Goal: Information Seeking & Learning: Learn about a topic

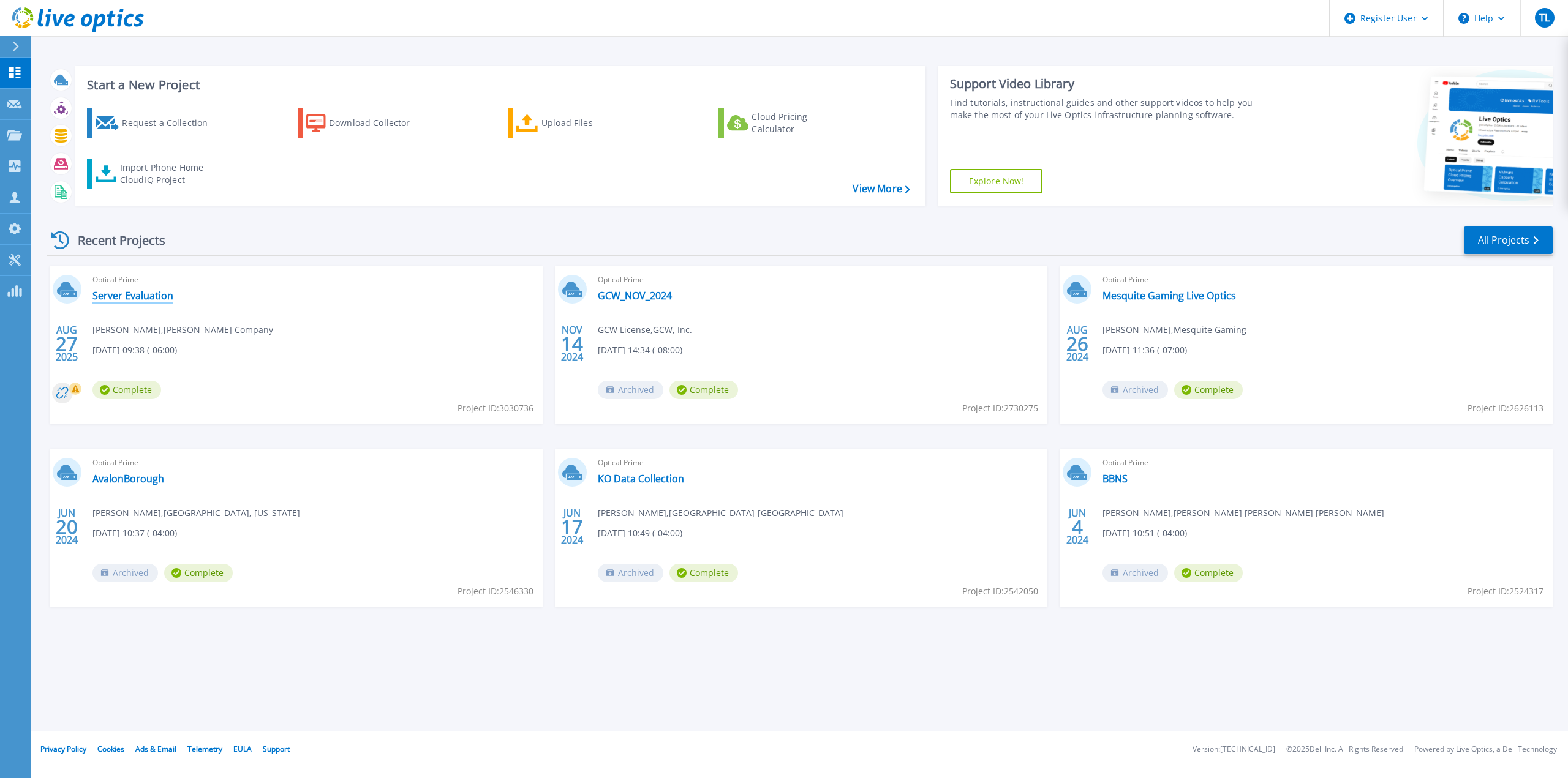
click at [136, 293] on link "Server Evaluation" at bounding box center [133, 296] width 81 height 12
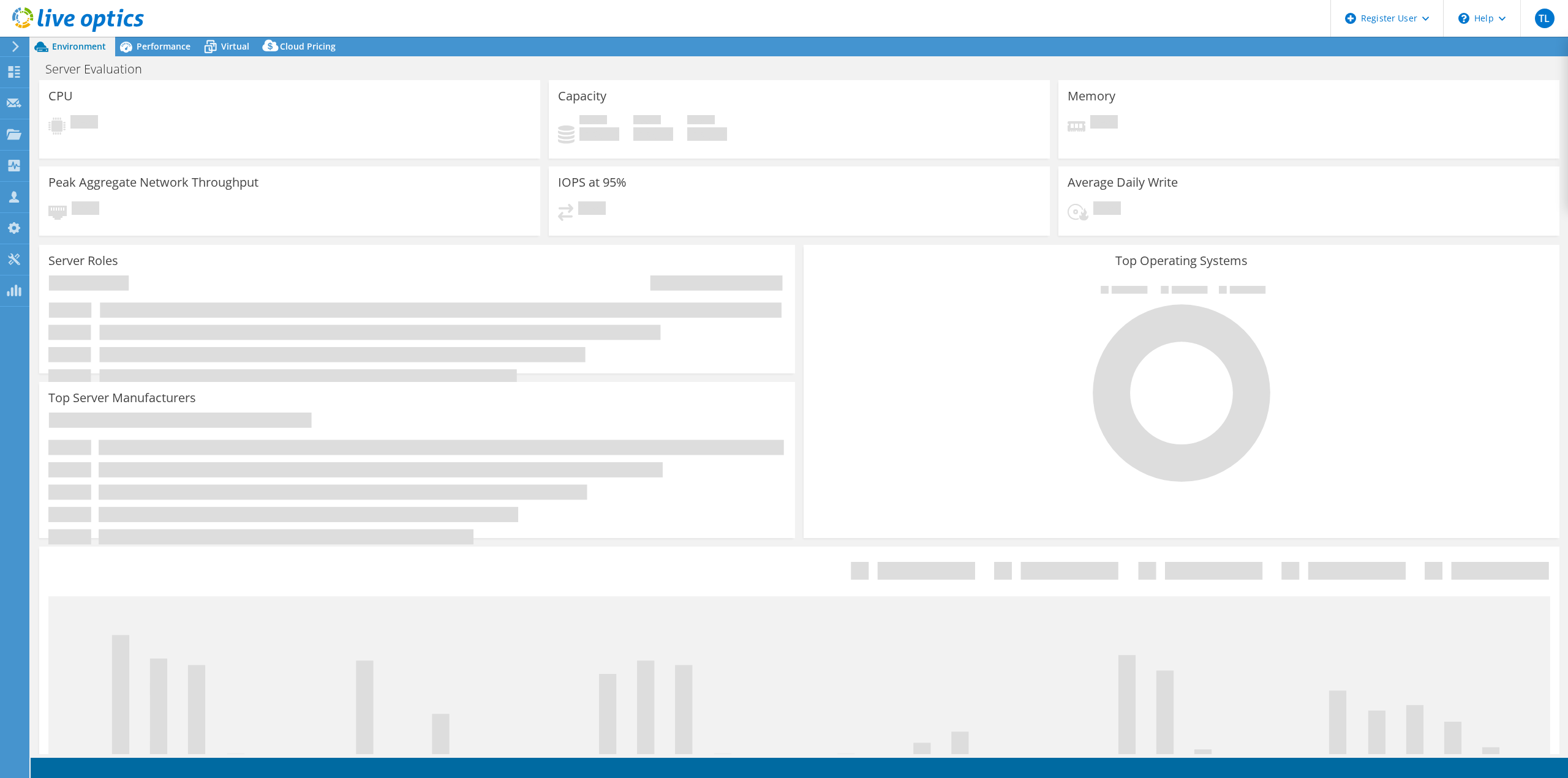
select select "USD"
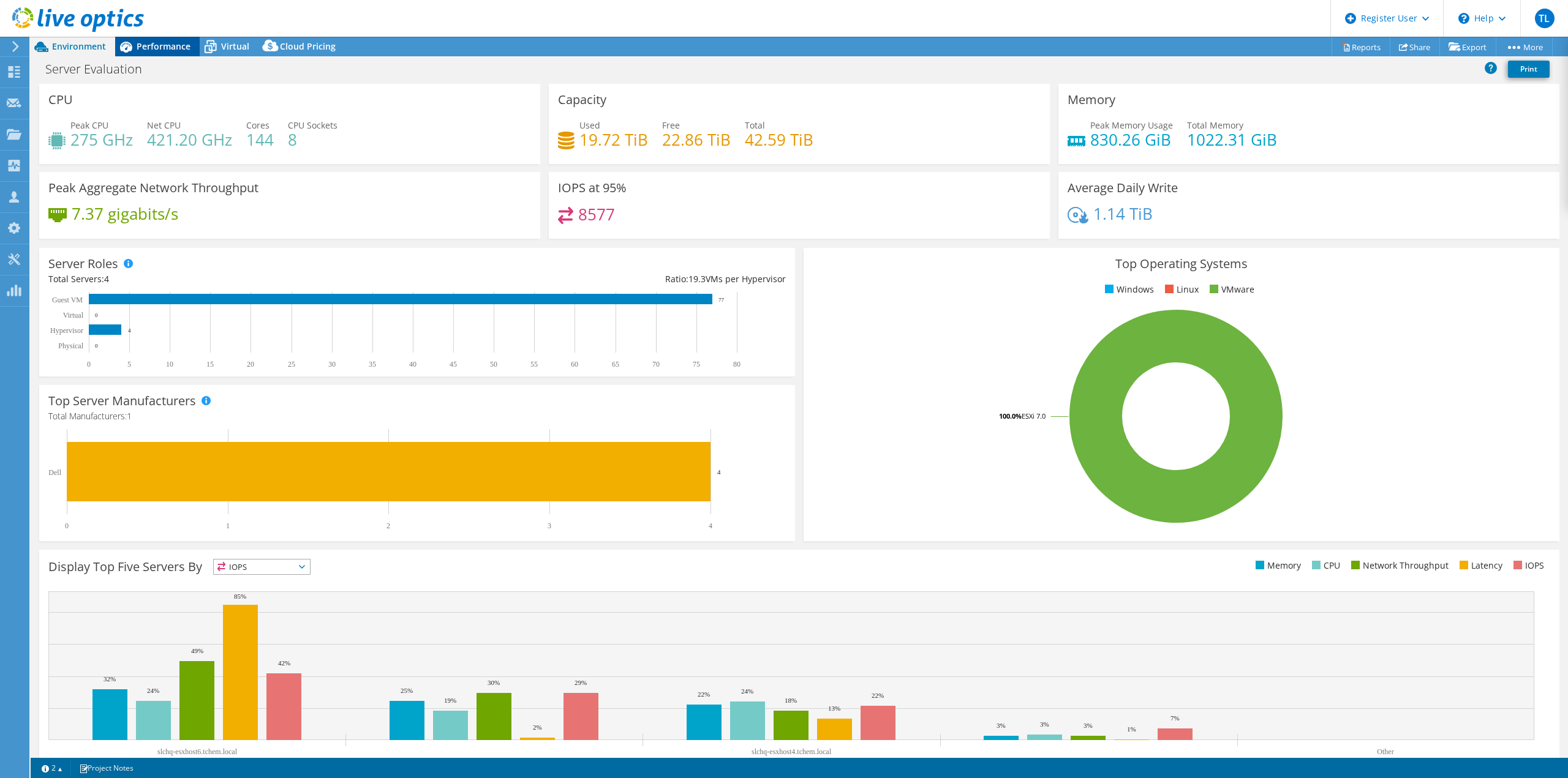
click at [159, 40] on div "Performance" at bounding box center [156, 46] width 84 height 20
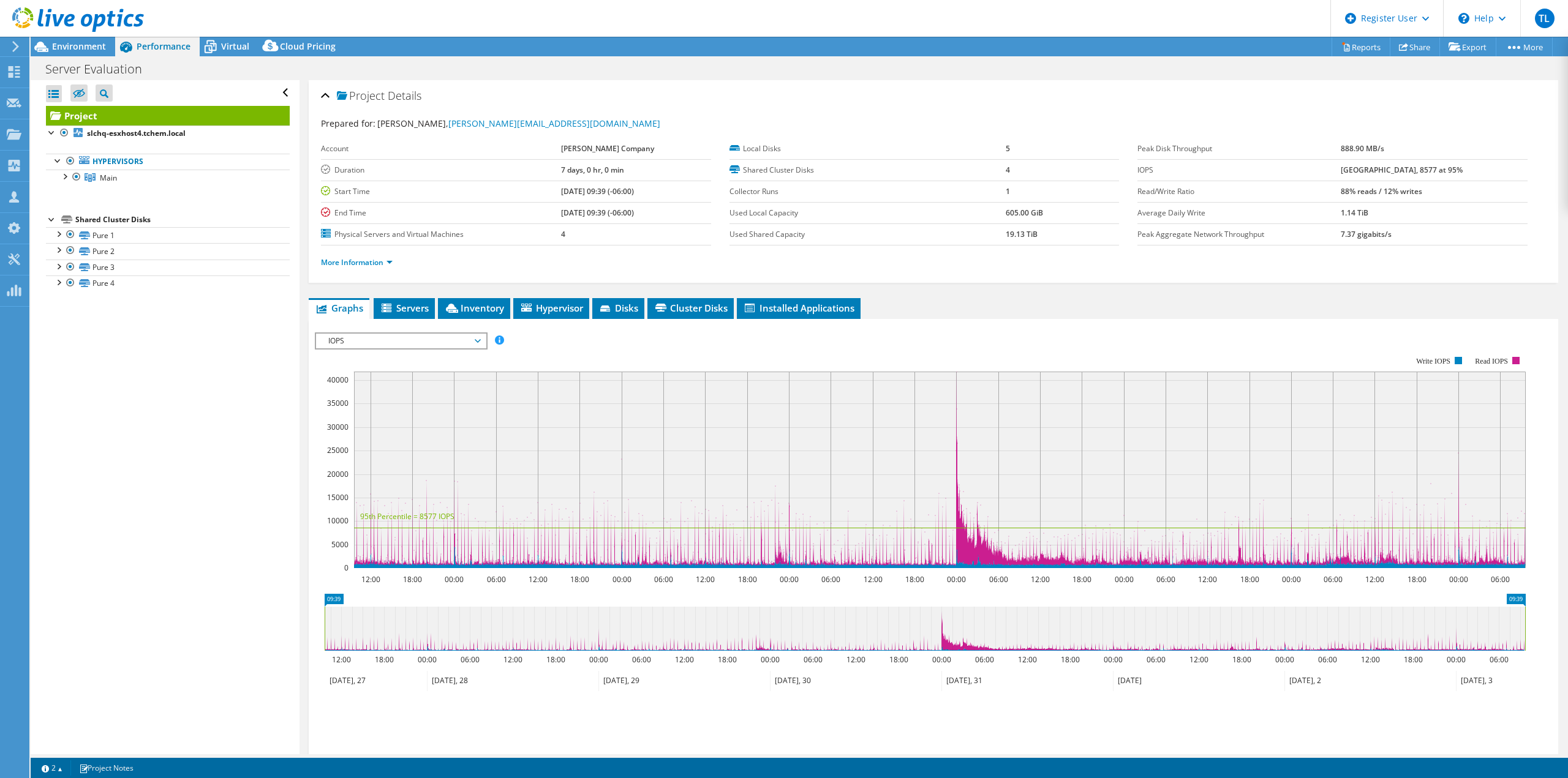
click at [481, 340] on icon at bounding box center [478, 341] width 6 height 4
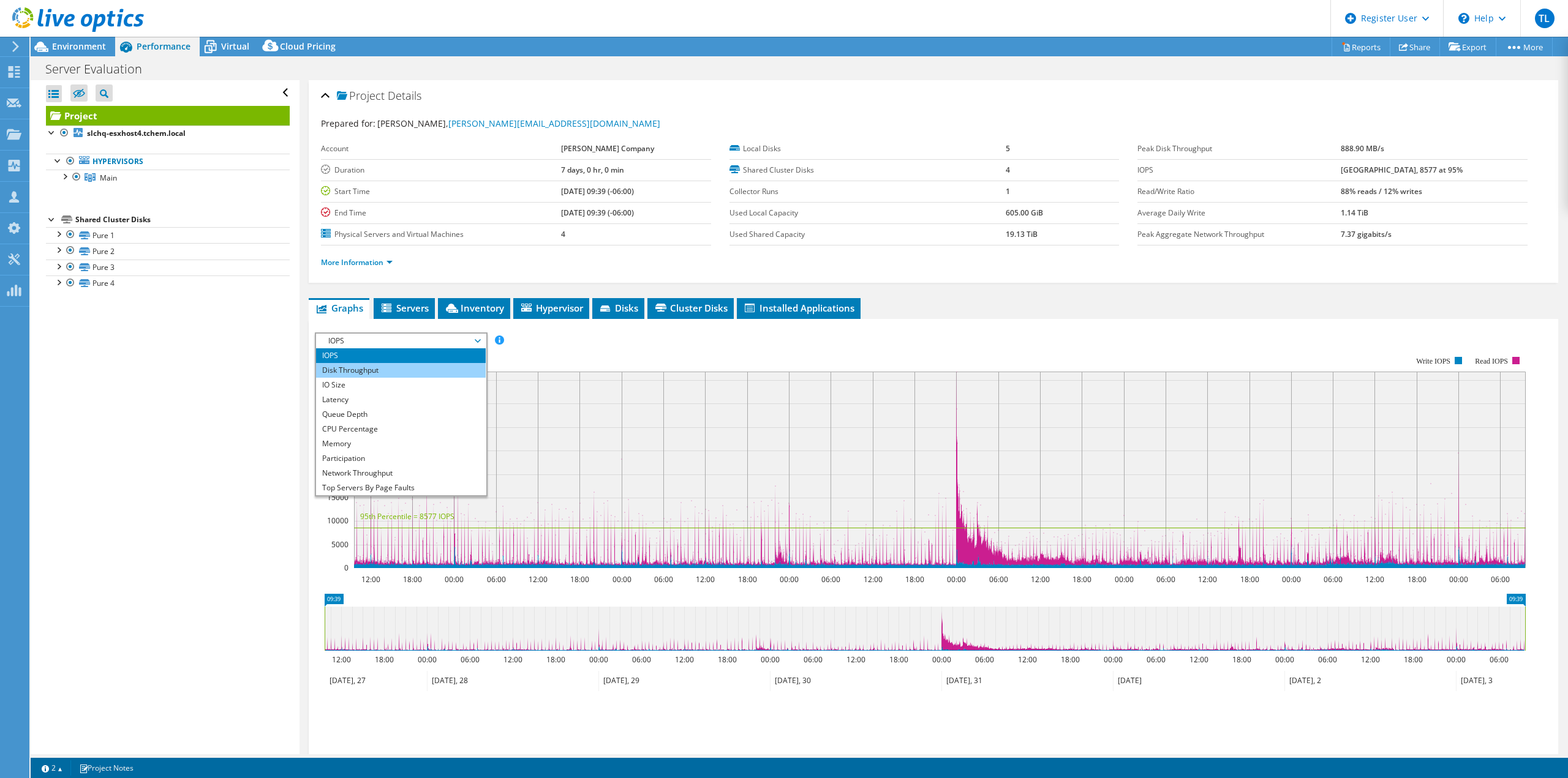
click at [453, 370] on li "Disk Throughput" at bounding box center [400, 371] width 170 height 15
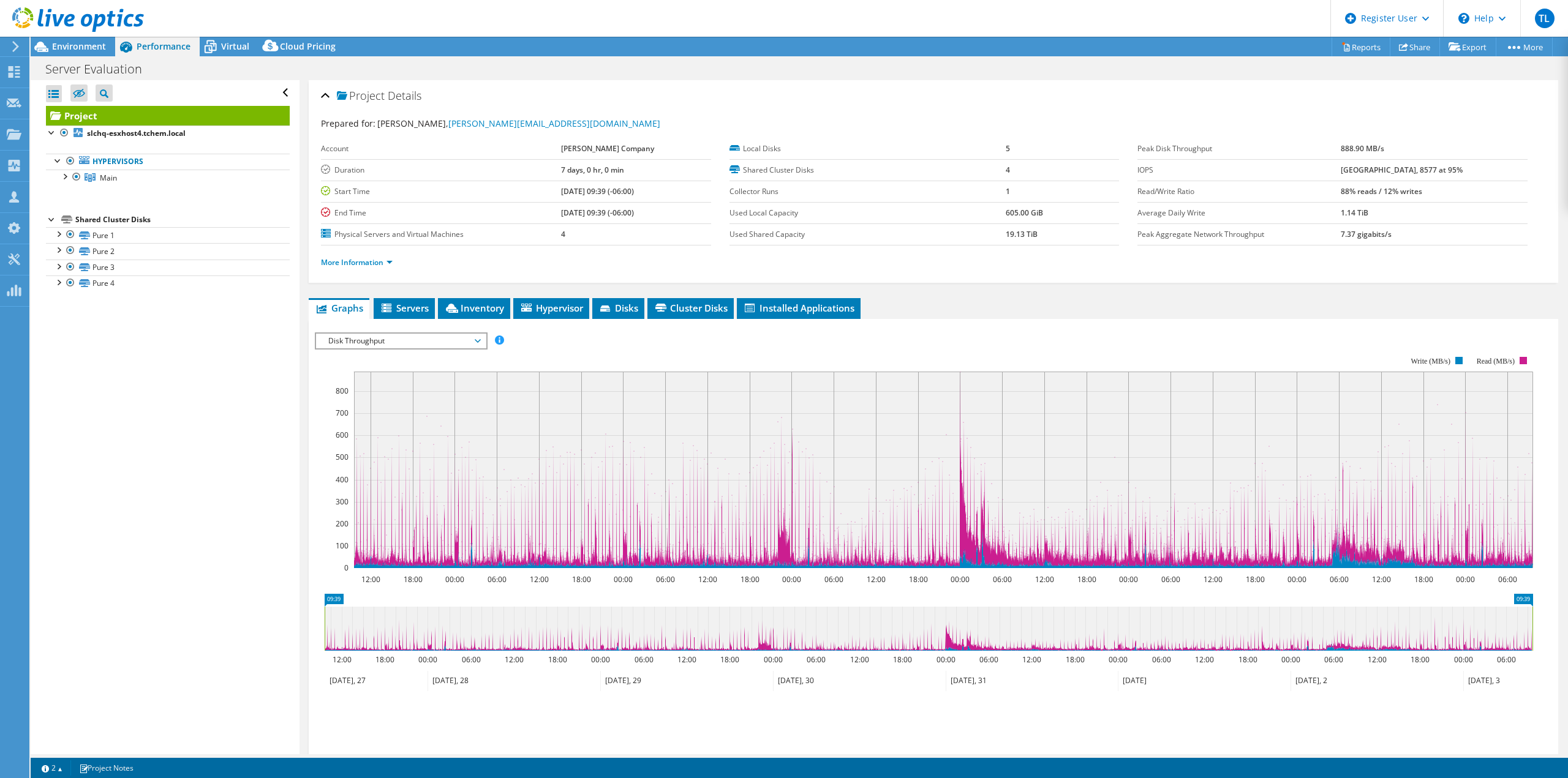
click at [482, 341] on span "Disk Throughput" at bounding box center [400, 341] width 170 height 15
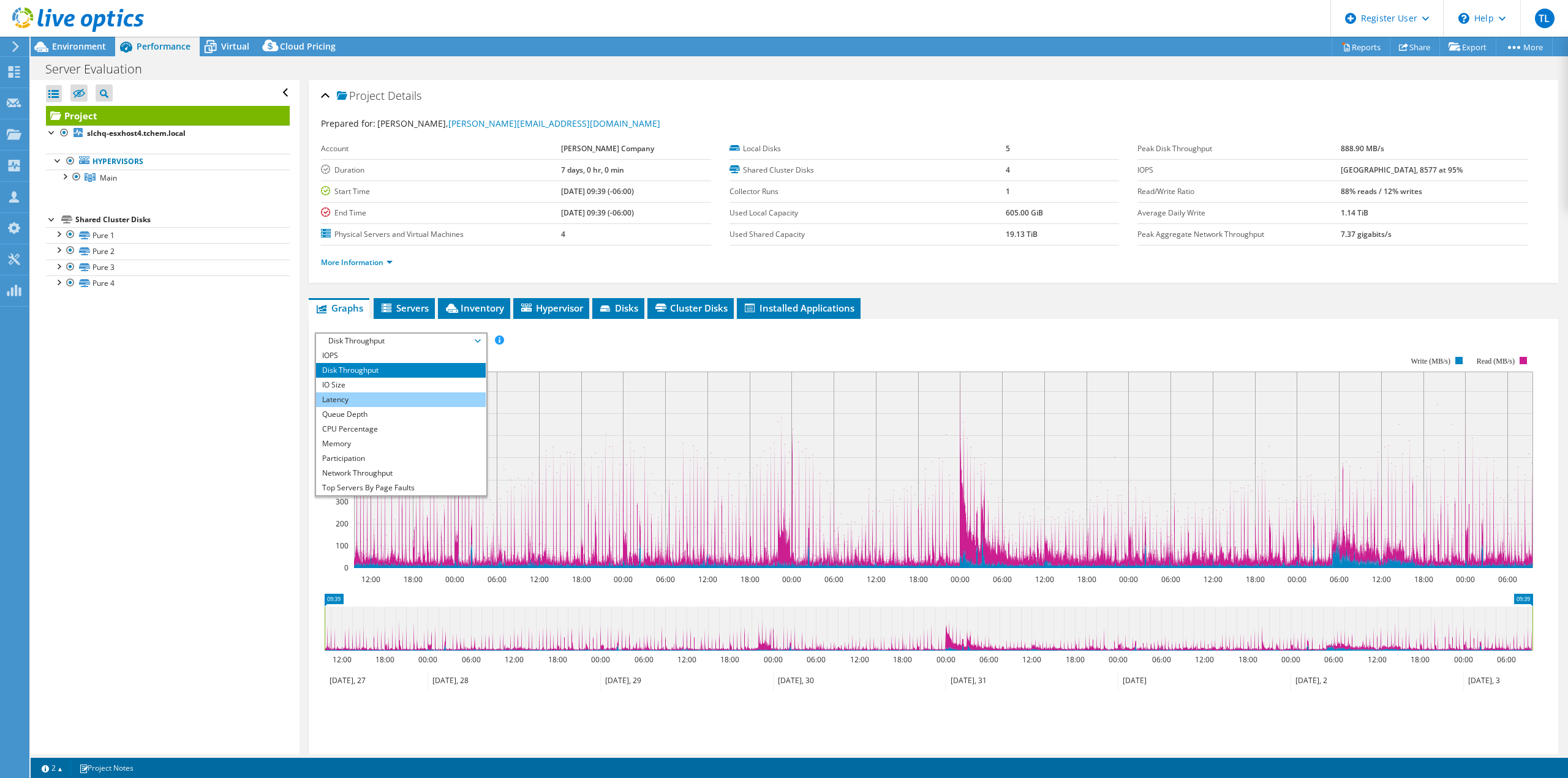
click at [449, 403] on li "Latency" at bounding box center [400, 400] width 170 height 15
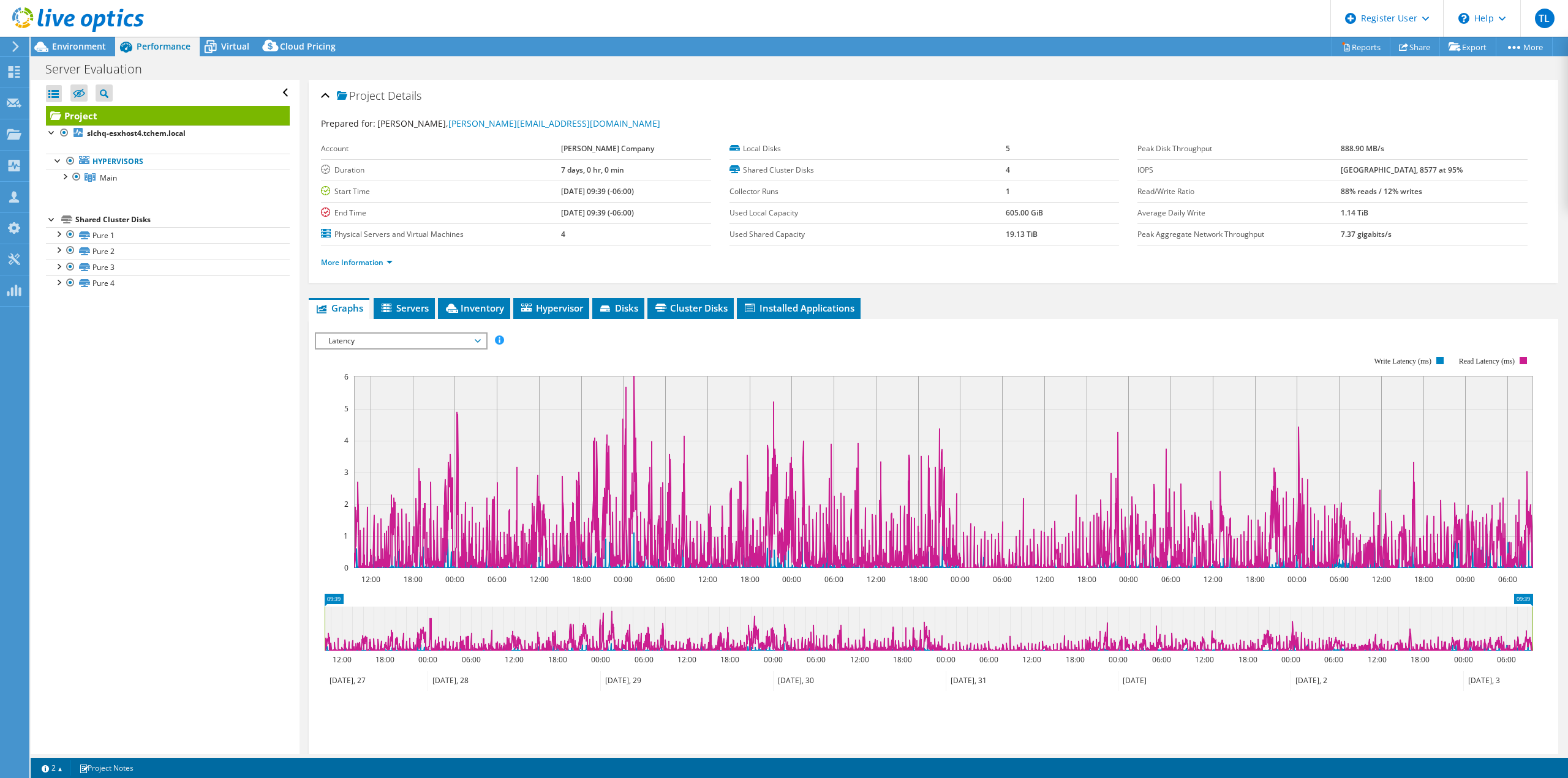
click at [475, 338] on span "Latency" at bounding box center [401, 341] width 157 height 15
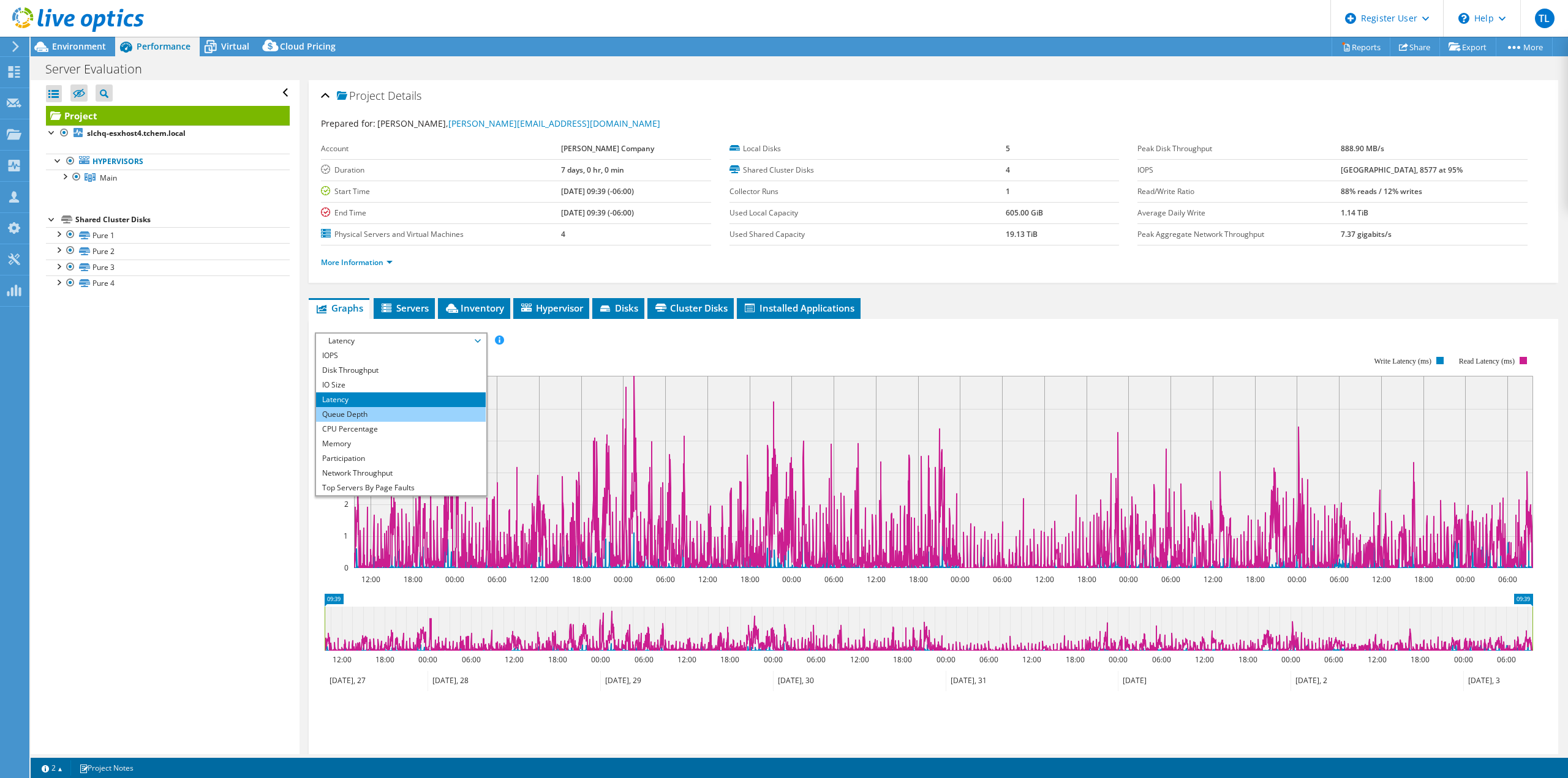
click at [449, 418] on li "Queue Depth" at bounding box center [400, 415] width 170 height 15
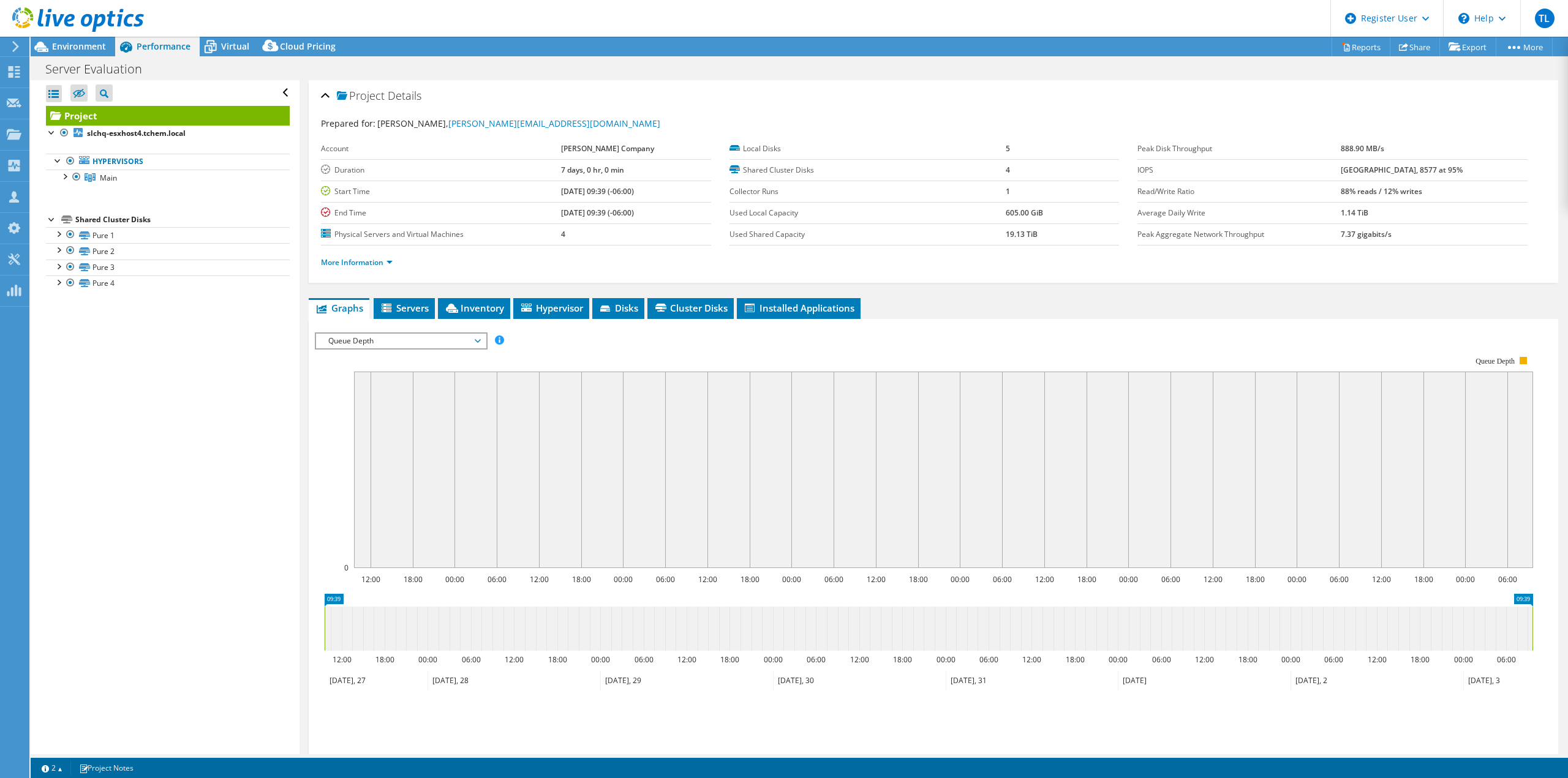
click at [477, 340] on span "Queue Depth" at bounding box center [401, 341] width 157 height 15
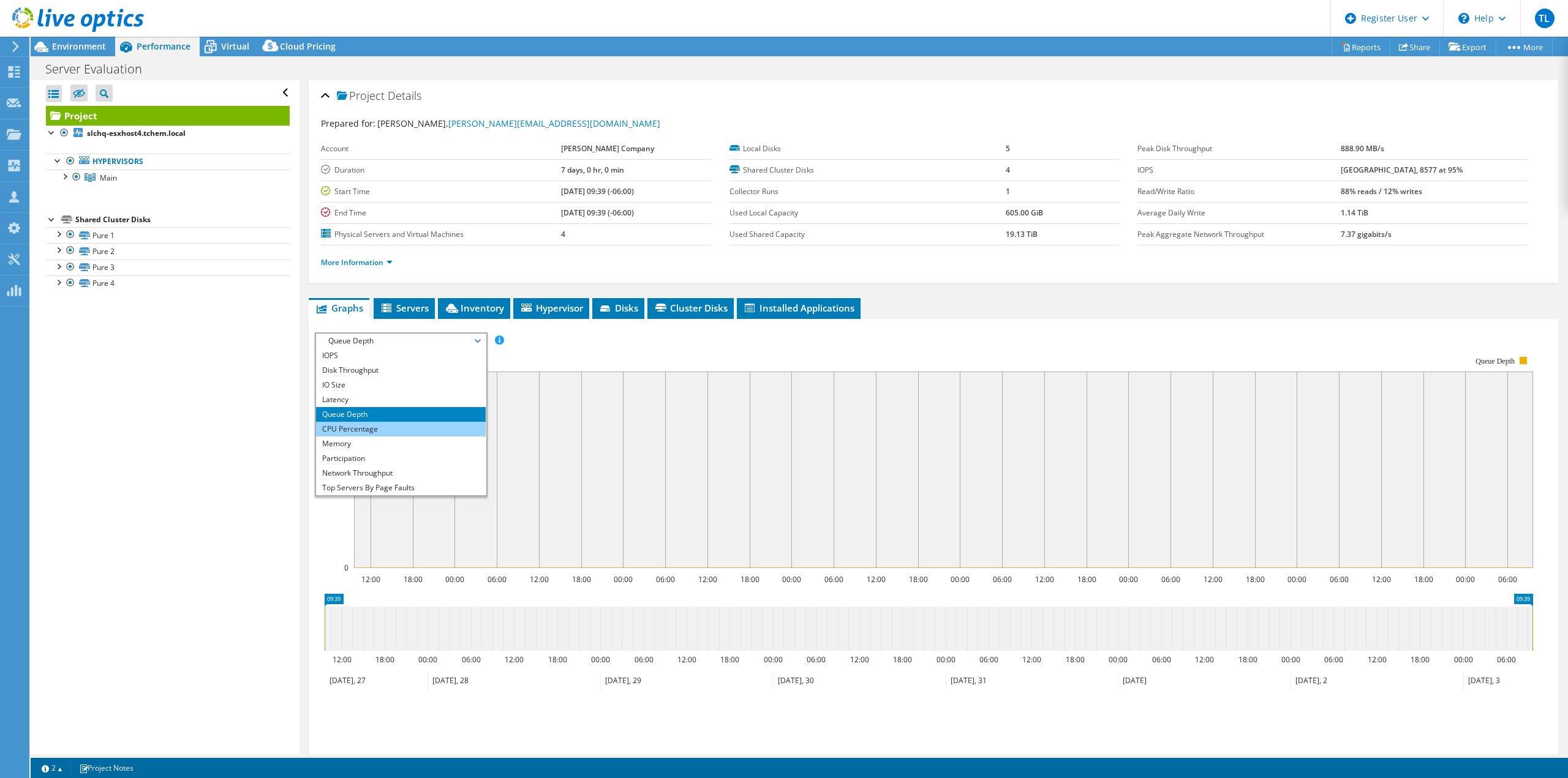
click at [444, 431] on li "CPU Percentage" at bounding box center [400, 429] width 170 height 15
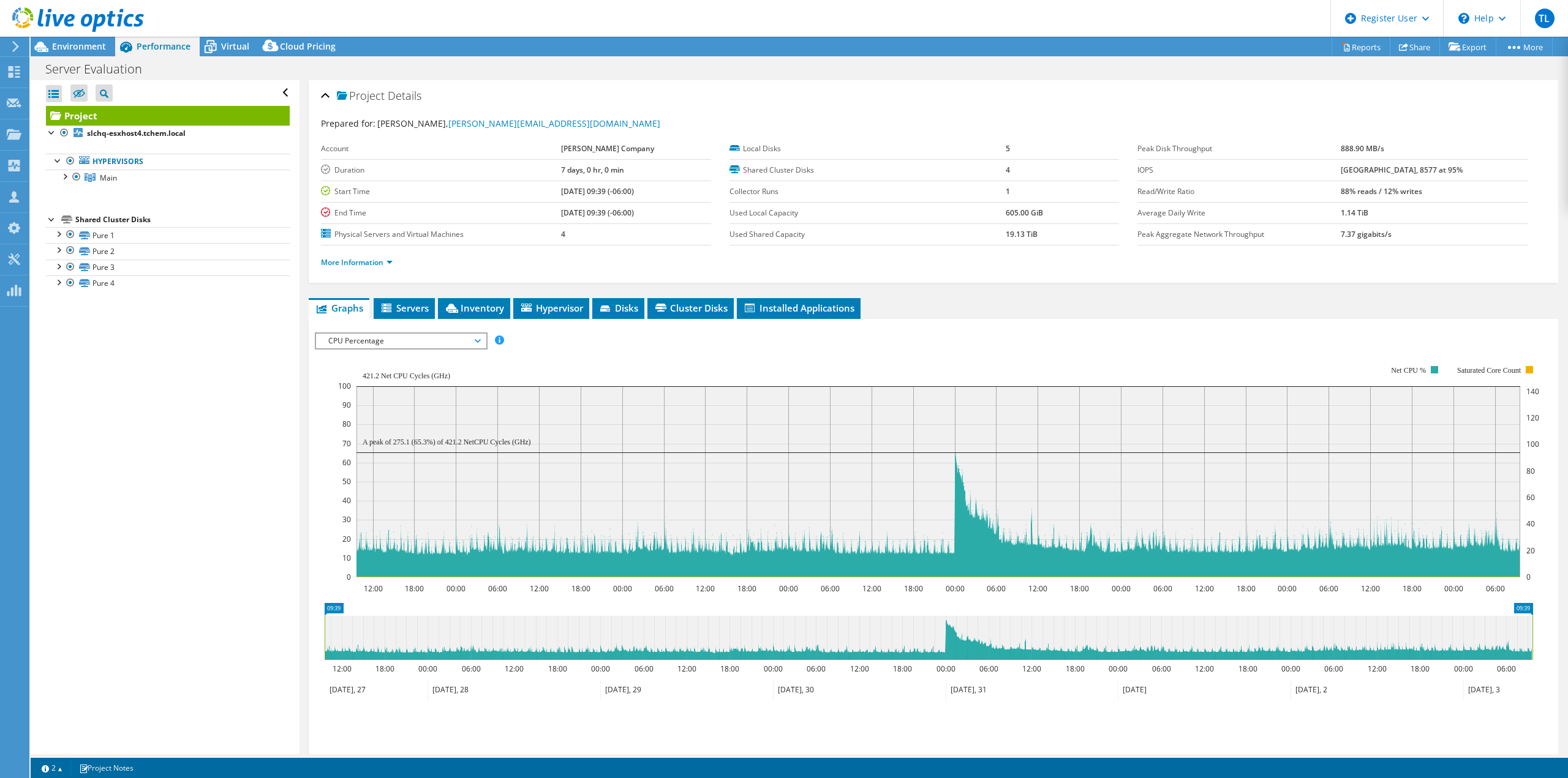
click at [474, 341] on span "CPU Percentage" at bounding box center [401, 341] width 157 height 15
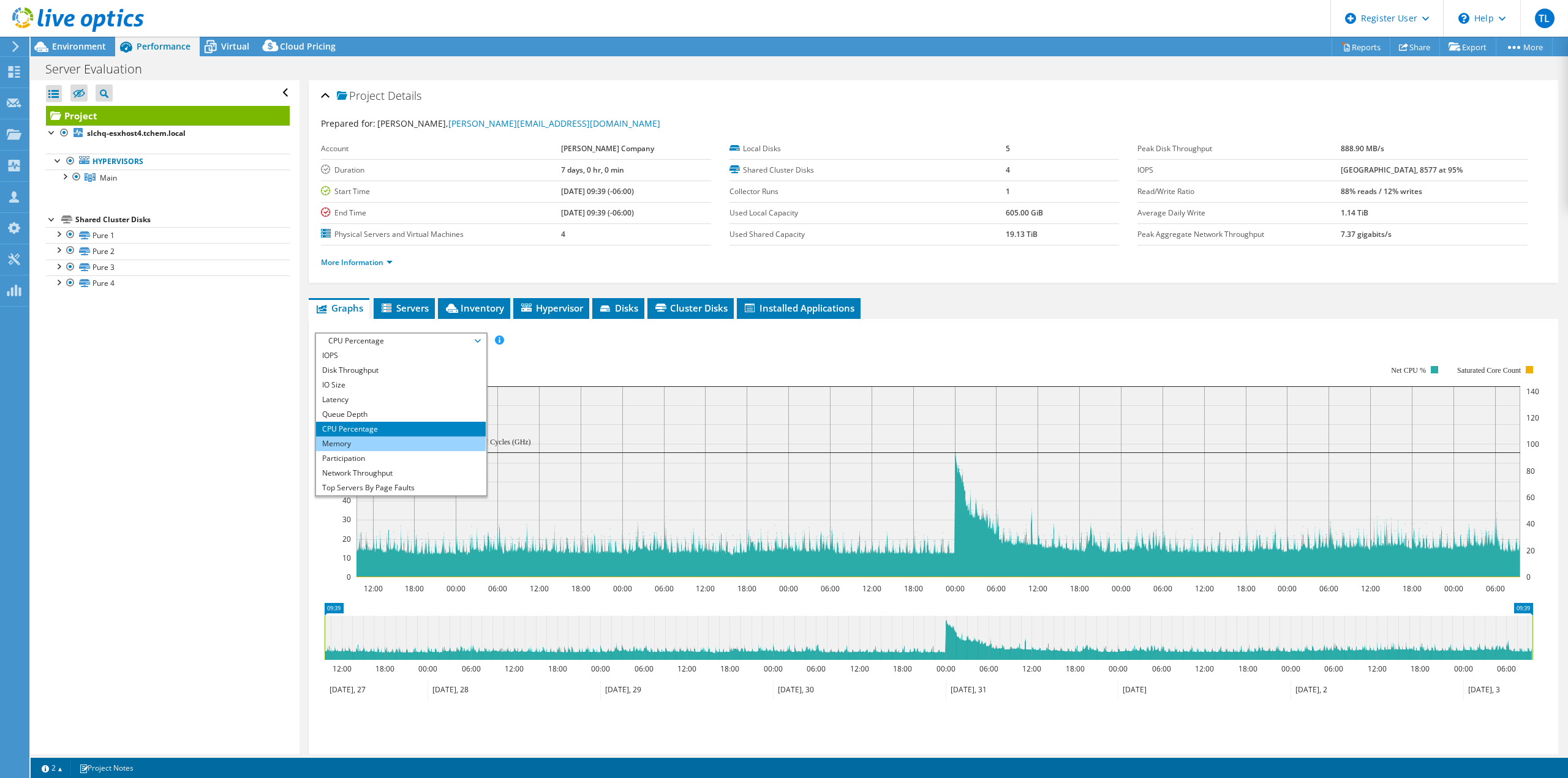
click at [440, 443] on li "Memory" at bounding box center [400, 444] width 170 height 15
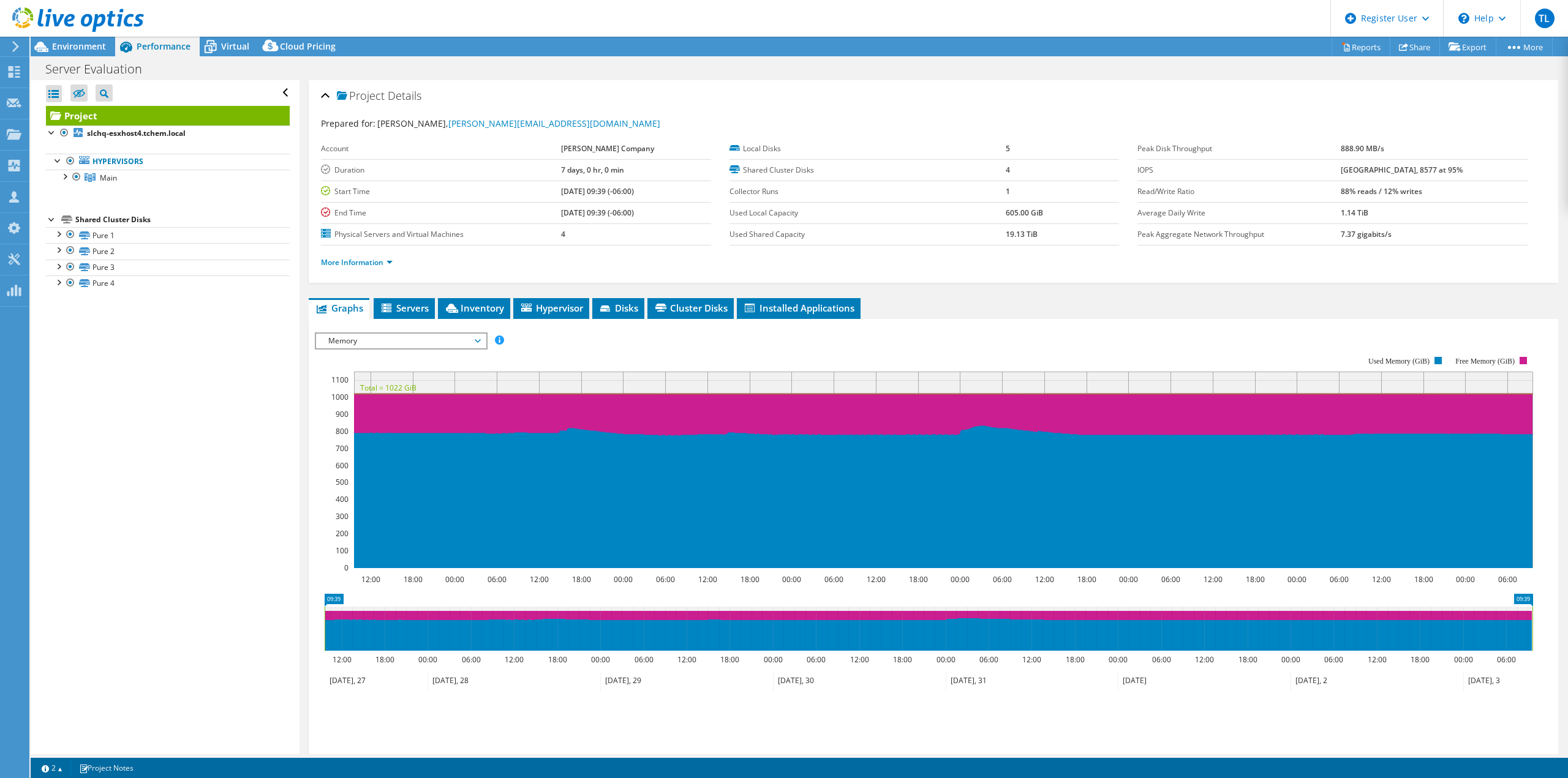
click at [475, 340] on span "Memory" at bounding box center [401, 341] width 157 height 15
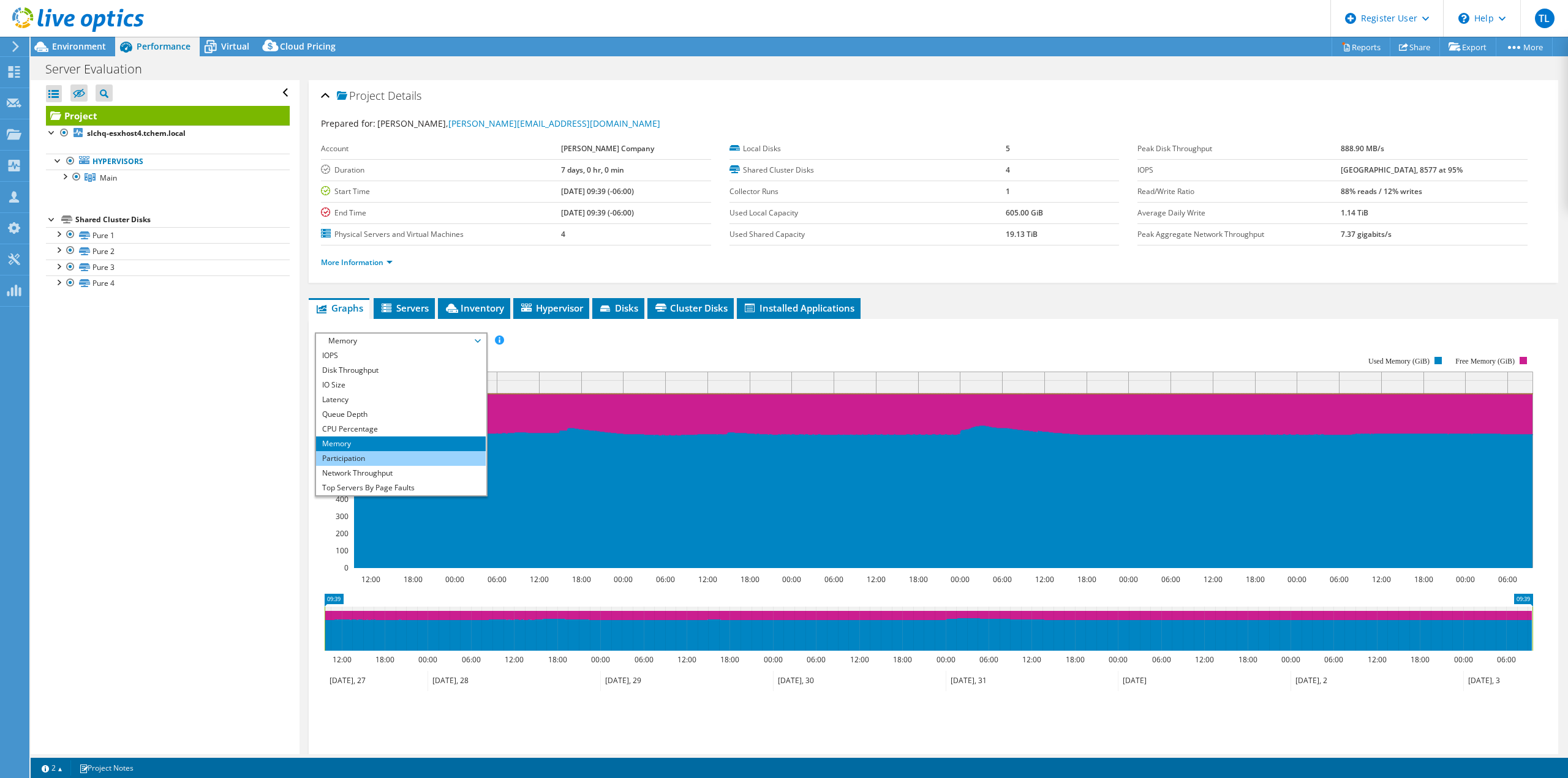
click at [443, 457] on li "Participation" at bounding box center [400, 459] width 170 height 15
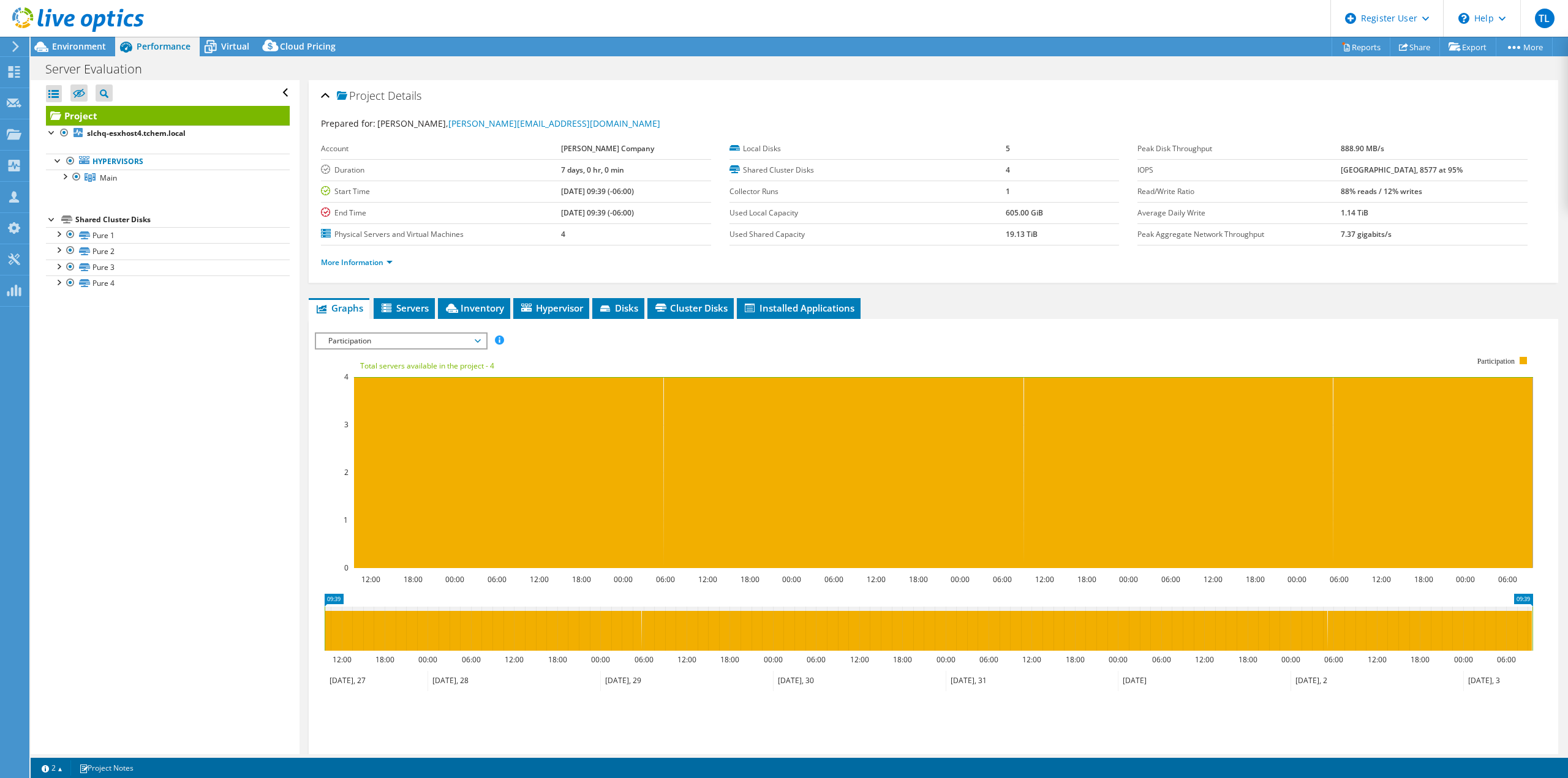
click at [475, 341] on span "Participation" at bounding box center [401, 341] width 157 height 15
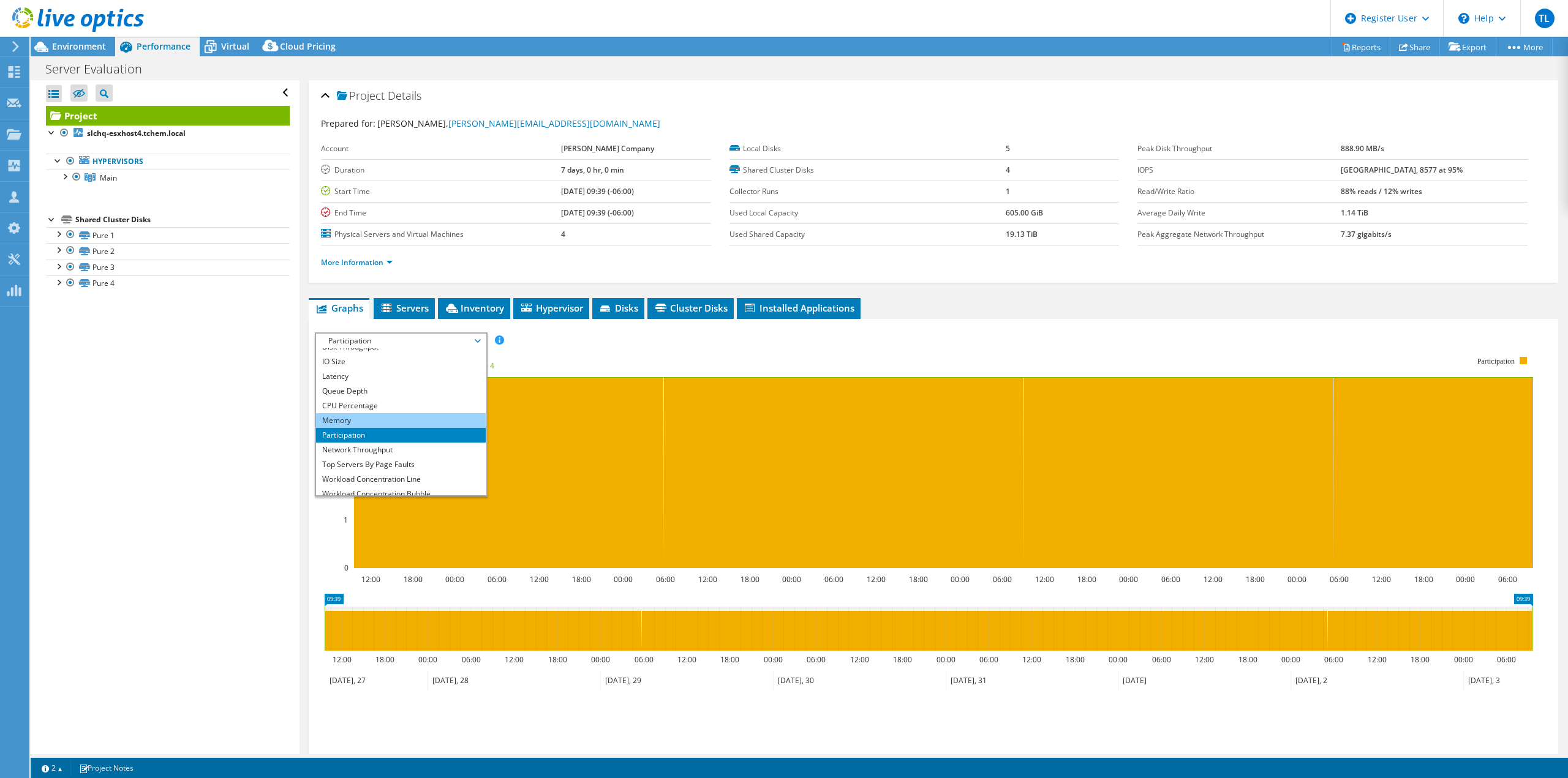
scroll to position [45, 0]
click at [403, 430] on li "Network Throughput" at bounding box center [400, 429] width 170 height 15
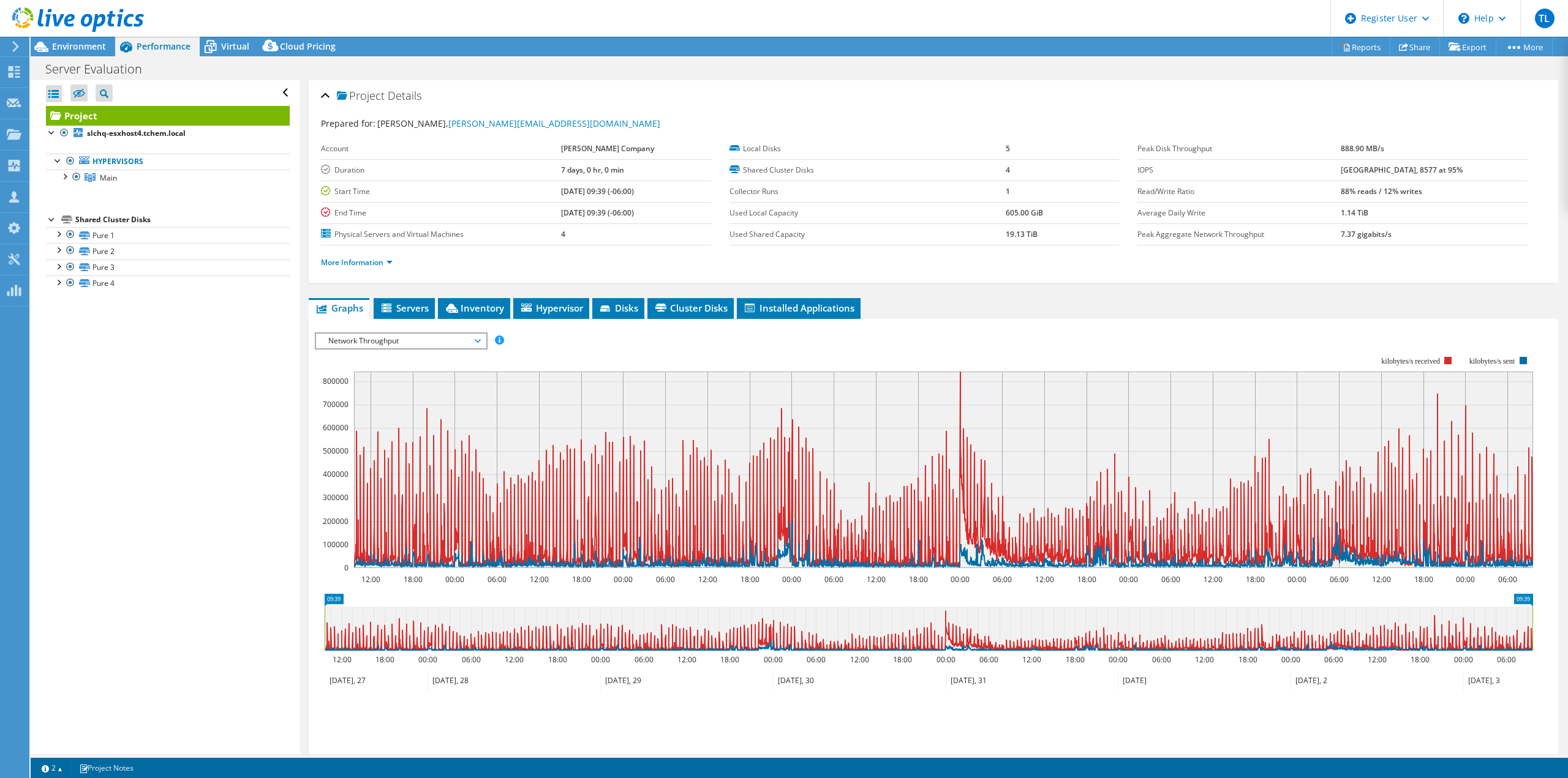
click at [478, 338] on span "Network Throughput" at bounding box center [401, 341] width 157 height 15
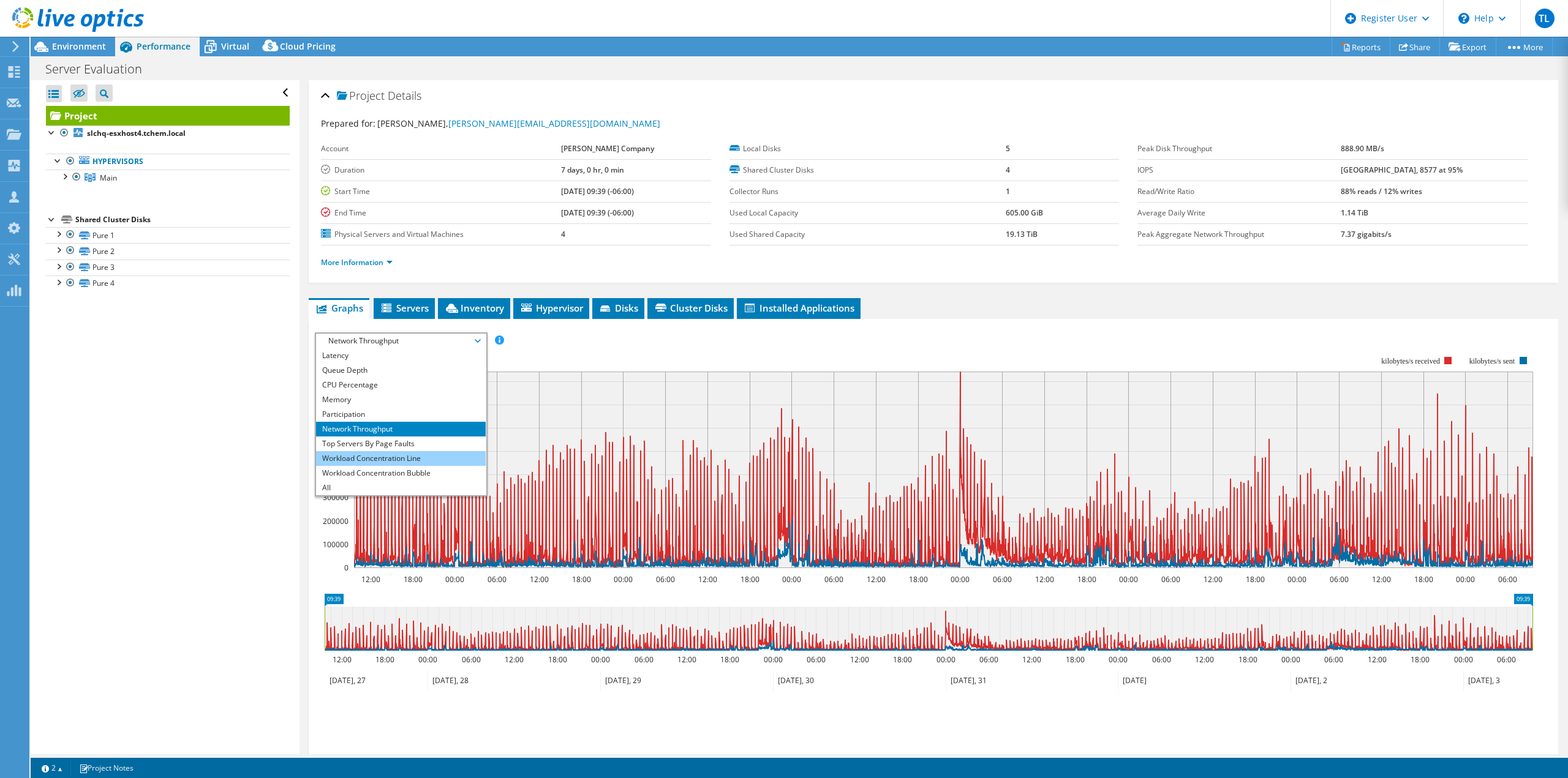
click at [447, 462] on li "Workload Concentration Line" at bounding box center [400, 459] width 170 height 15
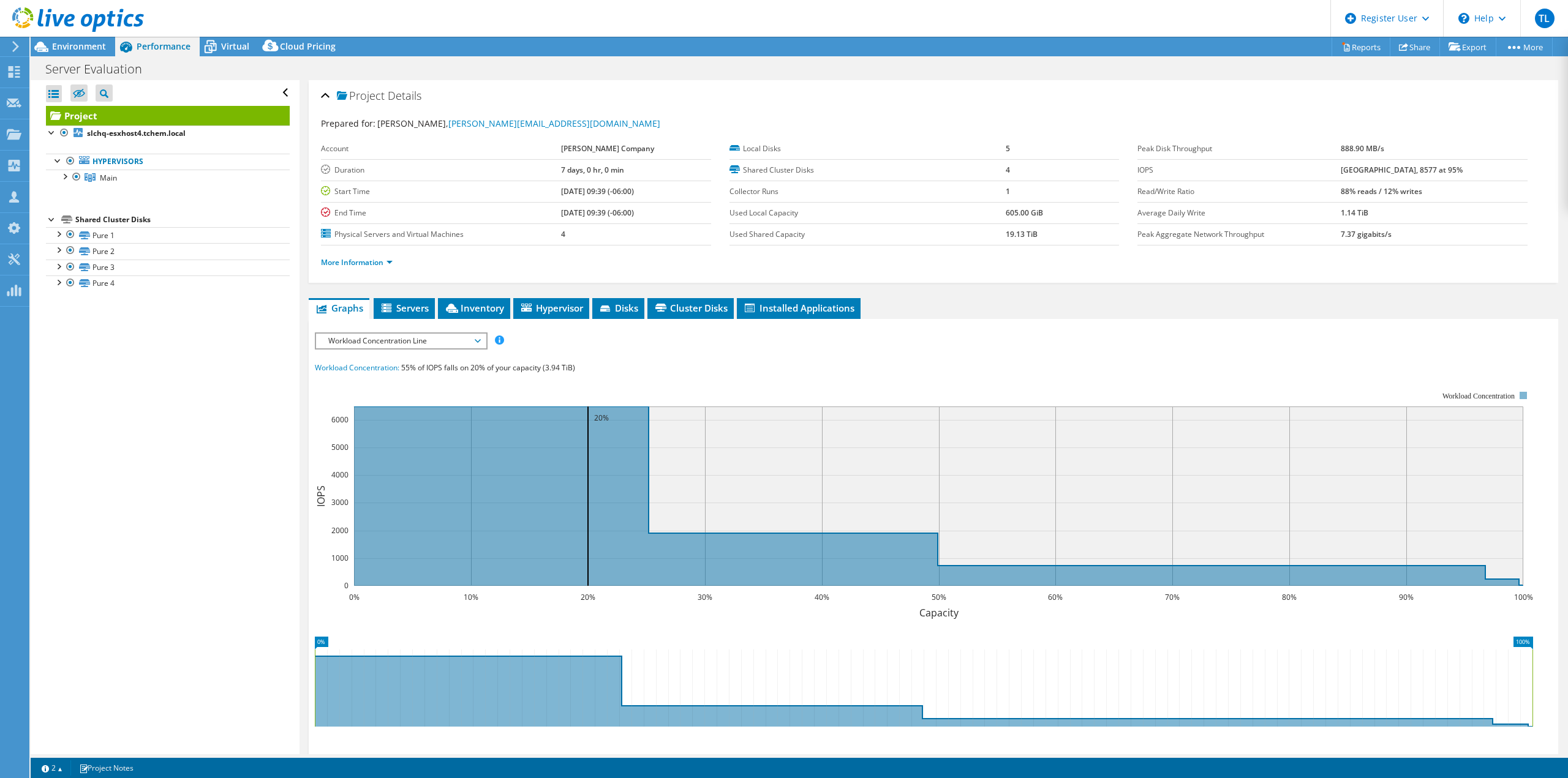
click at [478, 338] on span "Workload Concentration Line" at bounding box center [401, 341] width 157 height 15
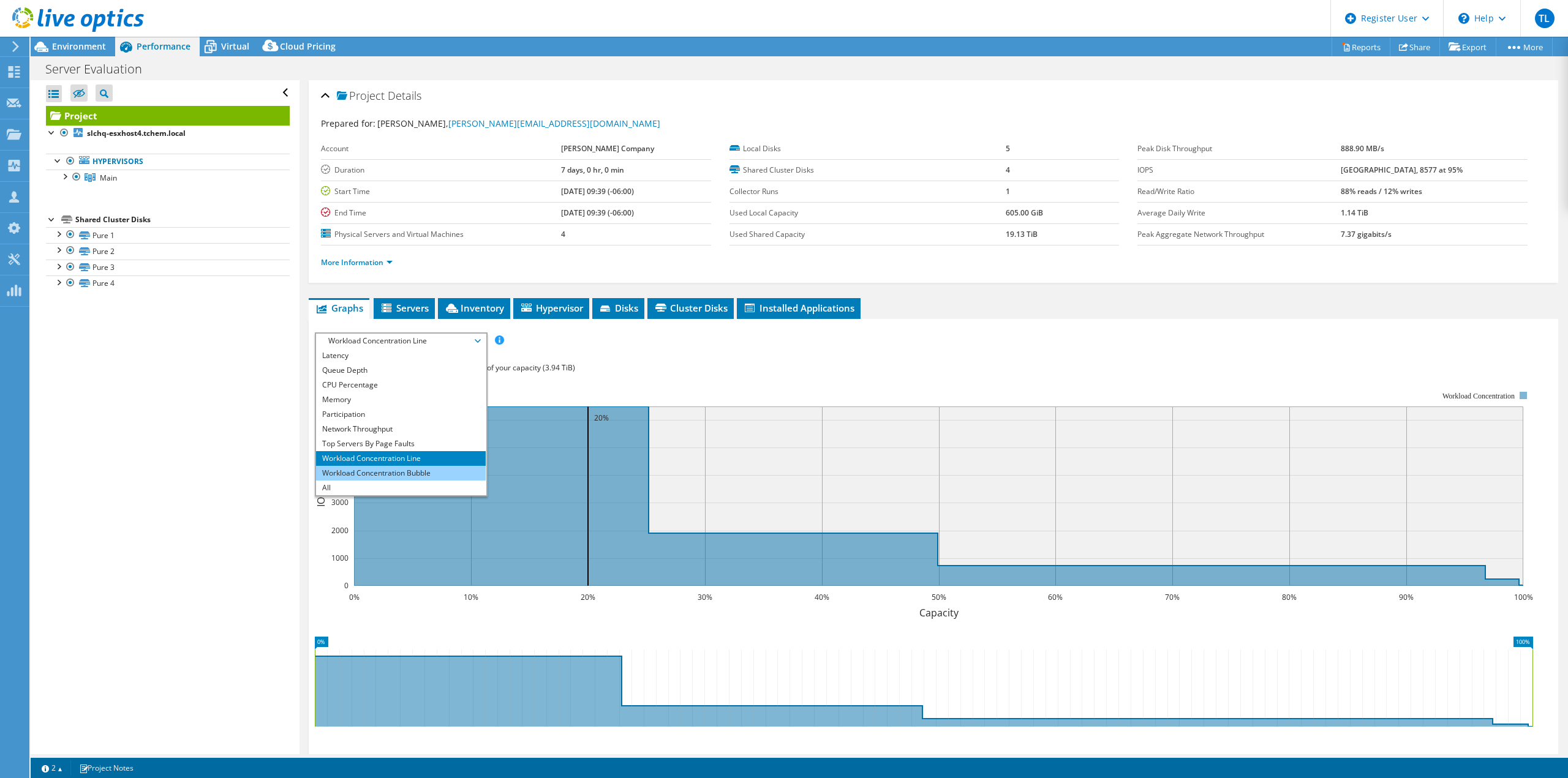
click at [427, 477] on li "Workload Concentration Bubble" at bounding box center [400, 474] width 170 height 15
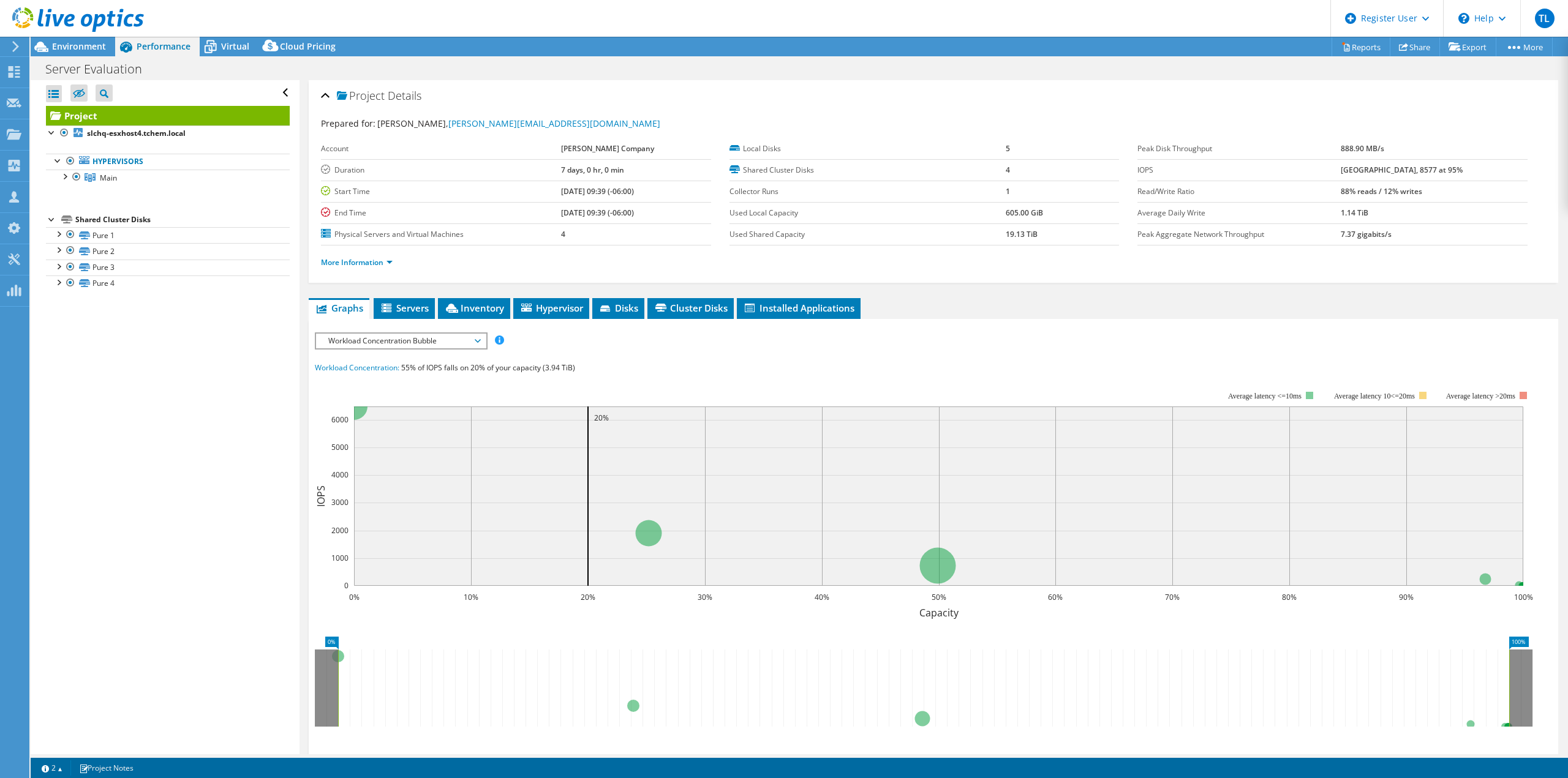
click at [476, 340] on span "Workload Concentration Bubble" at bounding box center [401, 341] width 157 height 15
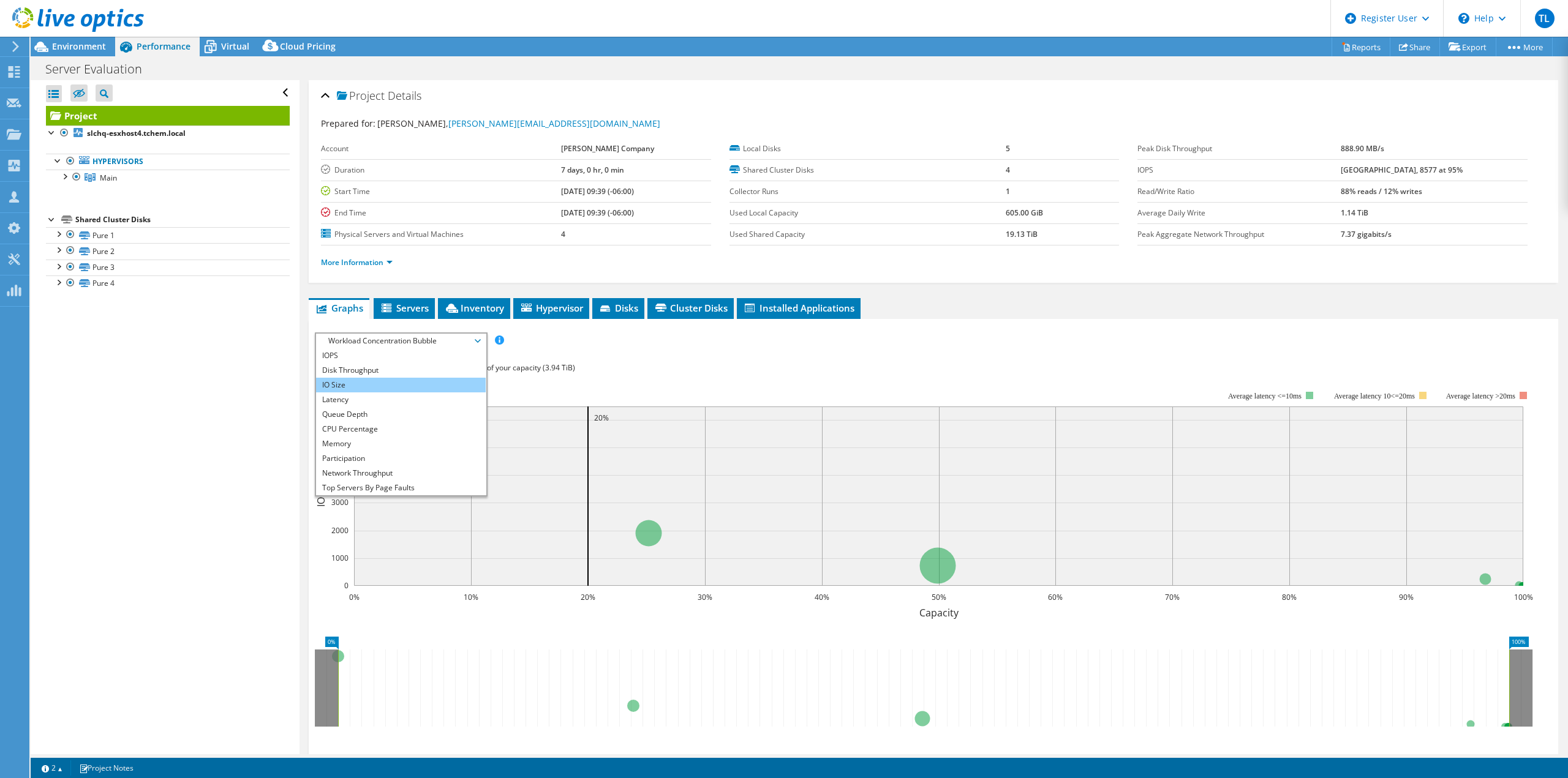
click at [421, 383] on li "IO Size" at bounding box center [400, 386] width 170 height 15
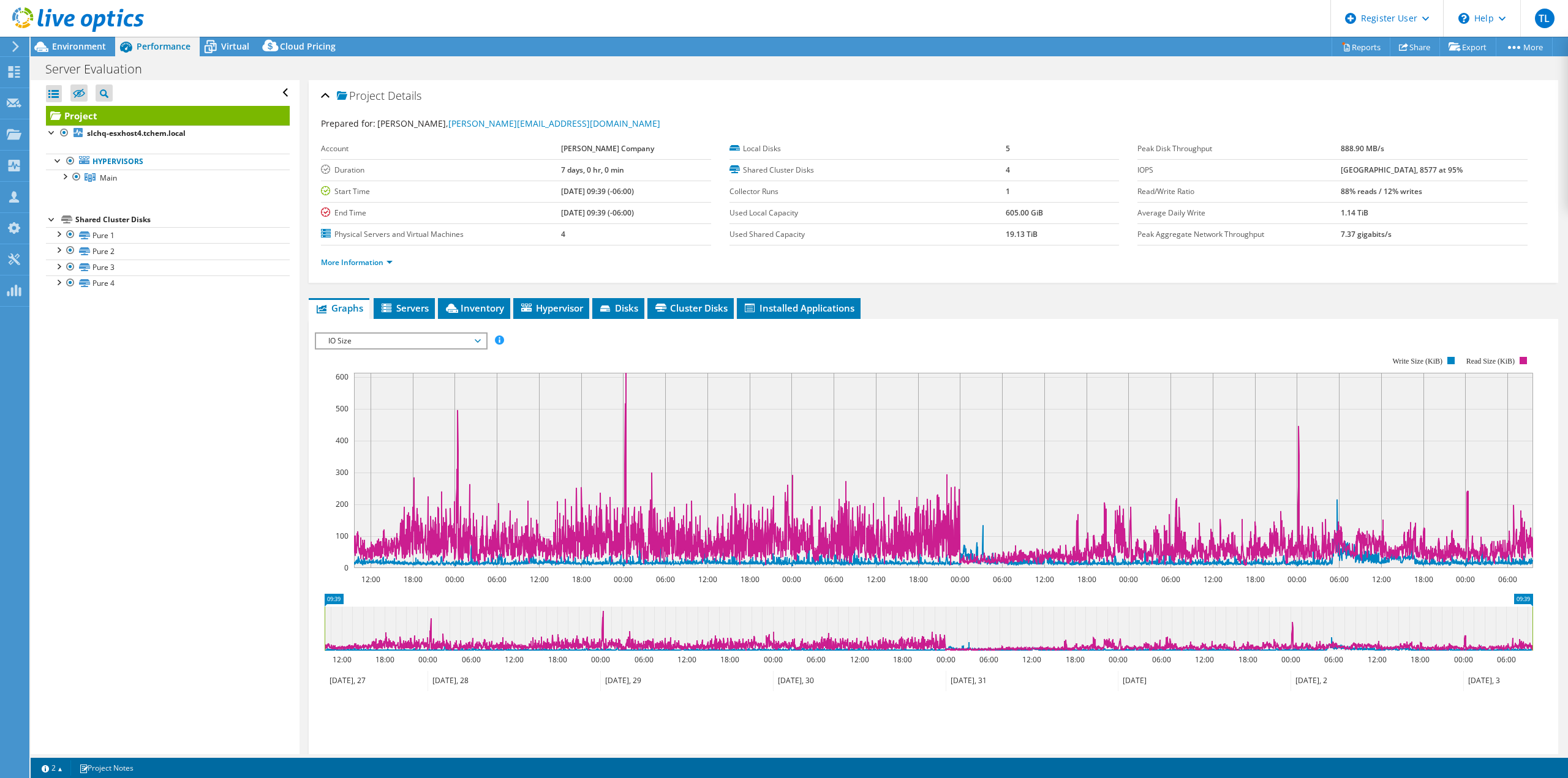
click at [475, 341] on span "IO Size" at bounding box center [401, 341] width 157 height 15
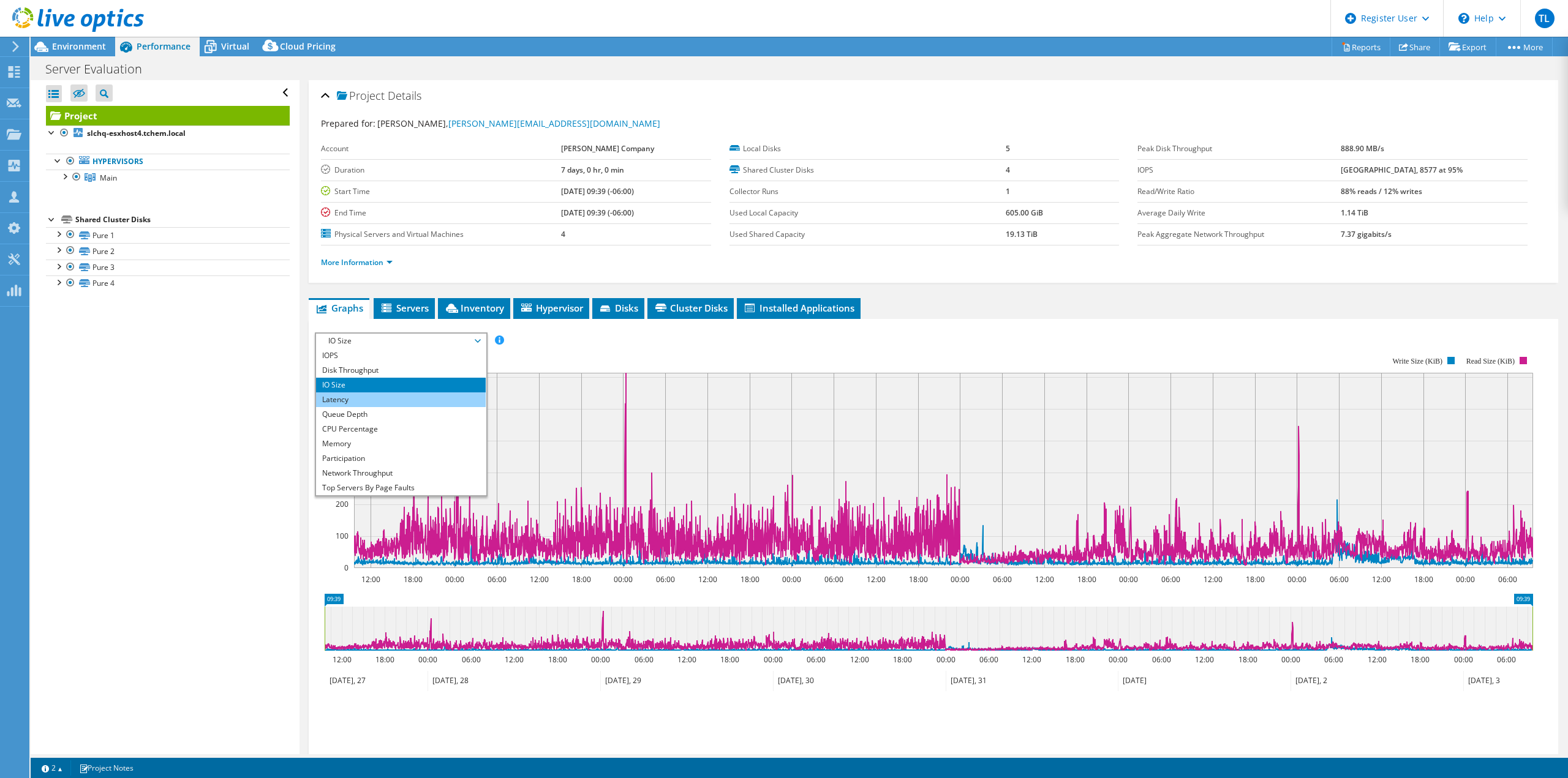
click at [447, 401] on li "Latency" at bounding box center [400, 400] width 170 height 15
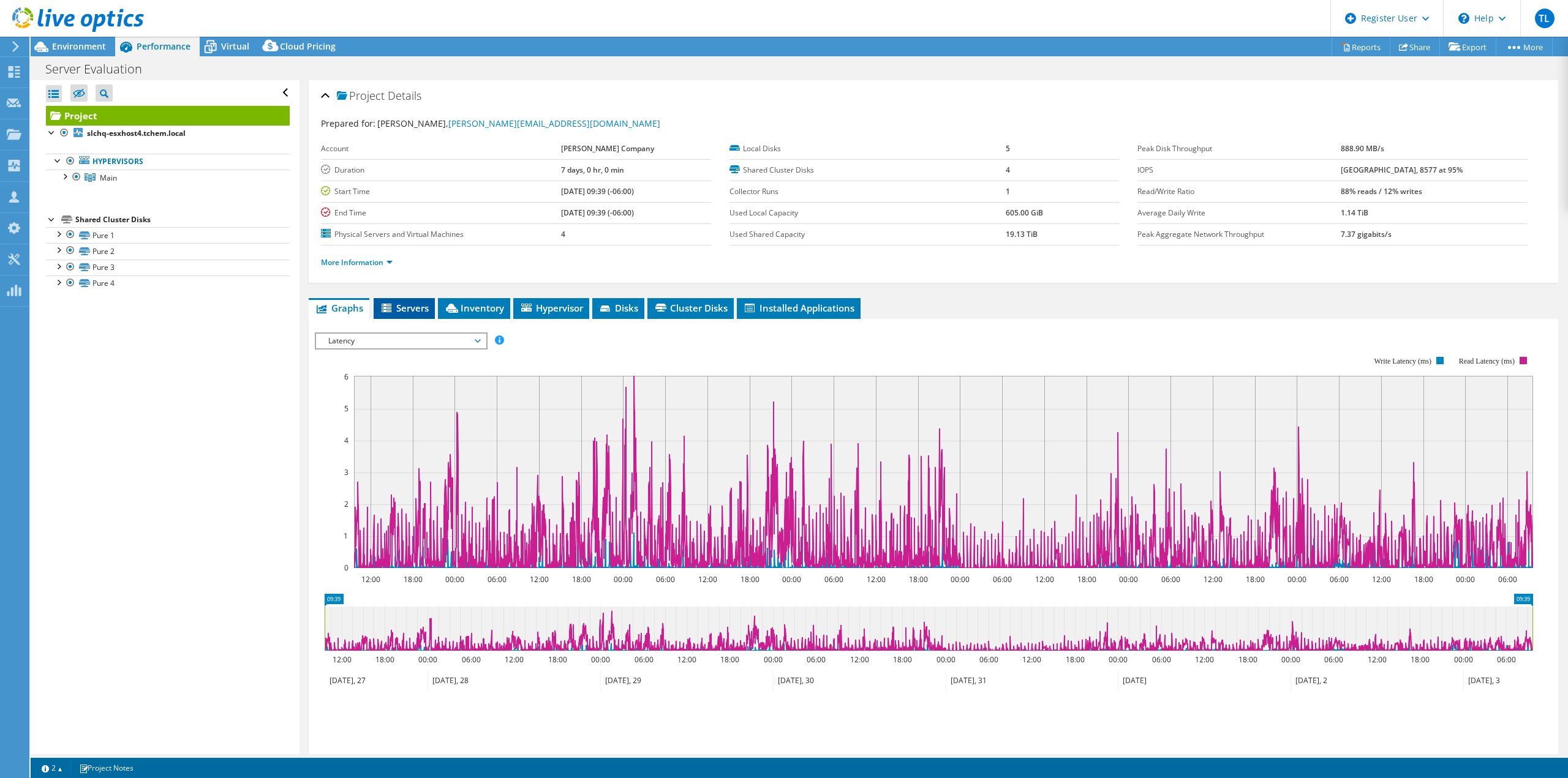
click at [408, 304] on span "Servers" at bounding box center [405, 307] width 49 height 12
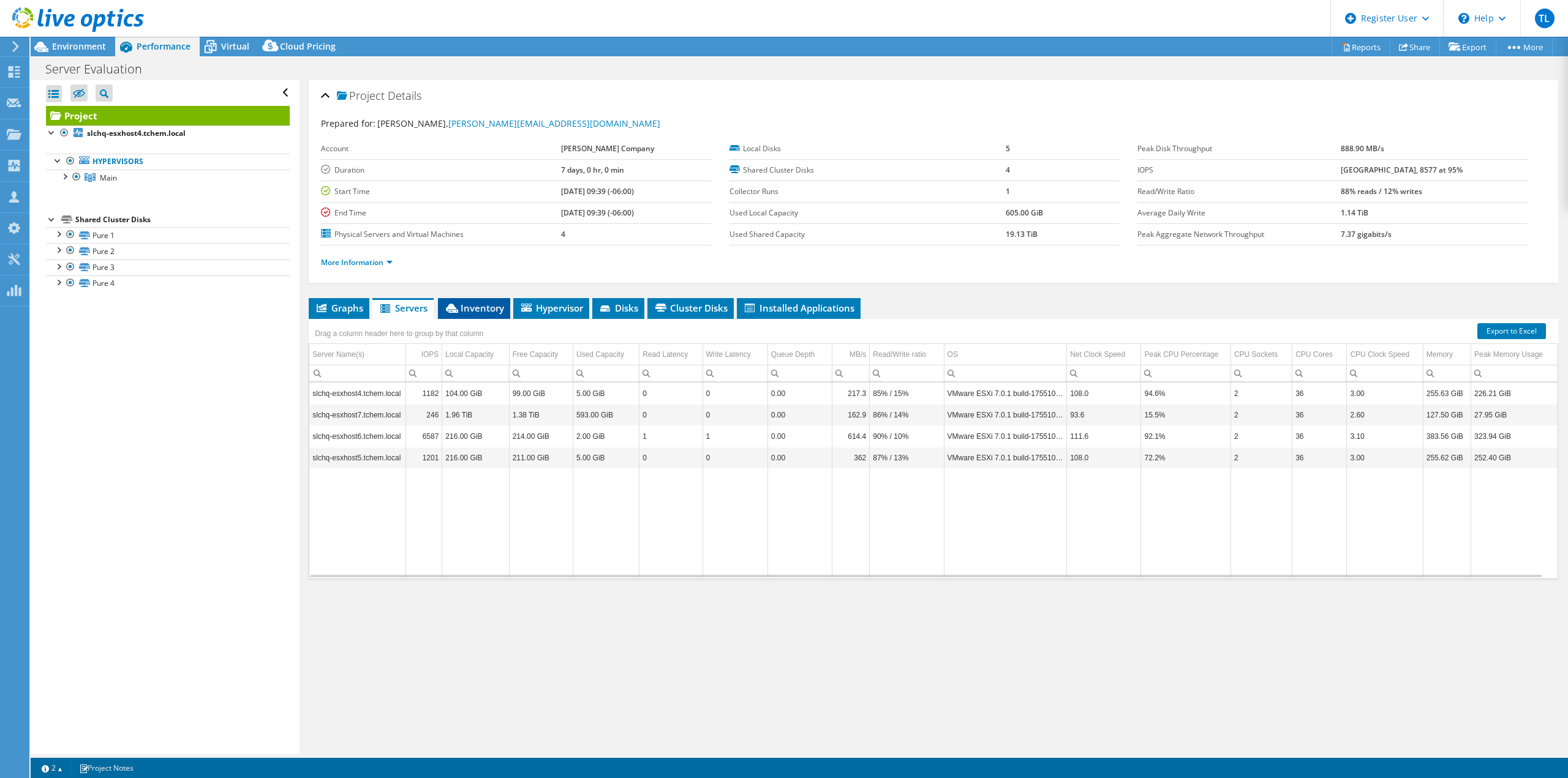
click at [487, 307] on span "Inventory" at bounding box center [473, 307] width 60 height 12
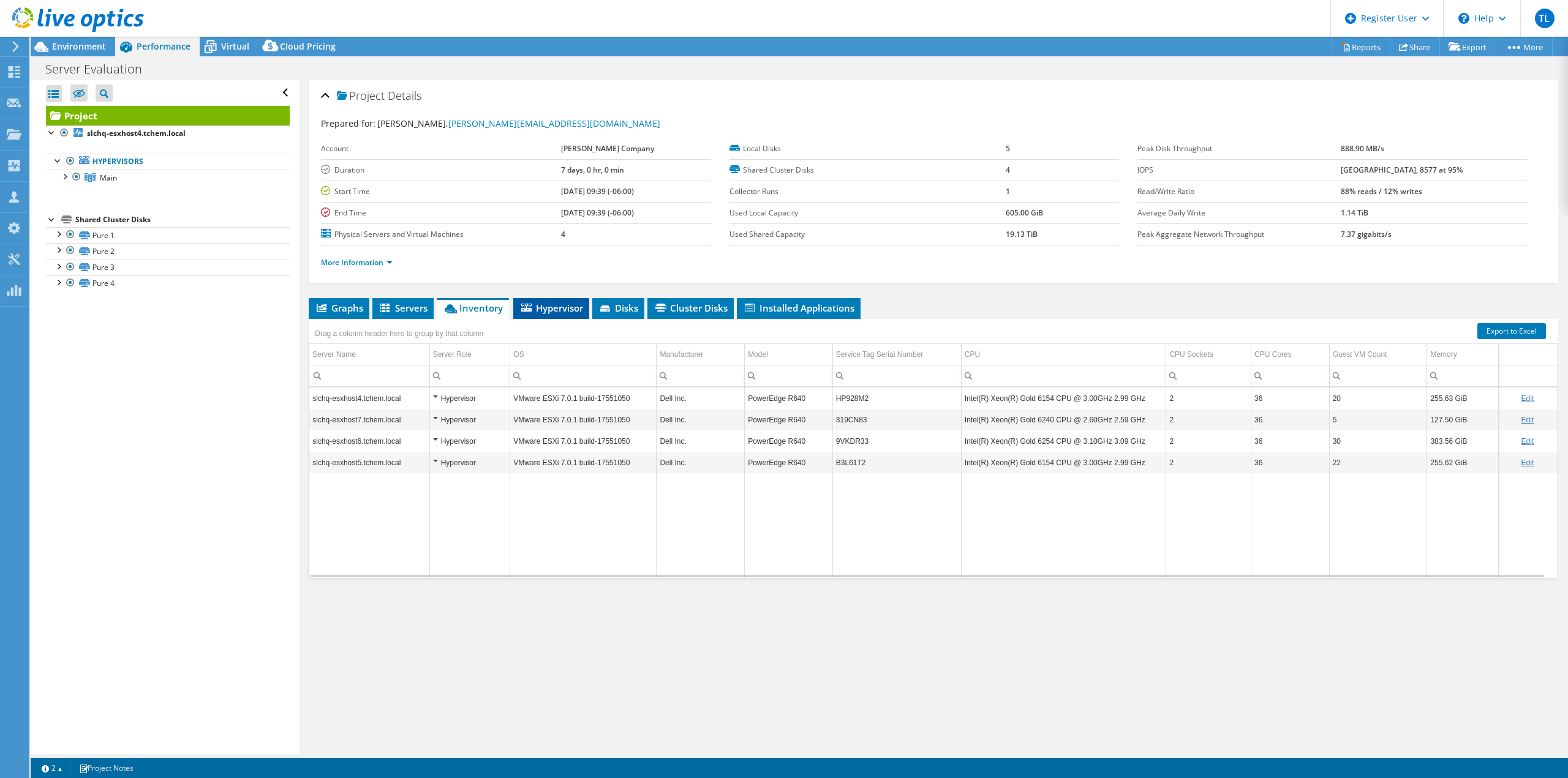
click at [556, 314] on span "Hypervisor" at bounding box center [551, 307] width 64 height 12
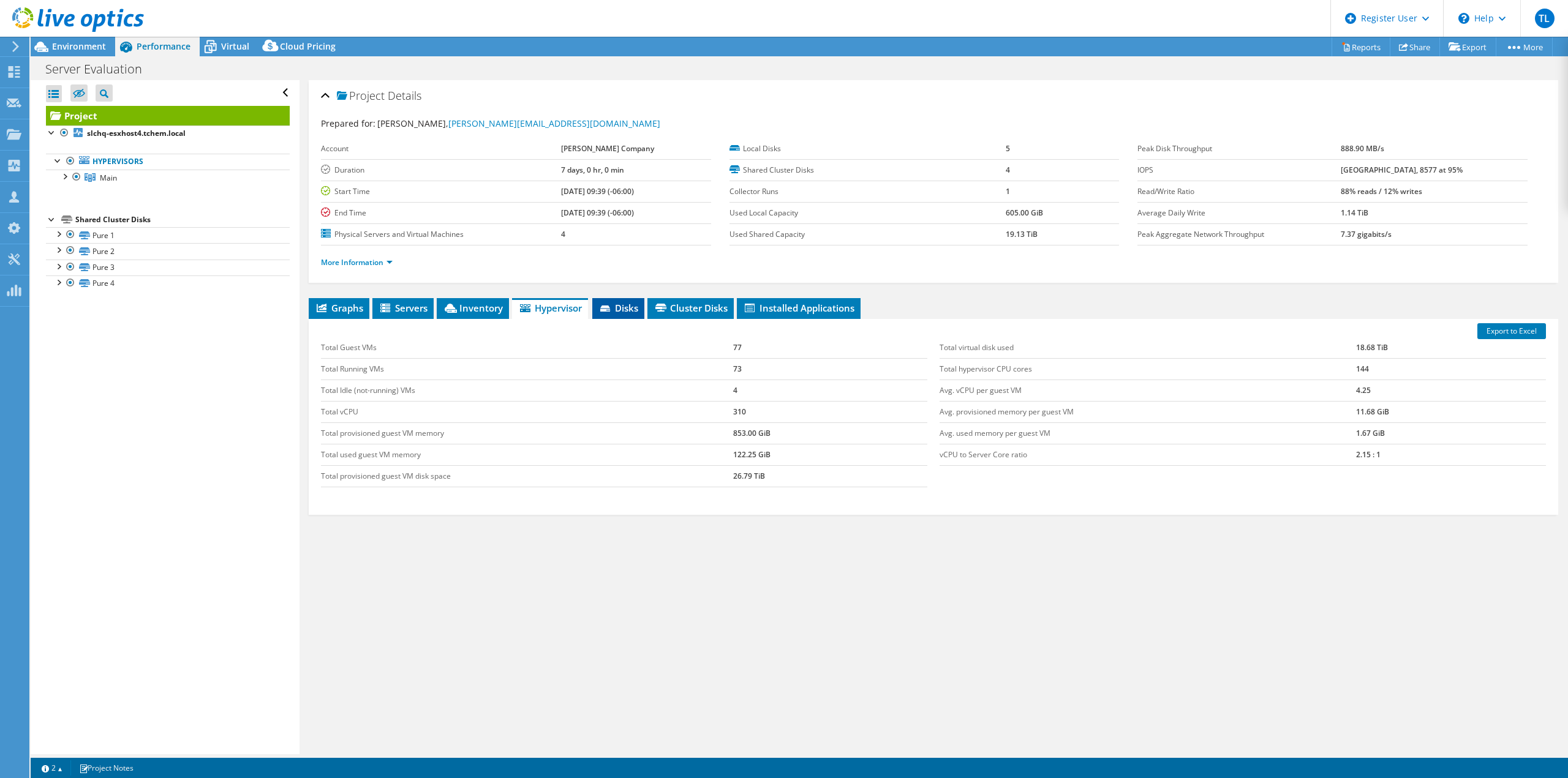
click at [613, 304] on span "Disks" at bounding box center [618, 307] width 40 height 12
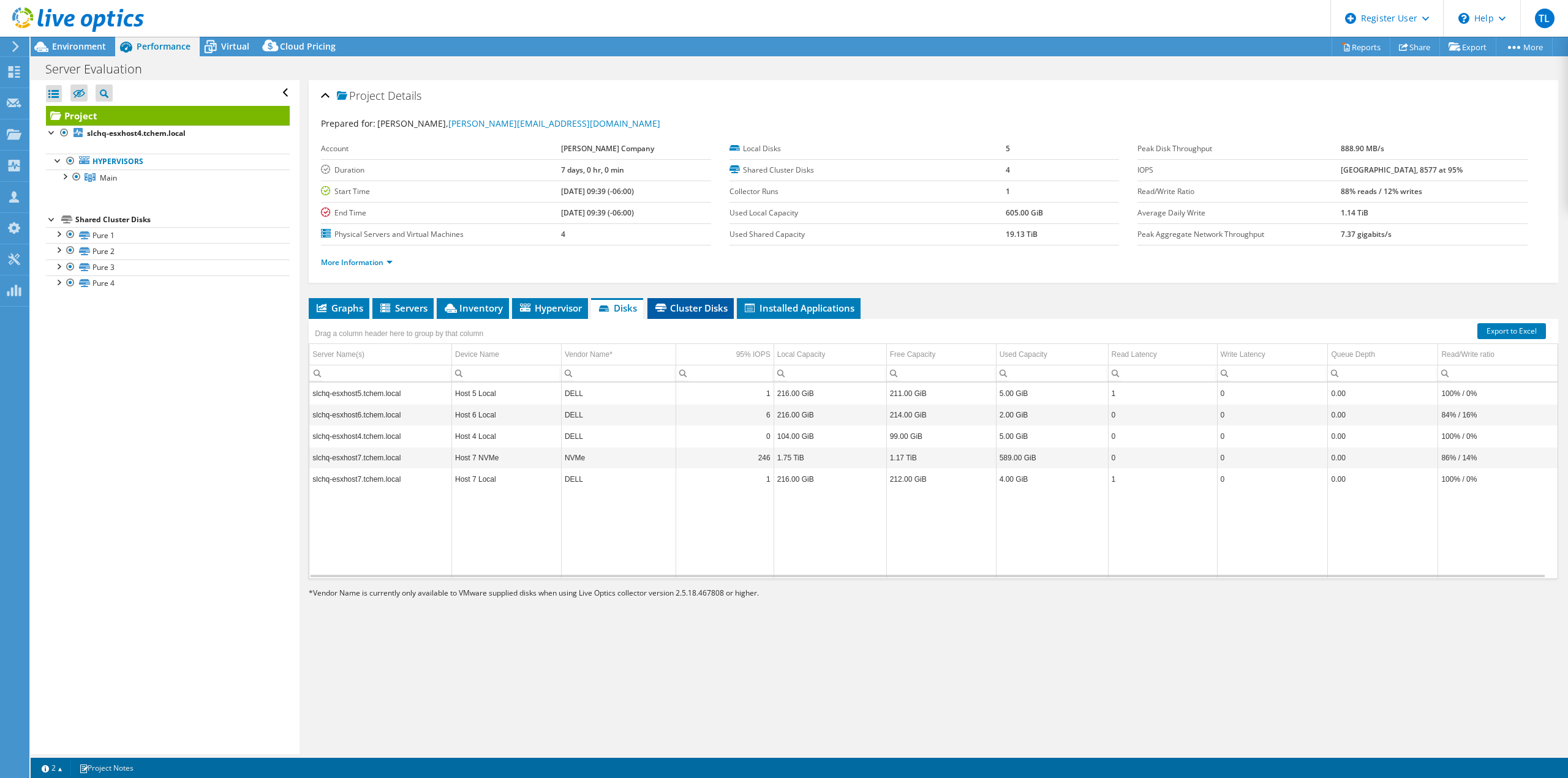
click at [707, 312] on span "Cluster Disks" at bounding box center [690, 307] width 74 height 12
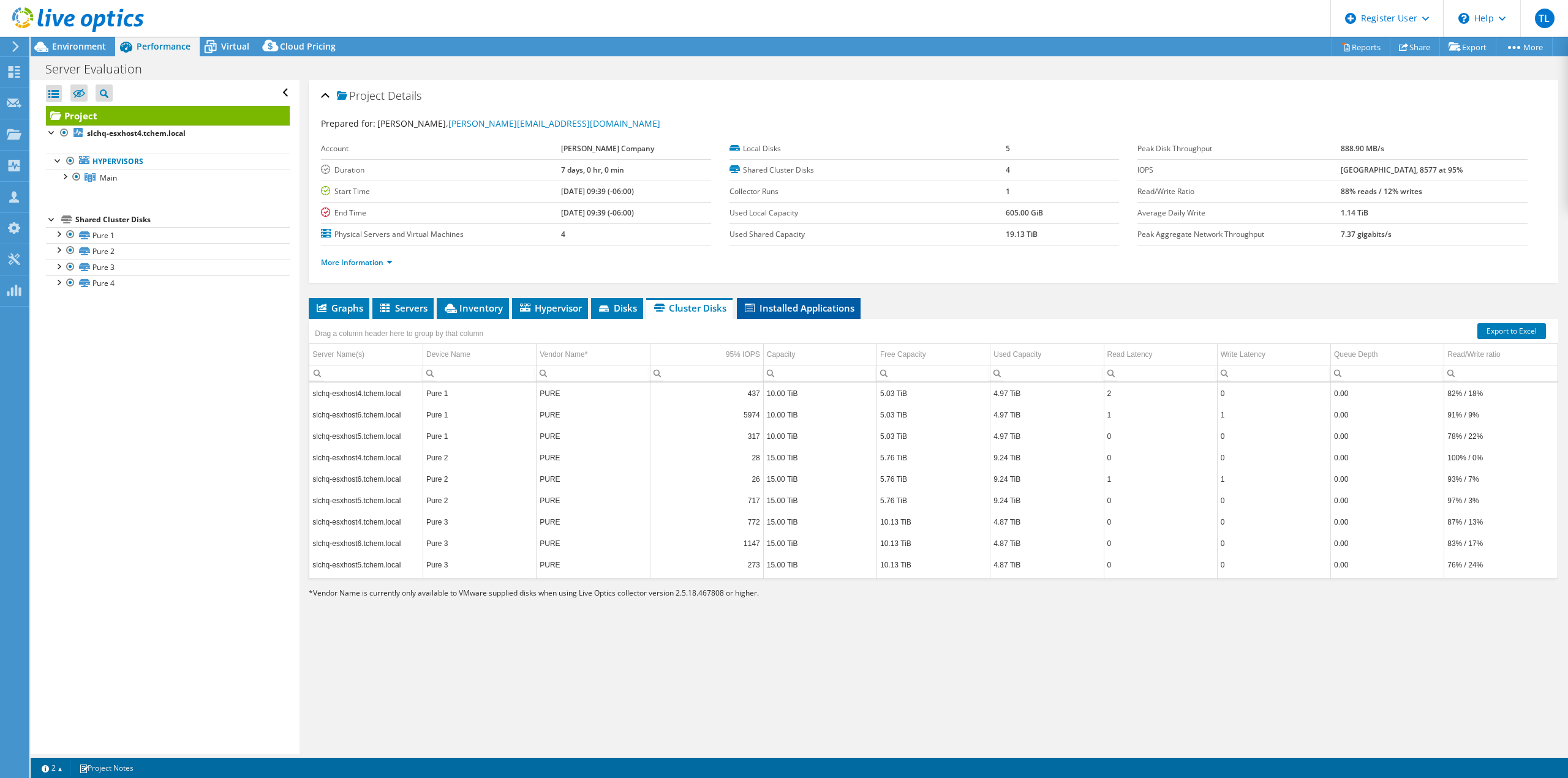
click at [777, 305] on span "Installed Applications" at bounding box center [799, 307] width 112 height 12
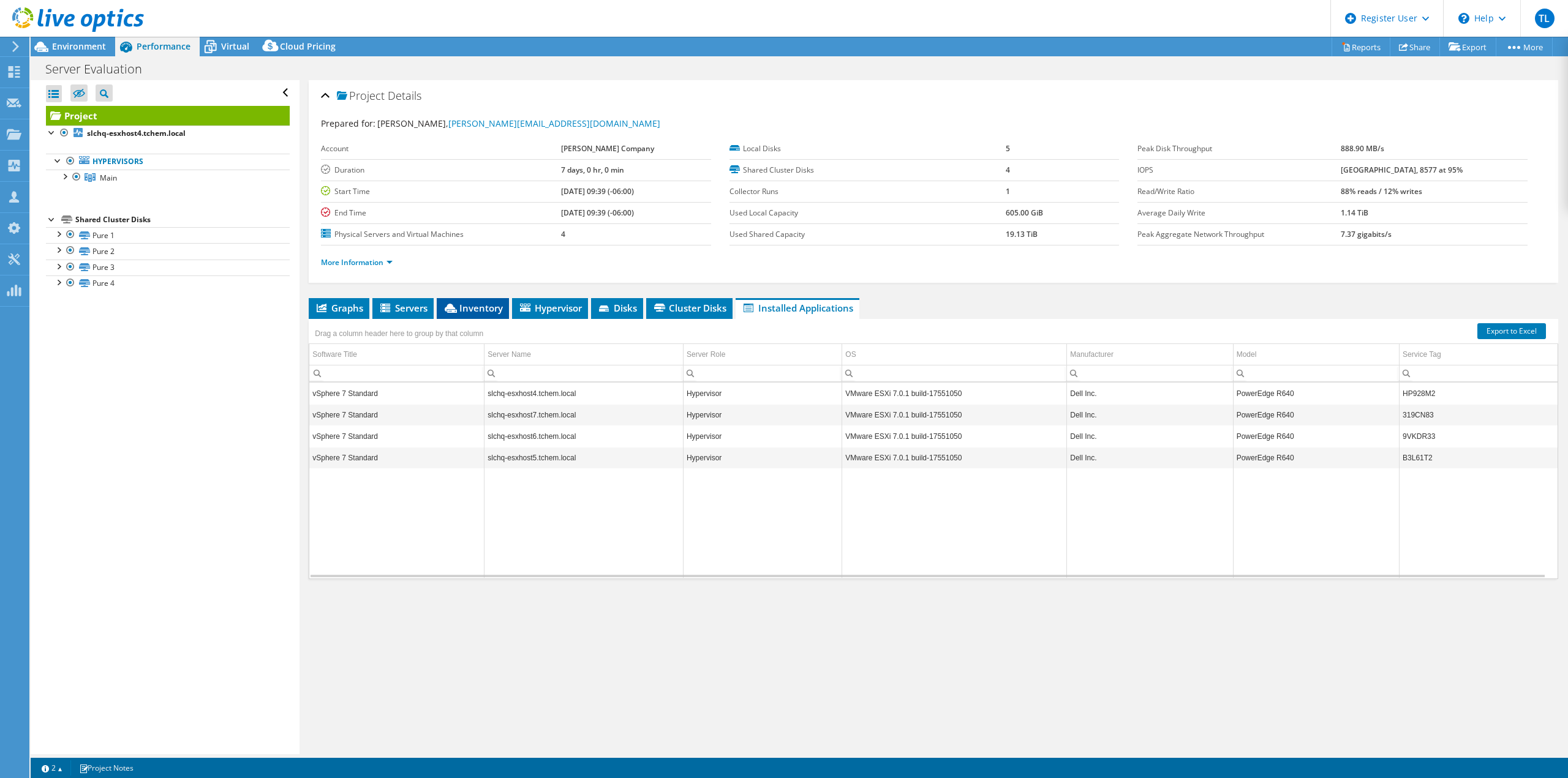
click at [478, 305] on span "Inventory" at bounding box center [472, 307] width 60 height 12
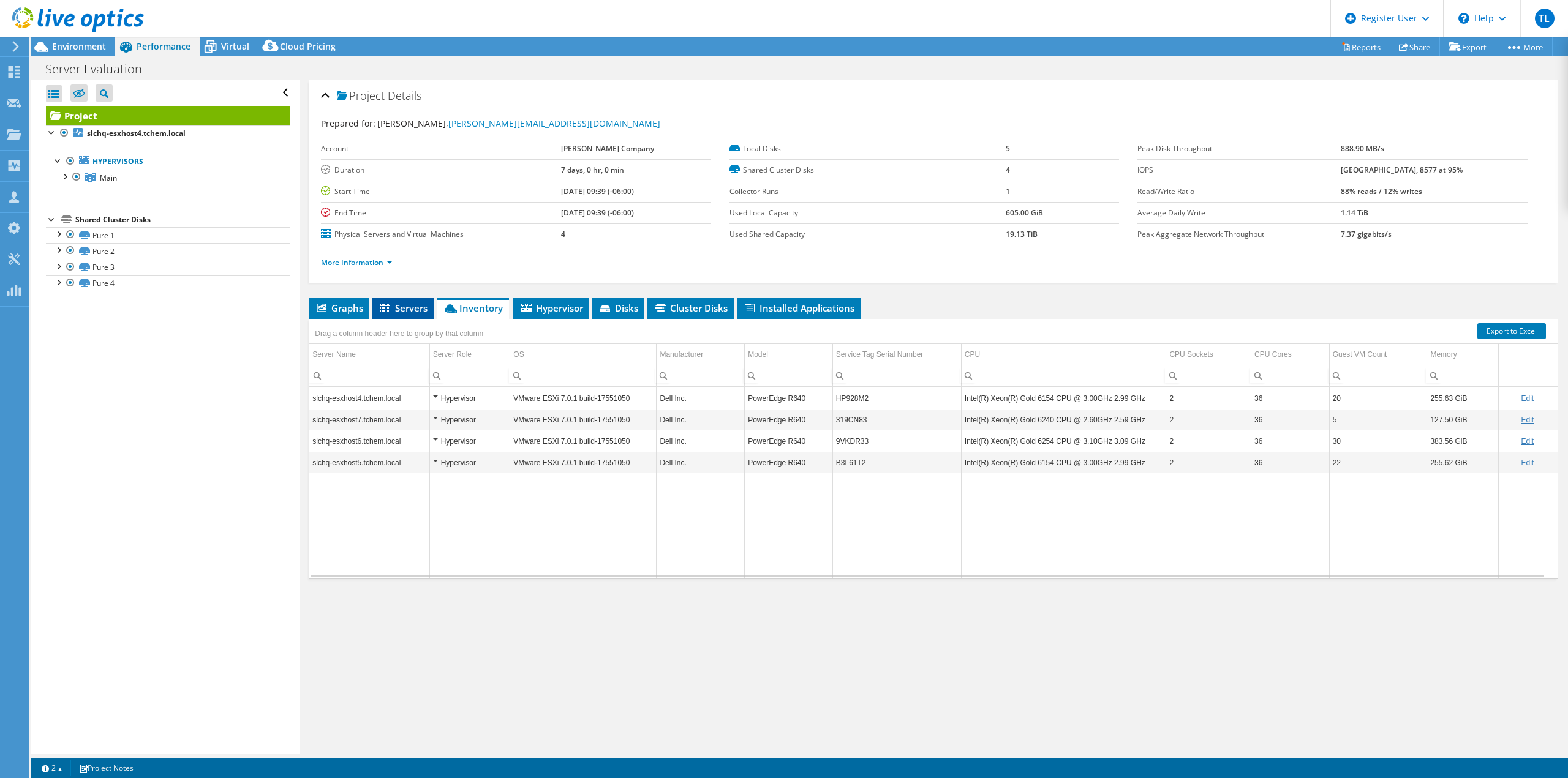
click at [406, 304] on span "Servers" at bounding box center [403, 307] width 49 height 12
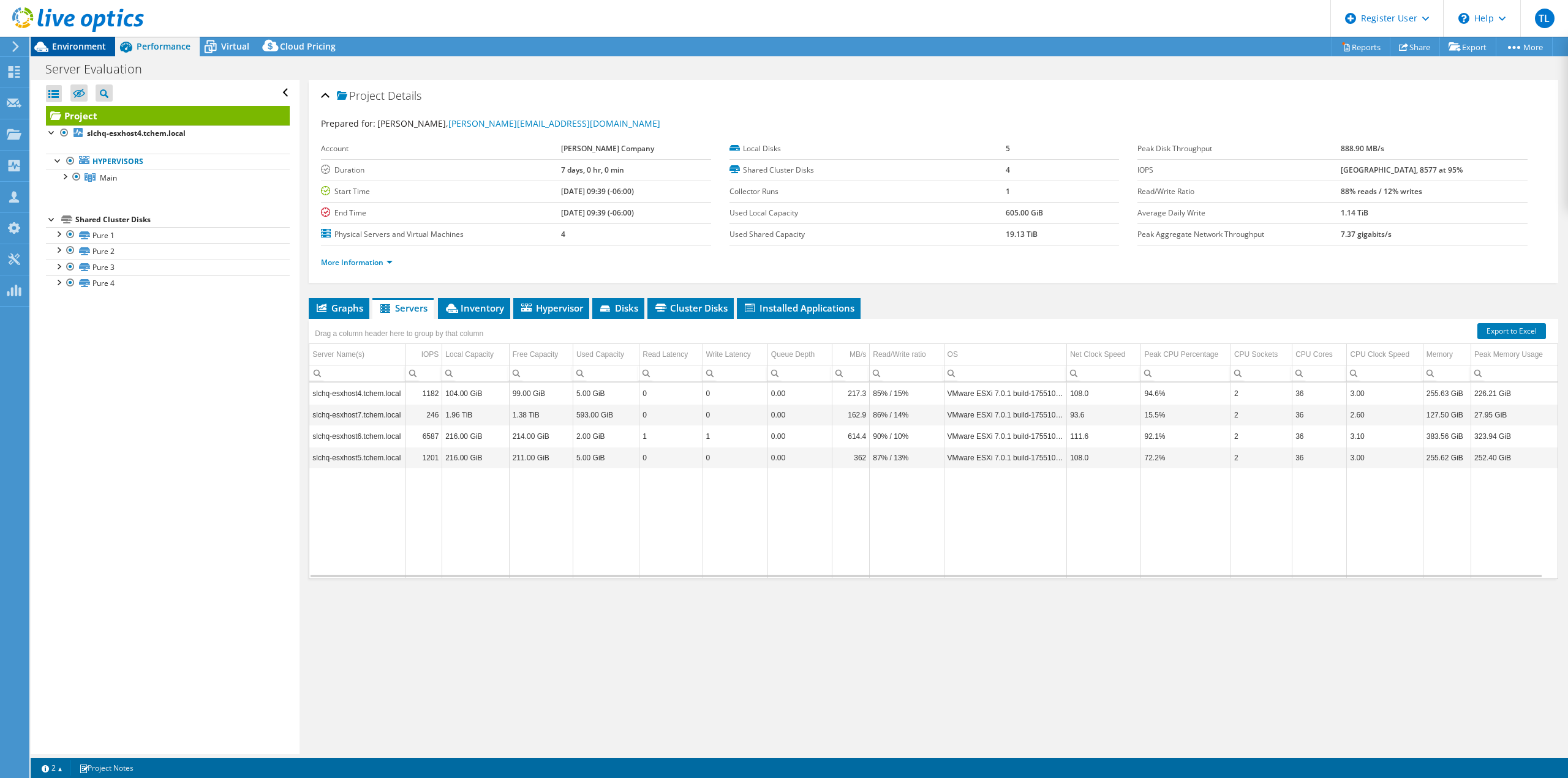
click at [82, 47] on span "Environment" at bounding box center [79, 46] width 54 height 11
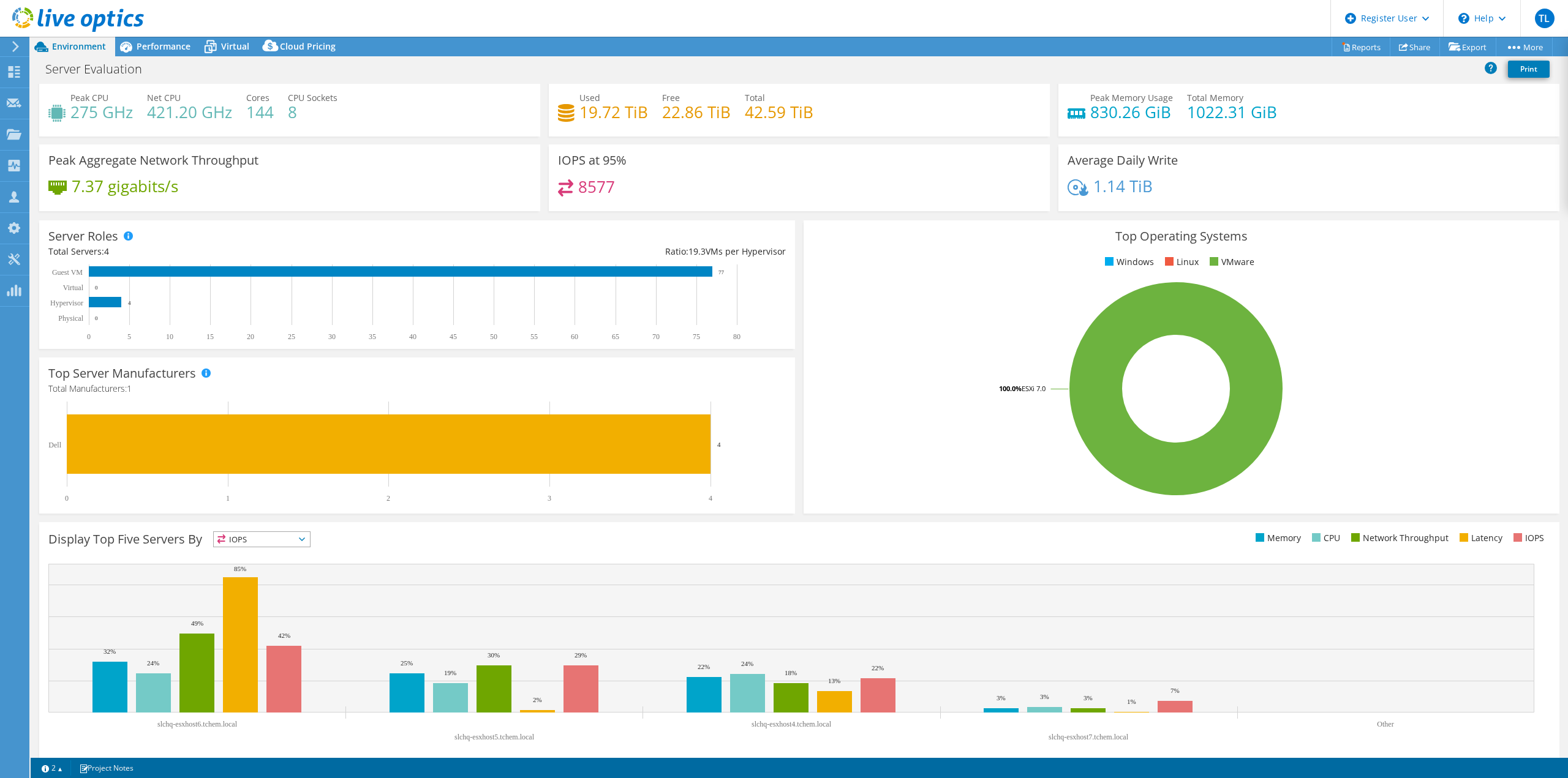
scroll to position [39, 0]
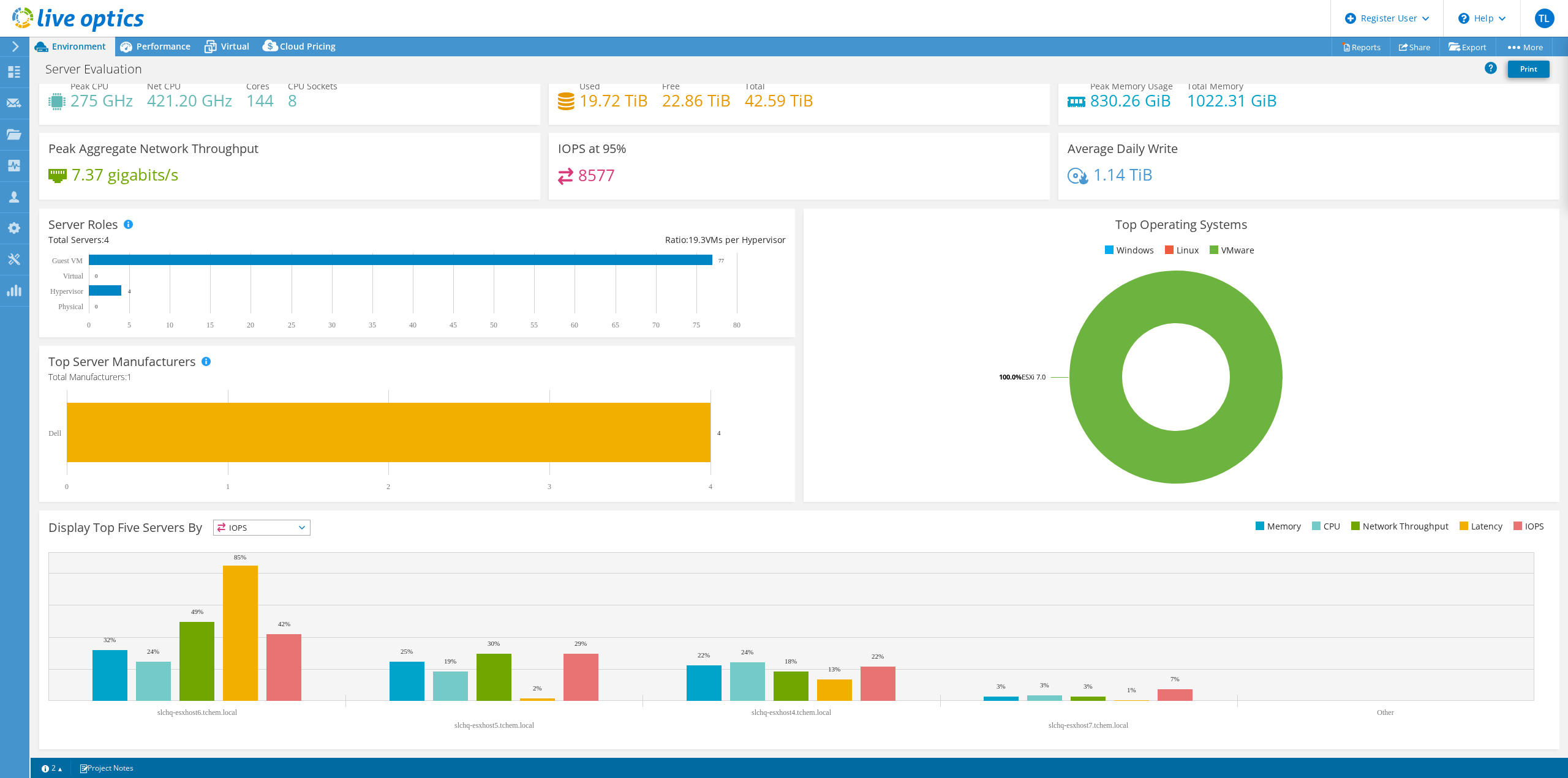
click at [673, 207] on div "Server Roles Physical Servers represent bare metal servers that were targets of…" at bounding box center [417, 273] width 764 height 137
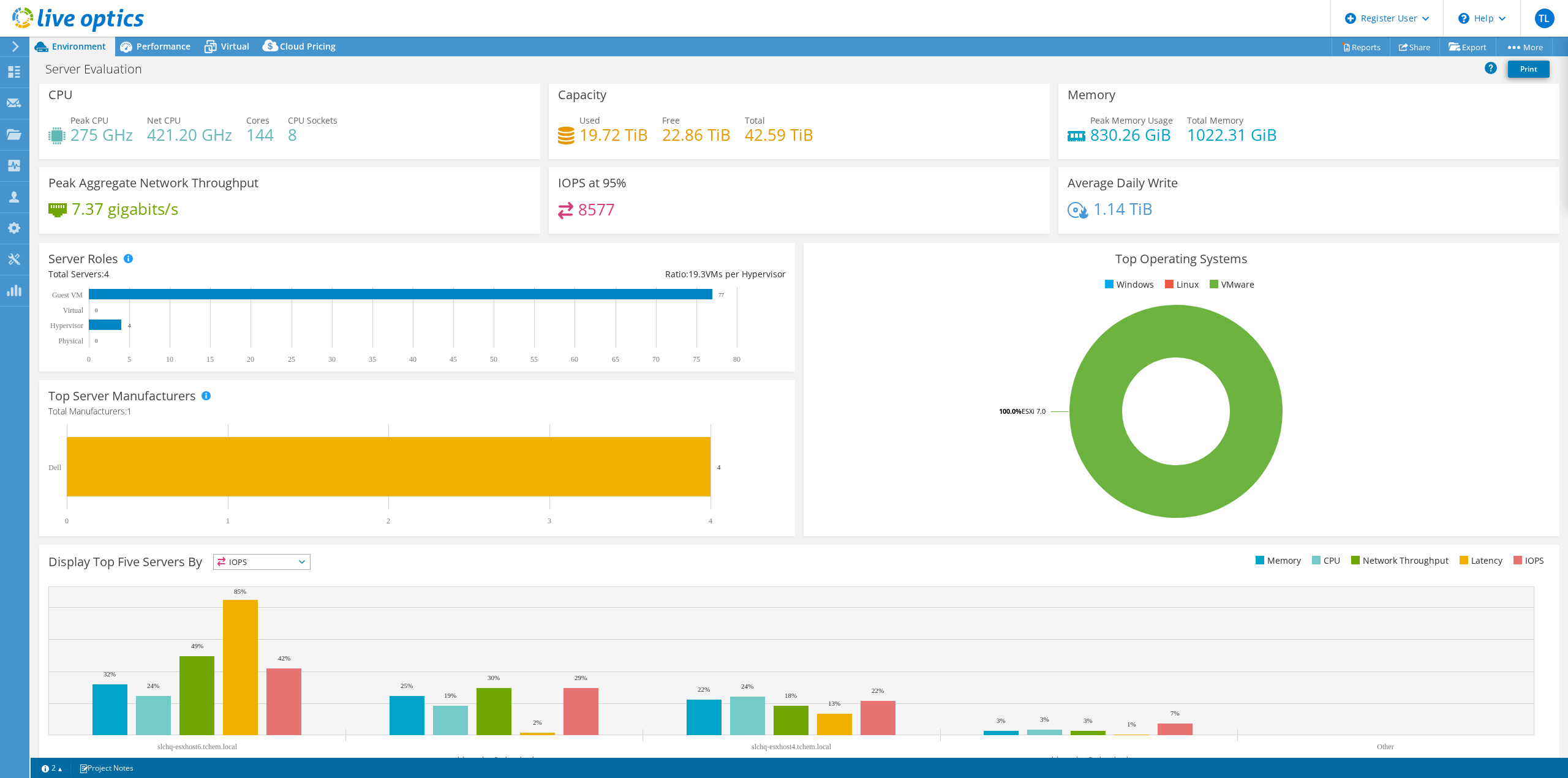
scroll to position [0, 0]
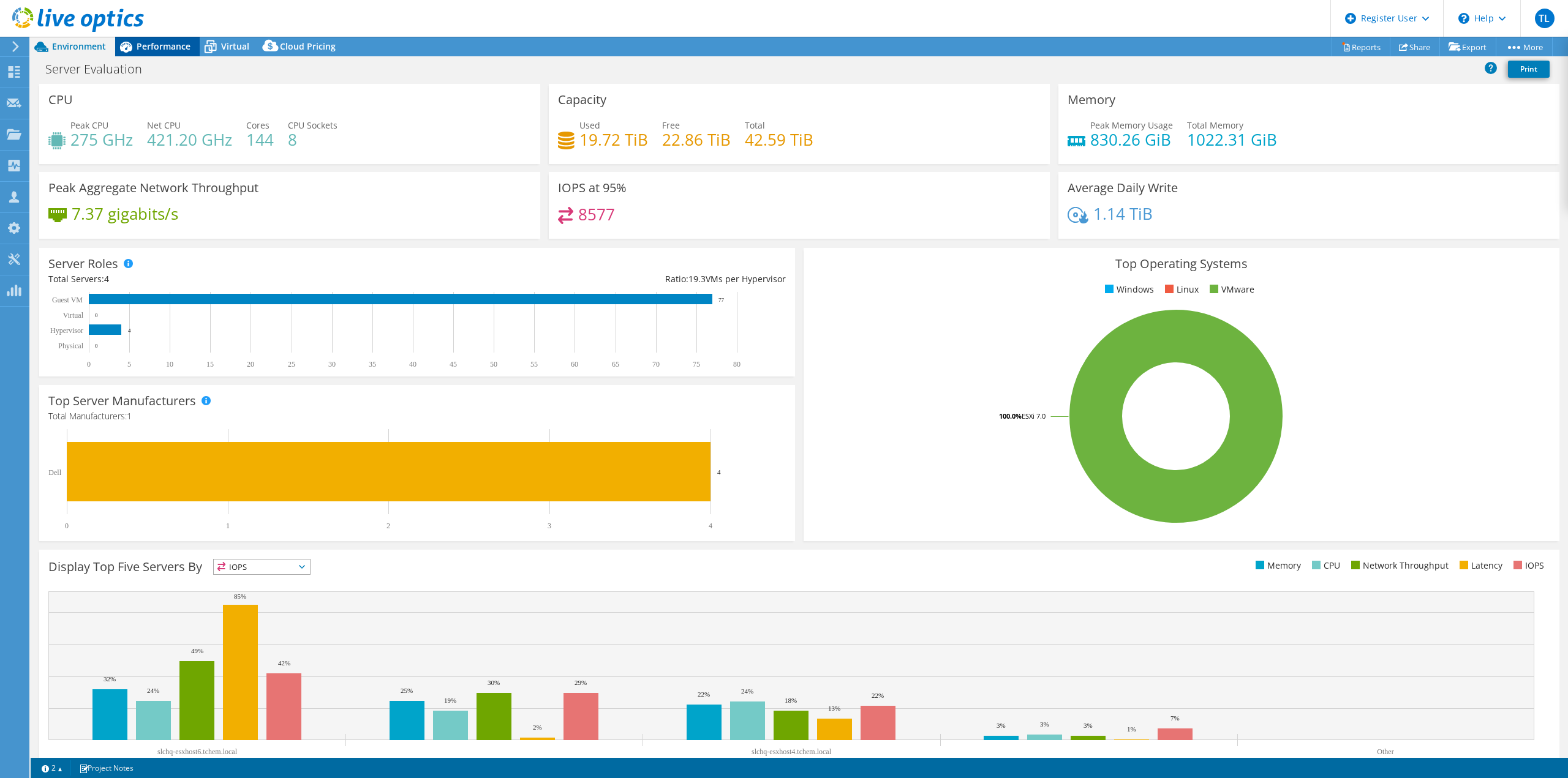
click at [171, 47] on span "Performance" at bounding box center [163, 46] width 54 height 11
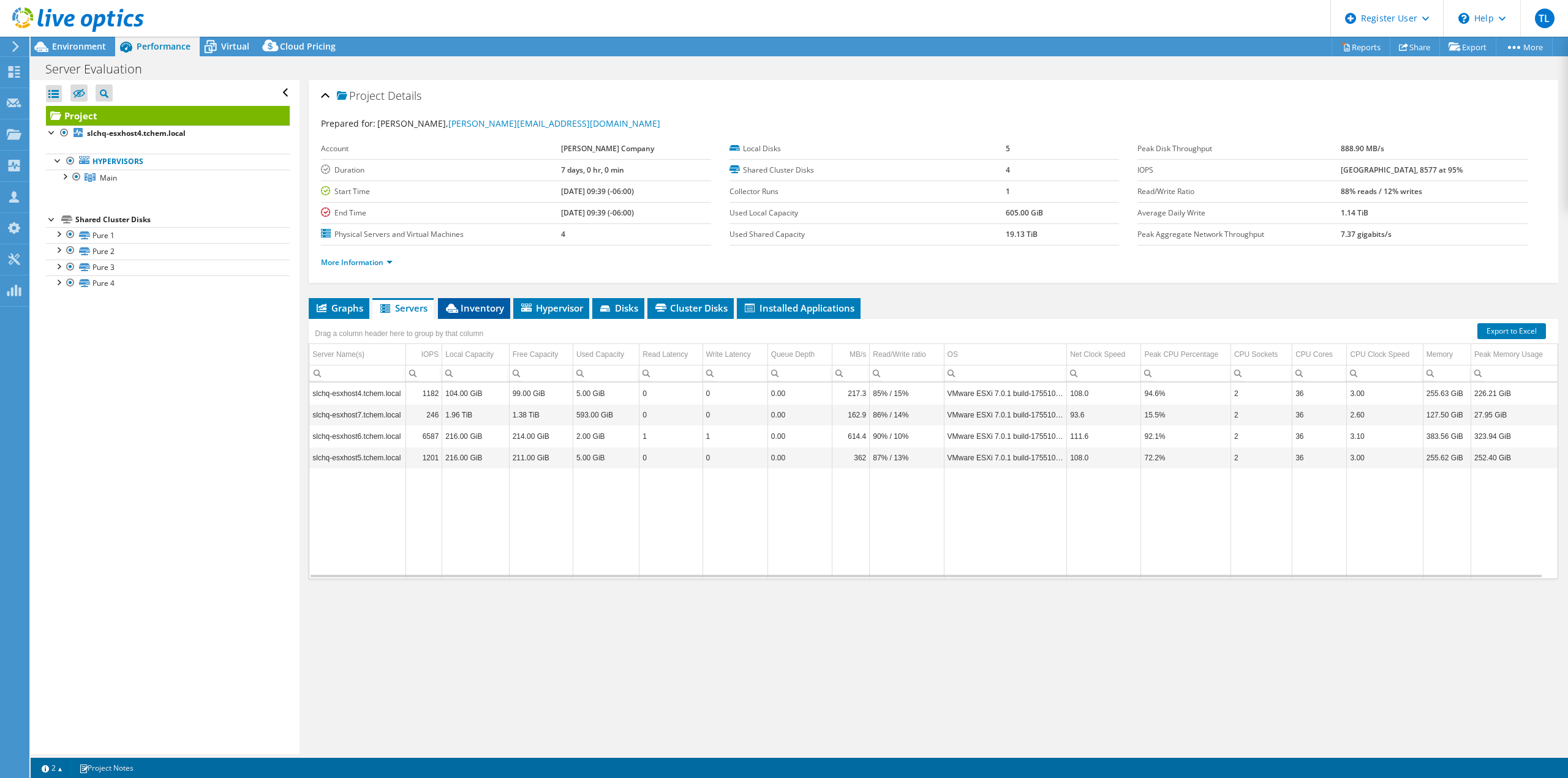
click at [486, 305] on span "Inventory" at bounding box center [473, 307] width 60 height 12
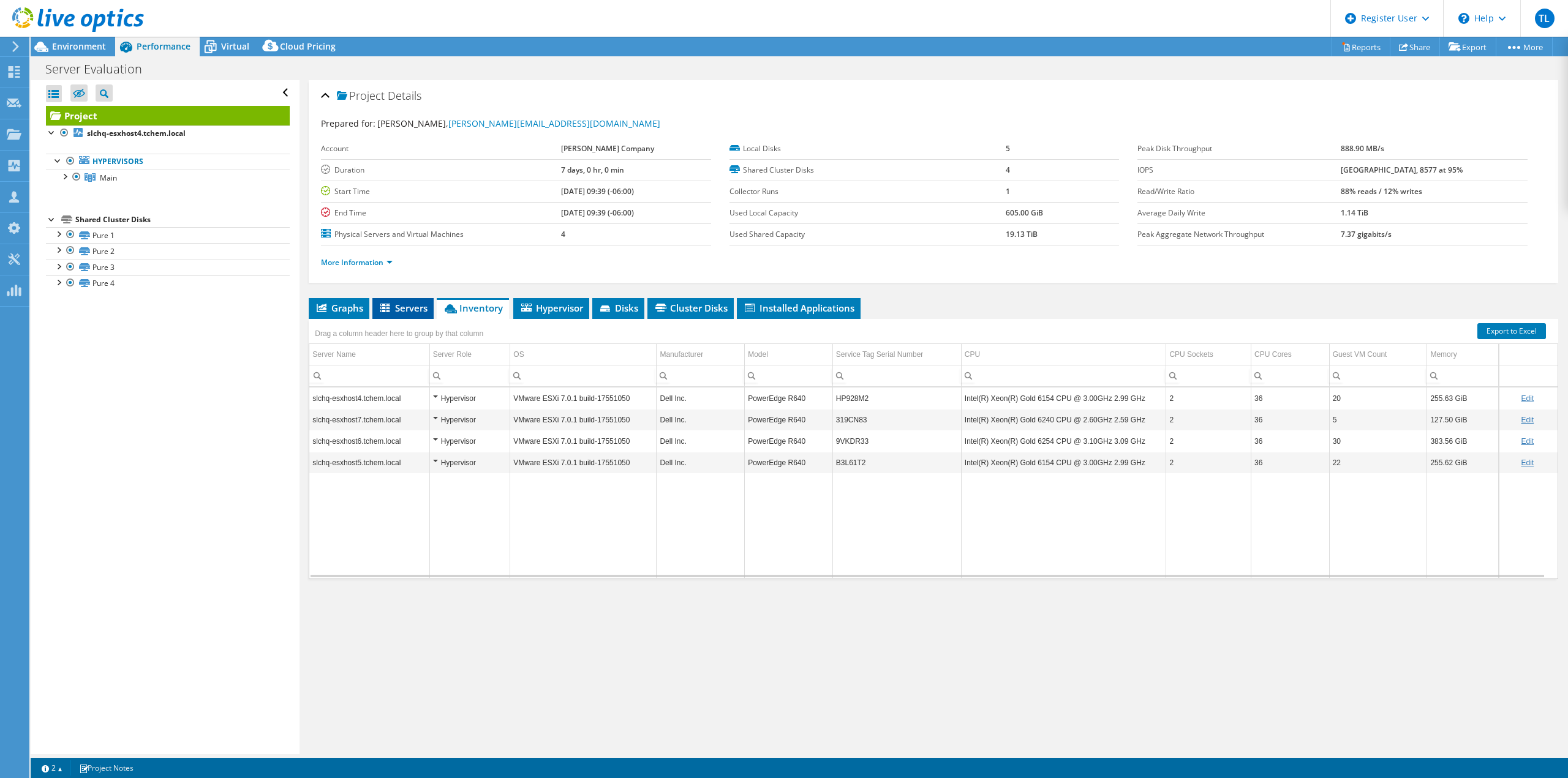
click at [392, 303] on li "Servers" at bounding box center [403, 309] width 62 height 21
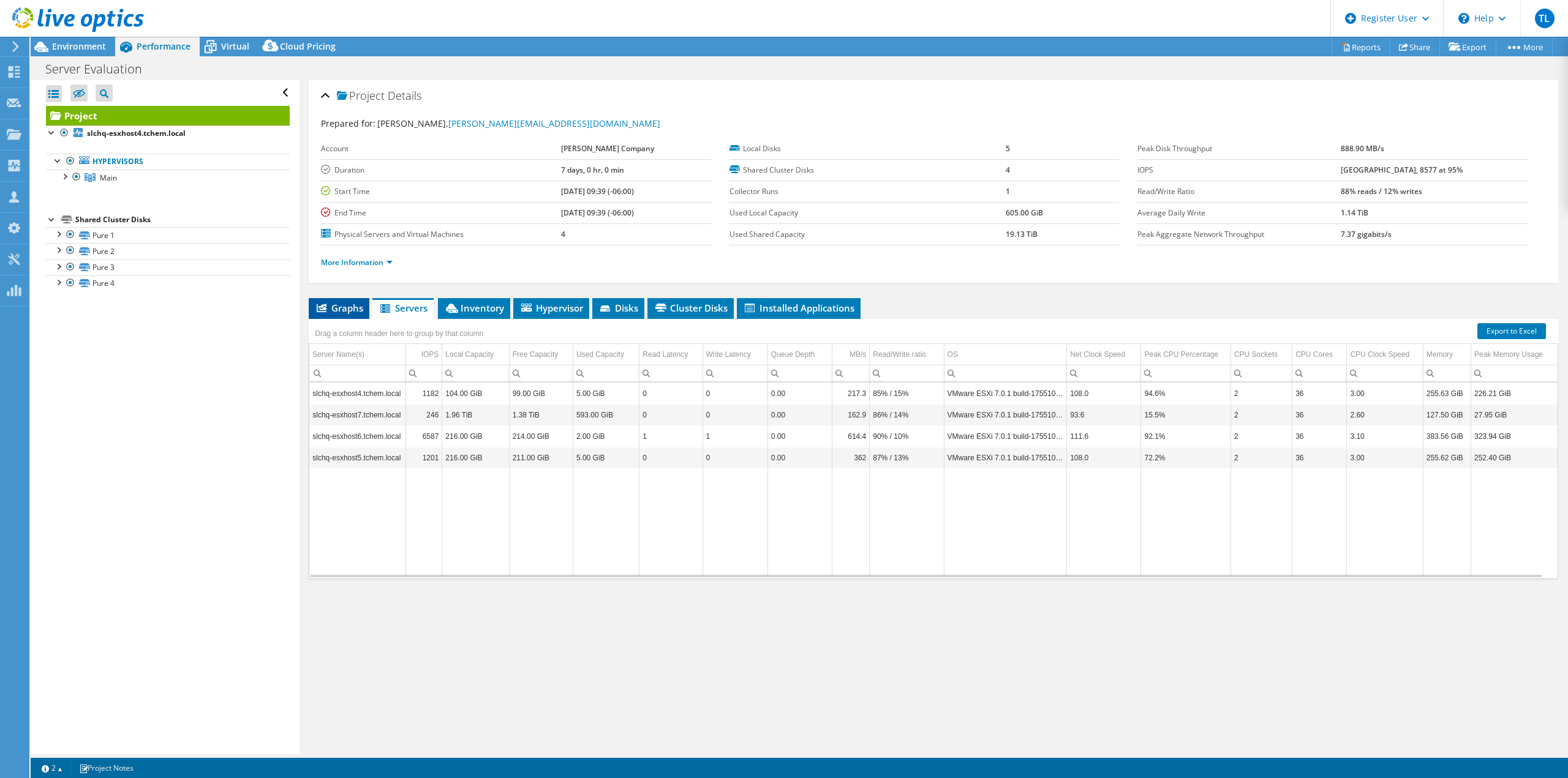
click at [345, 307] on span "Graphs" at bounding box center [338, 307] width 48 height 12
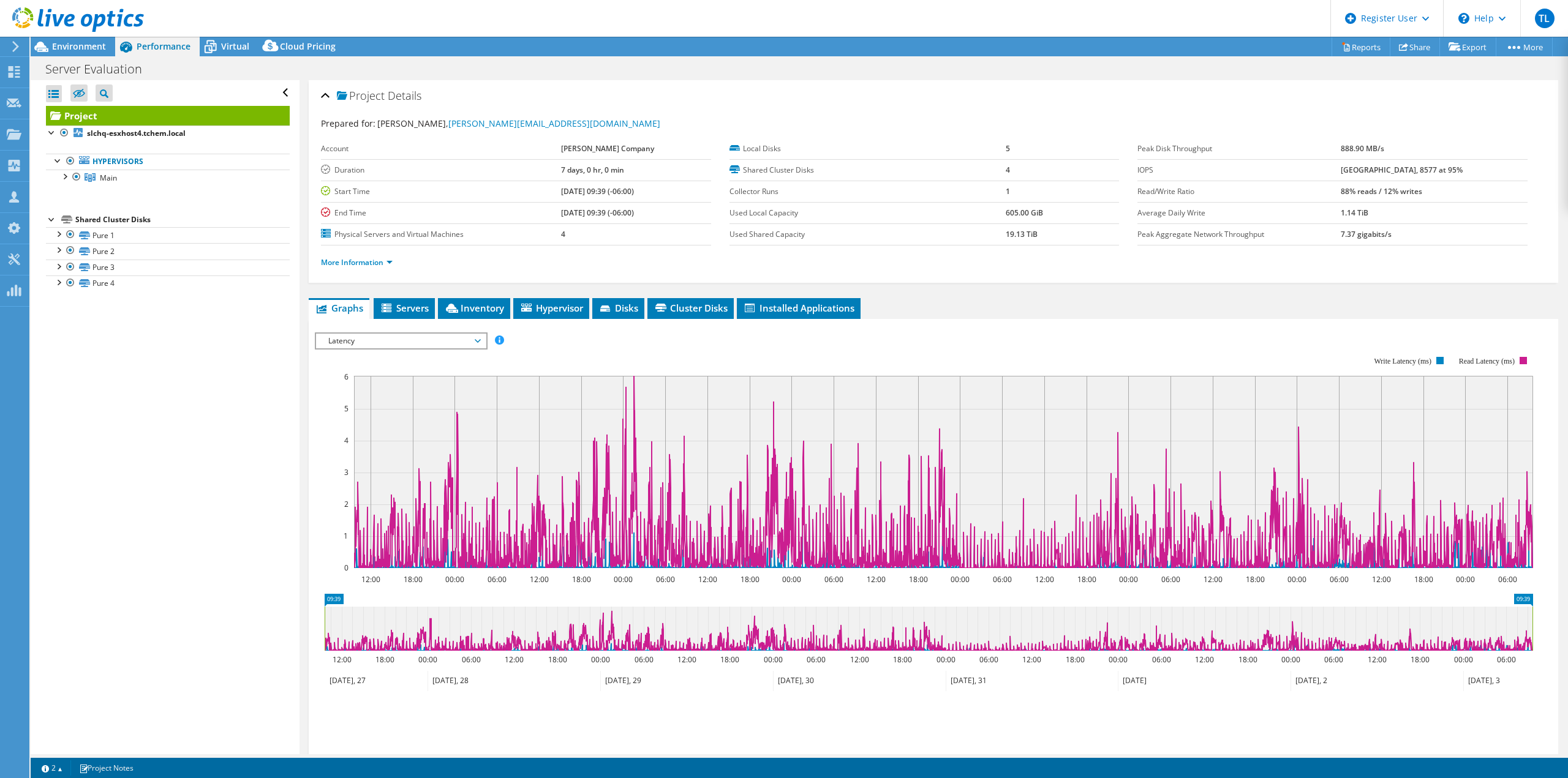
click at [403, 338] on span "Latency" at bounding box center [401, 341] width 157 height 15
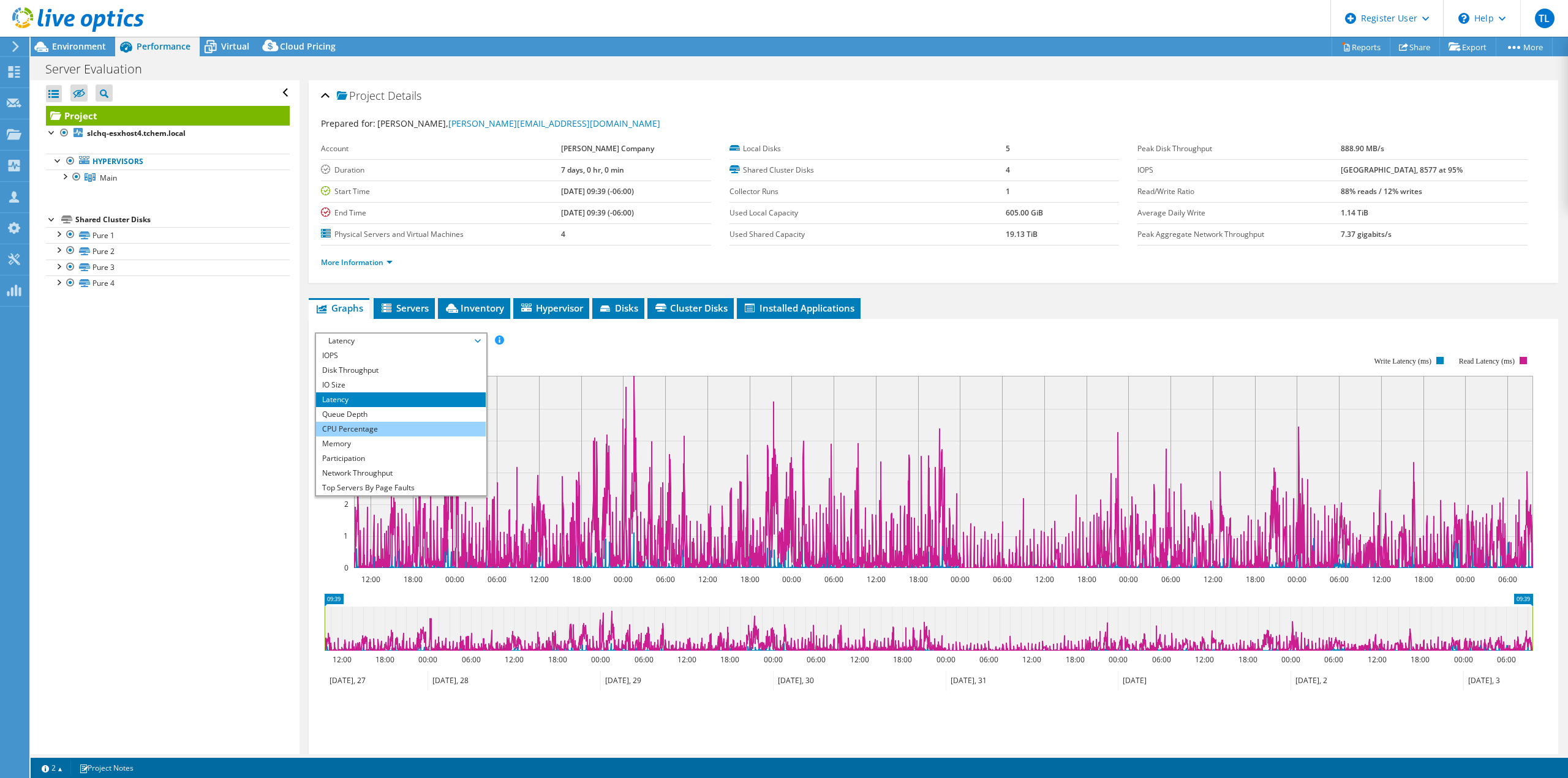
click at [421, 425] on li "CPU Percentage" at bounding box center [400, 429] width 170 height 15
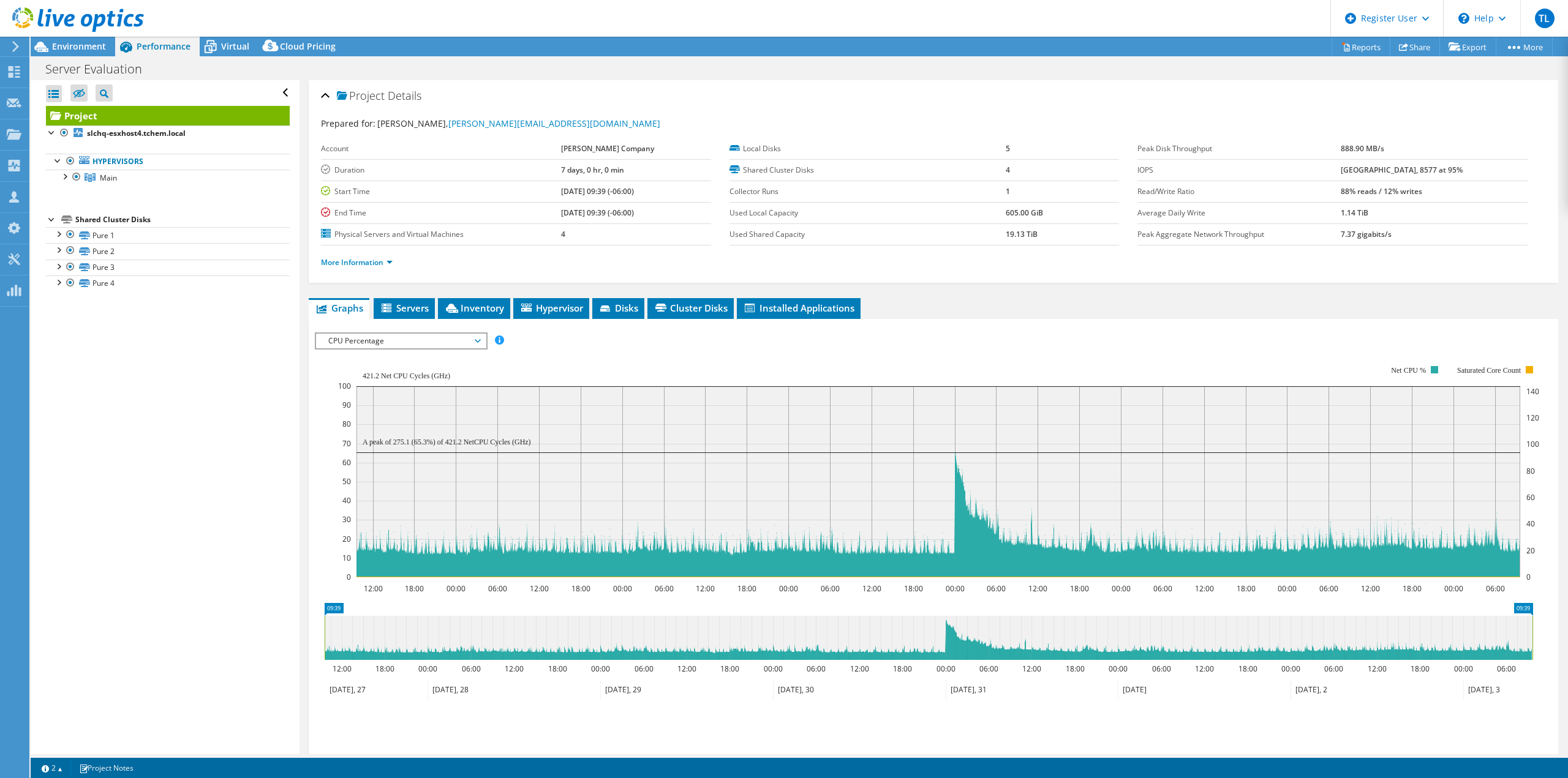
click at [476, 340] on span "CPU Percentage" at bounding box center [401, 341] width 157 height 15
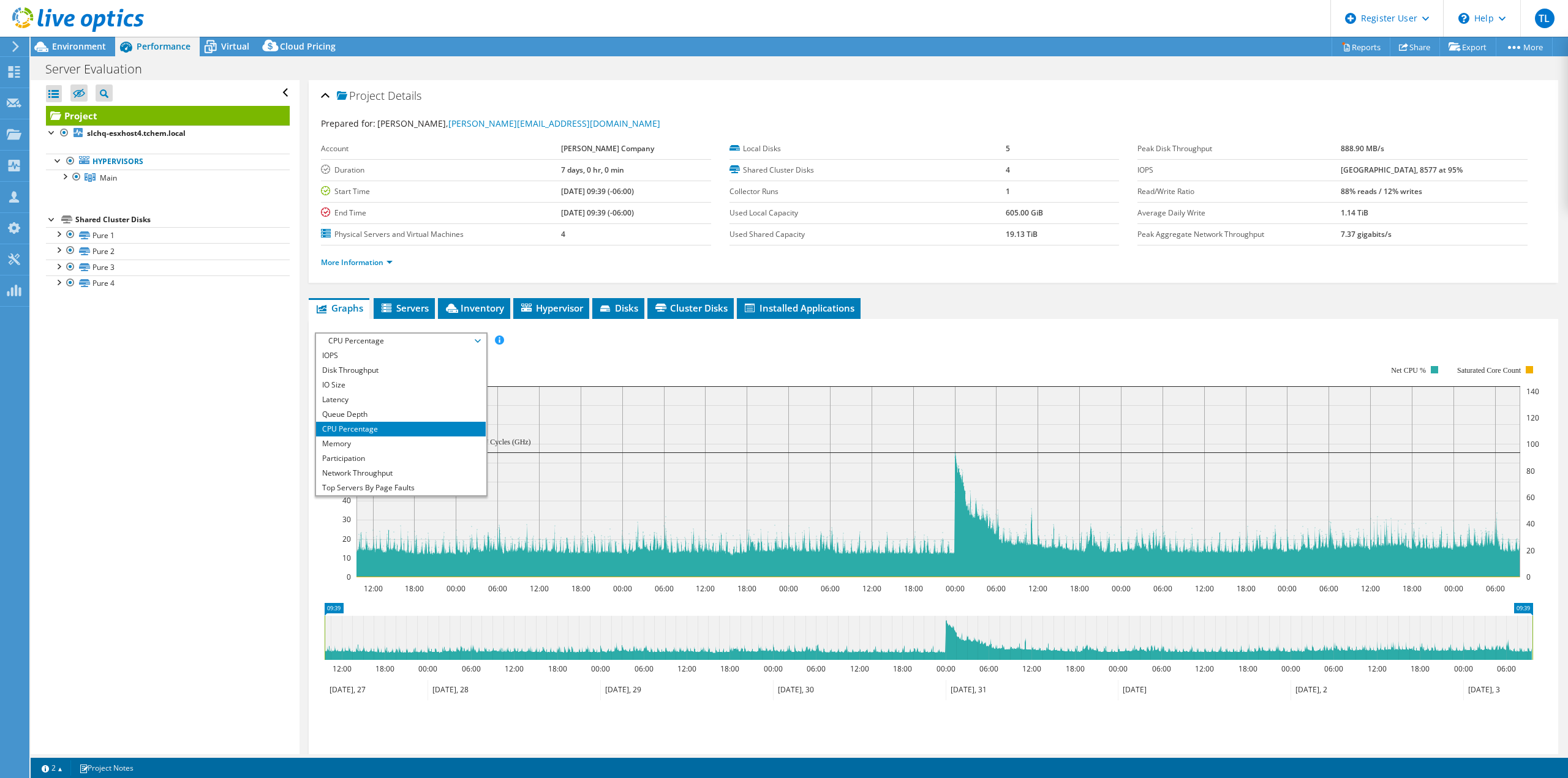
click at [647, 79] on div "Server Evaluation Print" at bounding box center [799, 69] width 1538 height 23
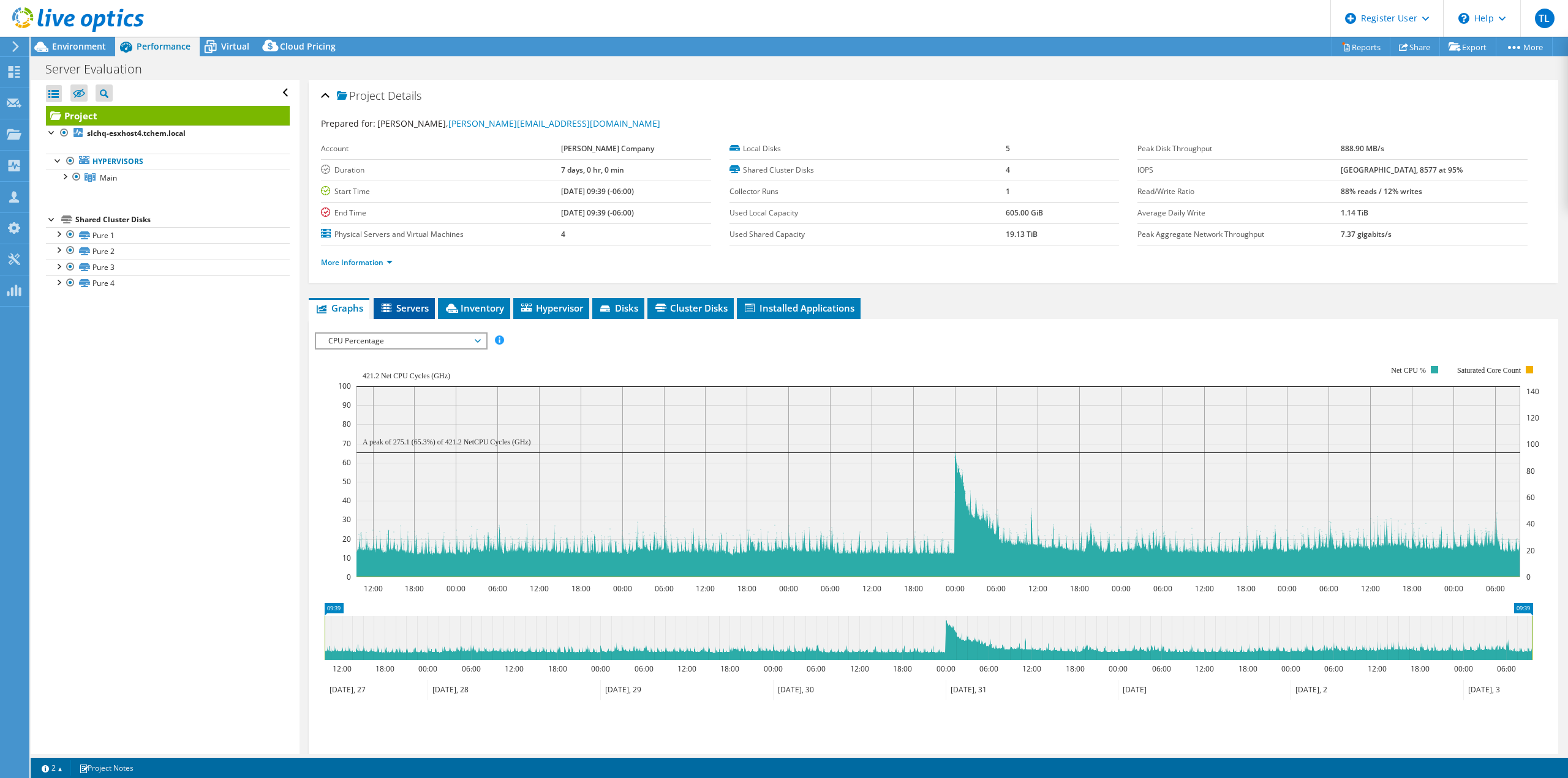
click at [388, 317] on li "Servers" at bounding box center [404, 309] width 62 height 21
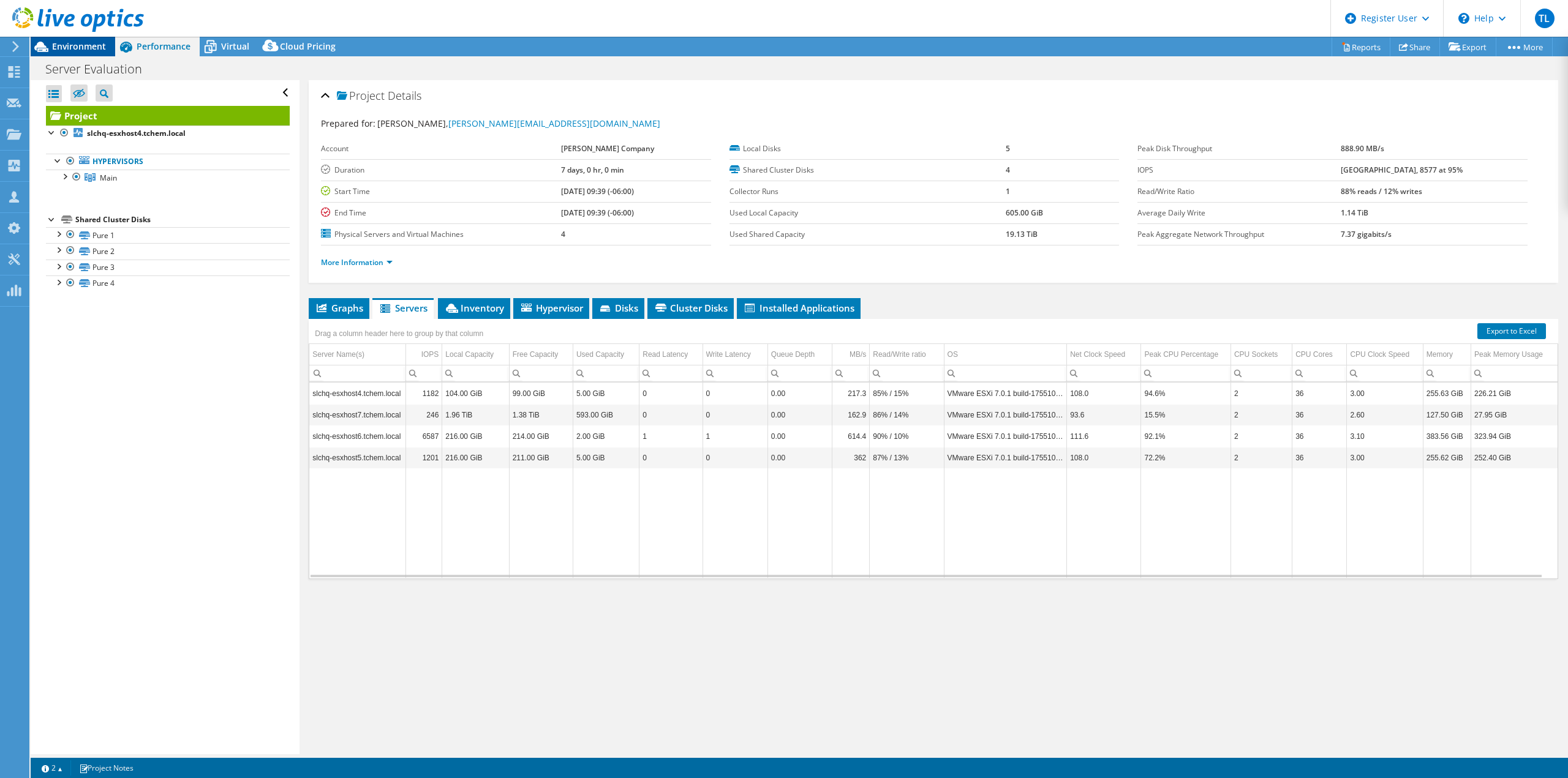
click at [57, 42] on span "Environment" at bounding box center [79, 46] width 54 height 11
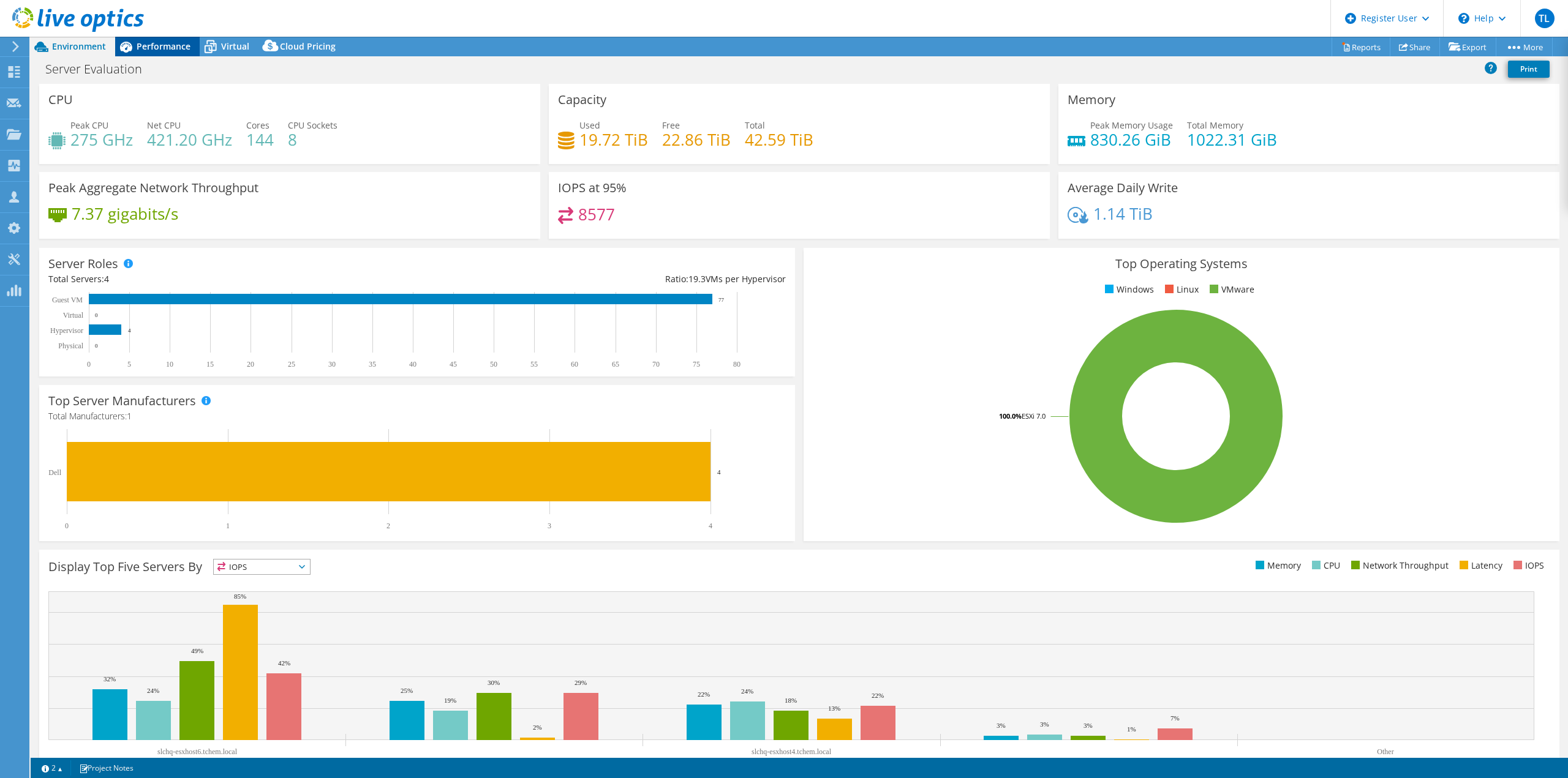
click at [150, 43] on span "Performance" at bounding box center [163, 46] width 54 height 11
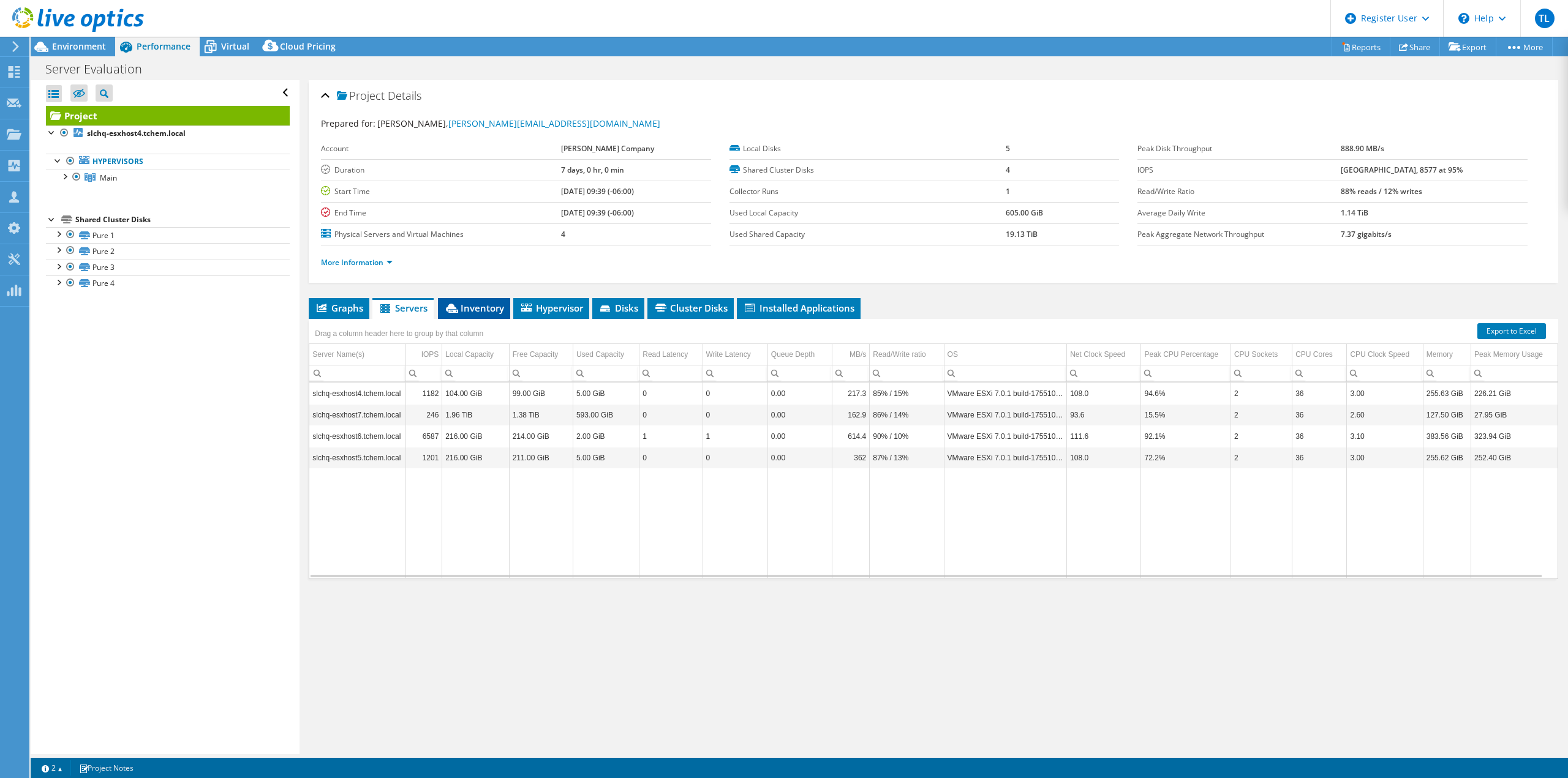
click at [486, 308] on span "Inventory" at bounding box center [473, 307] width 60 height 12
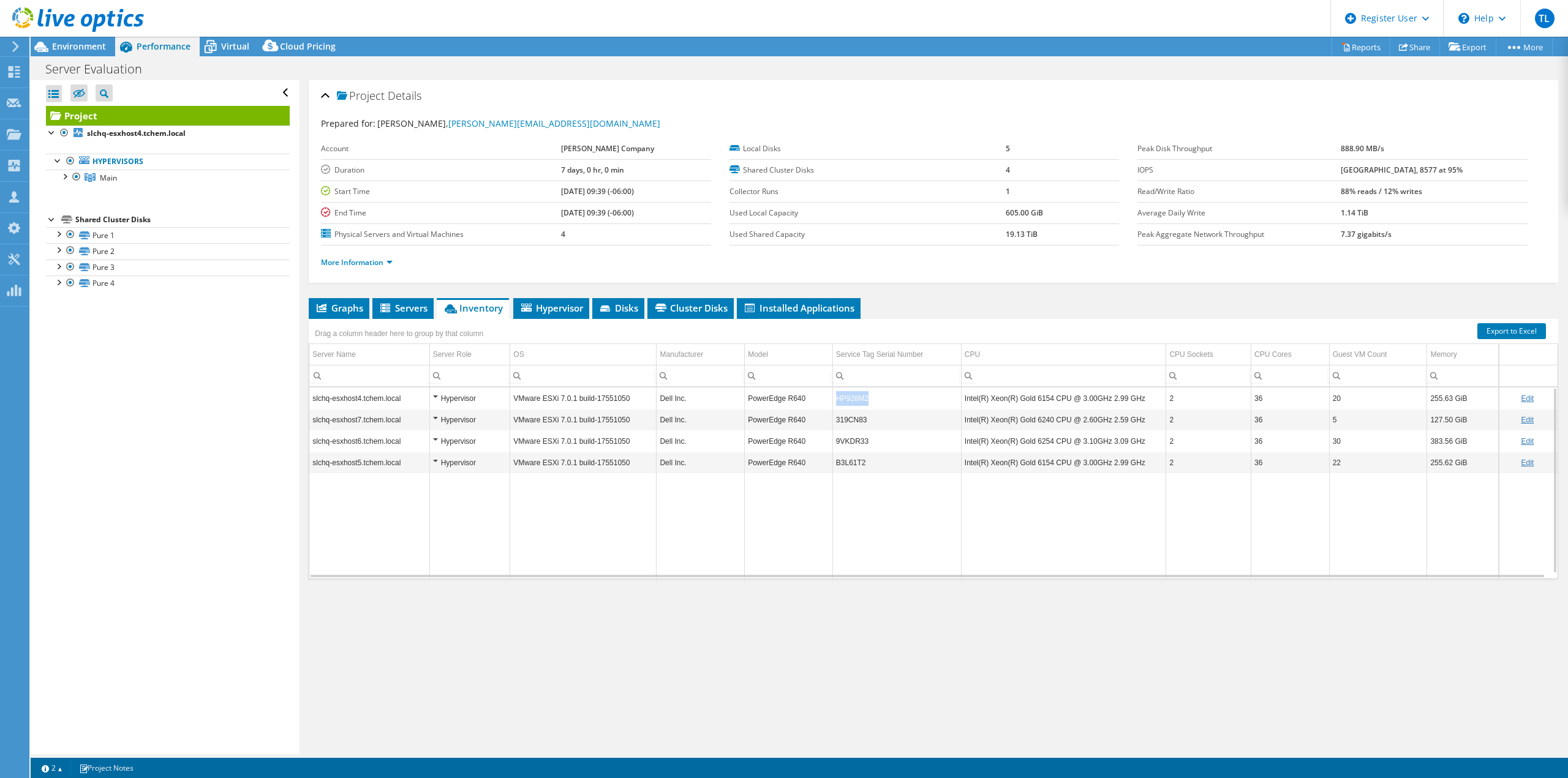
drag, startPoint x: 870, startPoint y: 398, endPoint x: 831, endPoint y: 401, distance: 39.1
click at [832, 401] on td "HP928M2" at bounding box center [897, 398] width 129 height 22
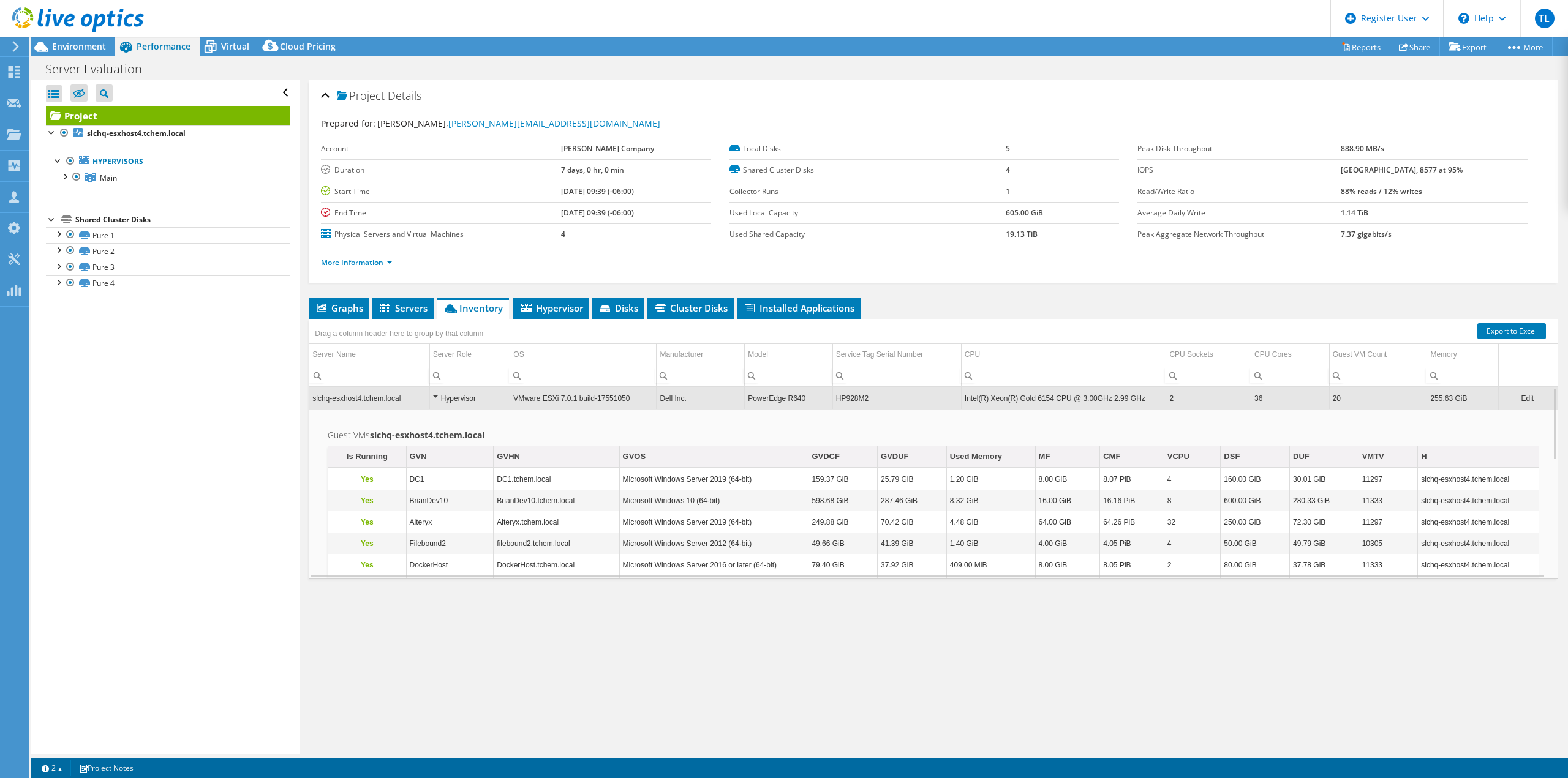
click at [839, 400] on td "HP928M2" at bounding box center [897, 398] width 129 height 22
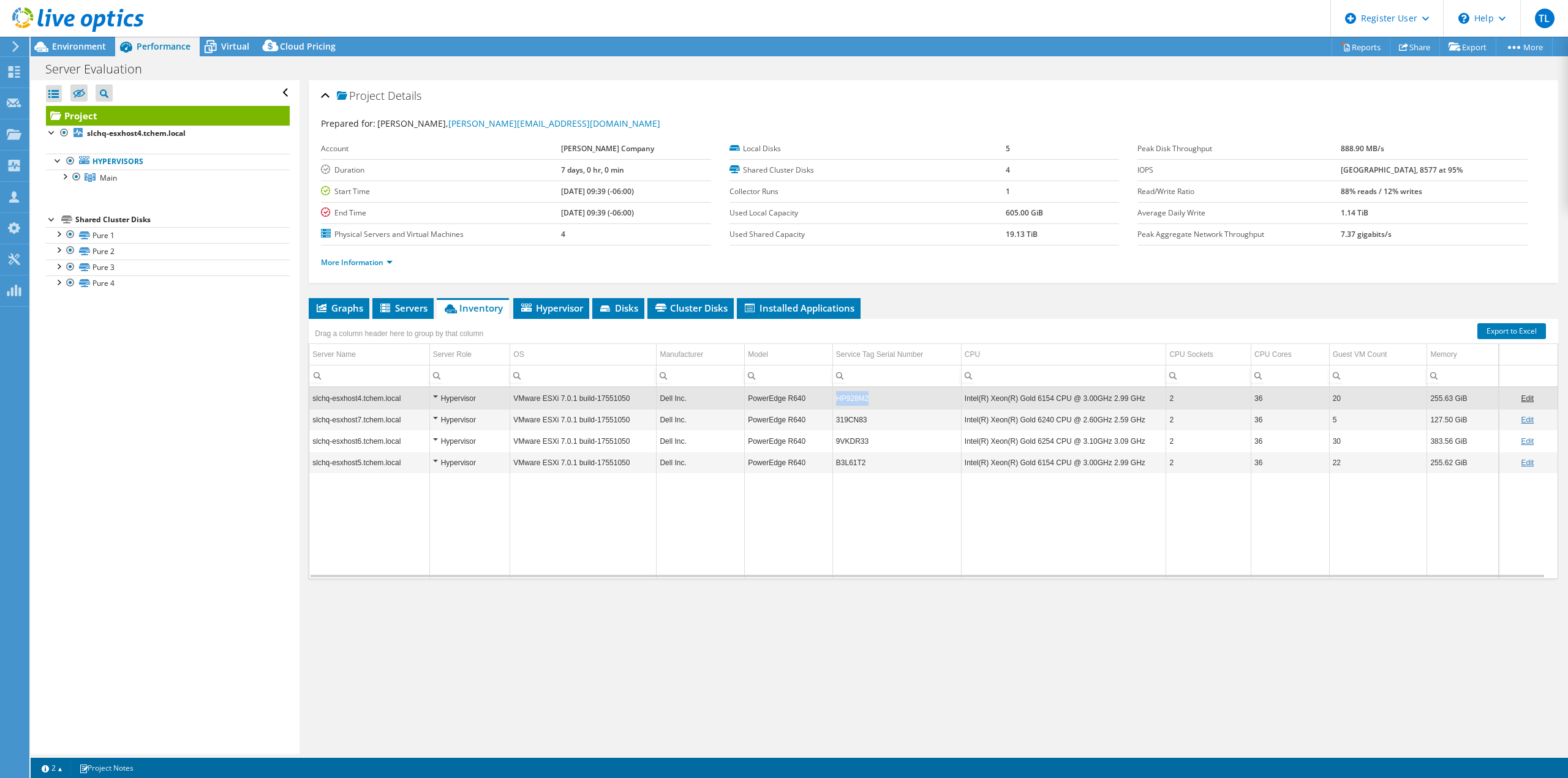
click at [839, 400] on td "HP928M2" at bounding box center [897, 398] width 129 height 22
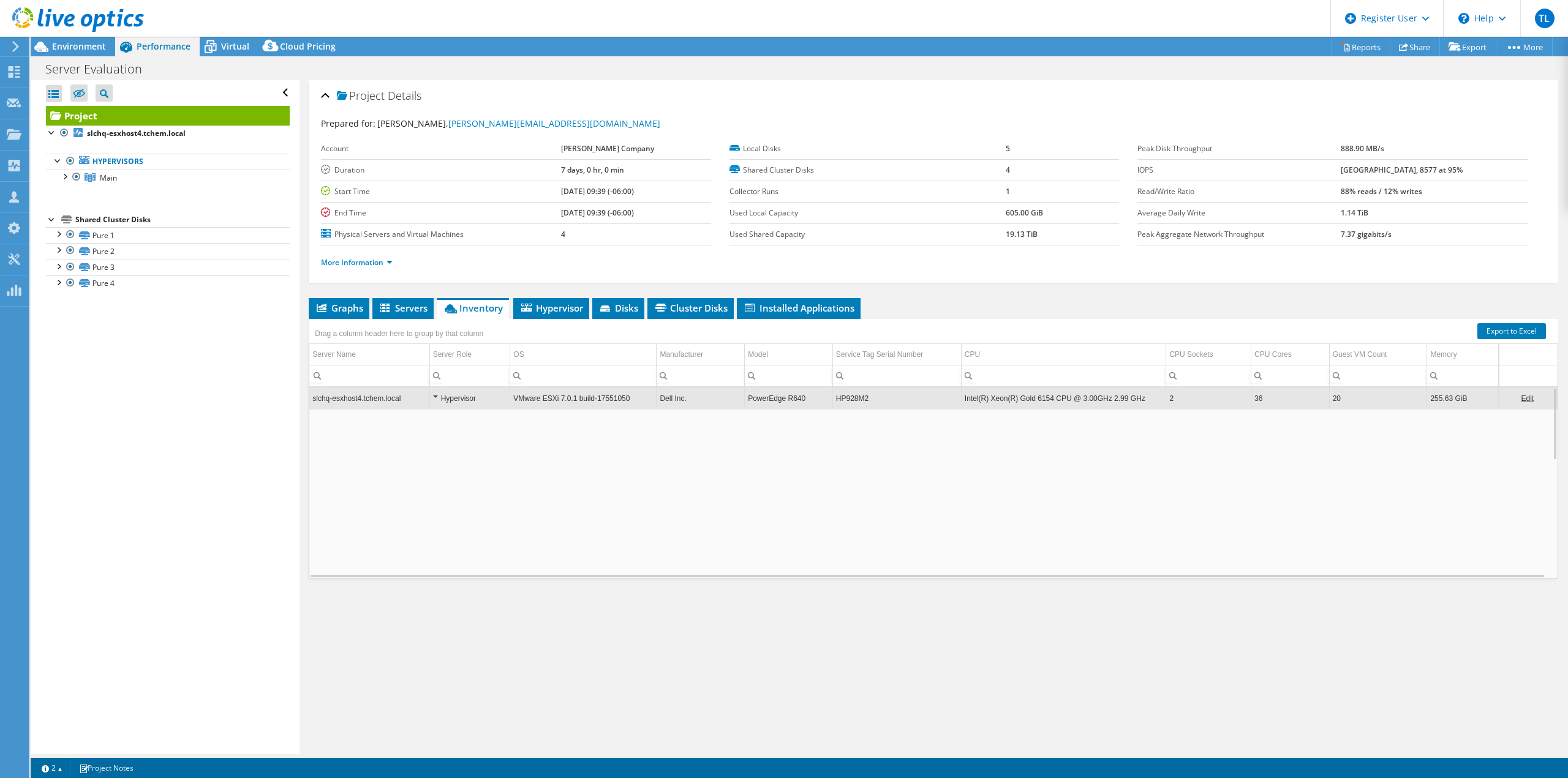
copy td "HP928M2"
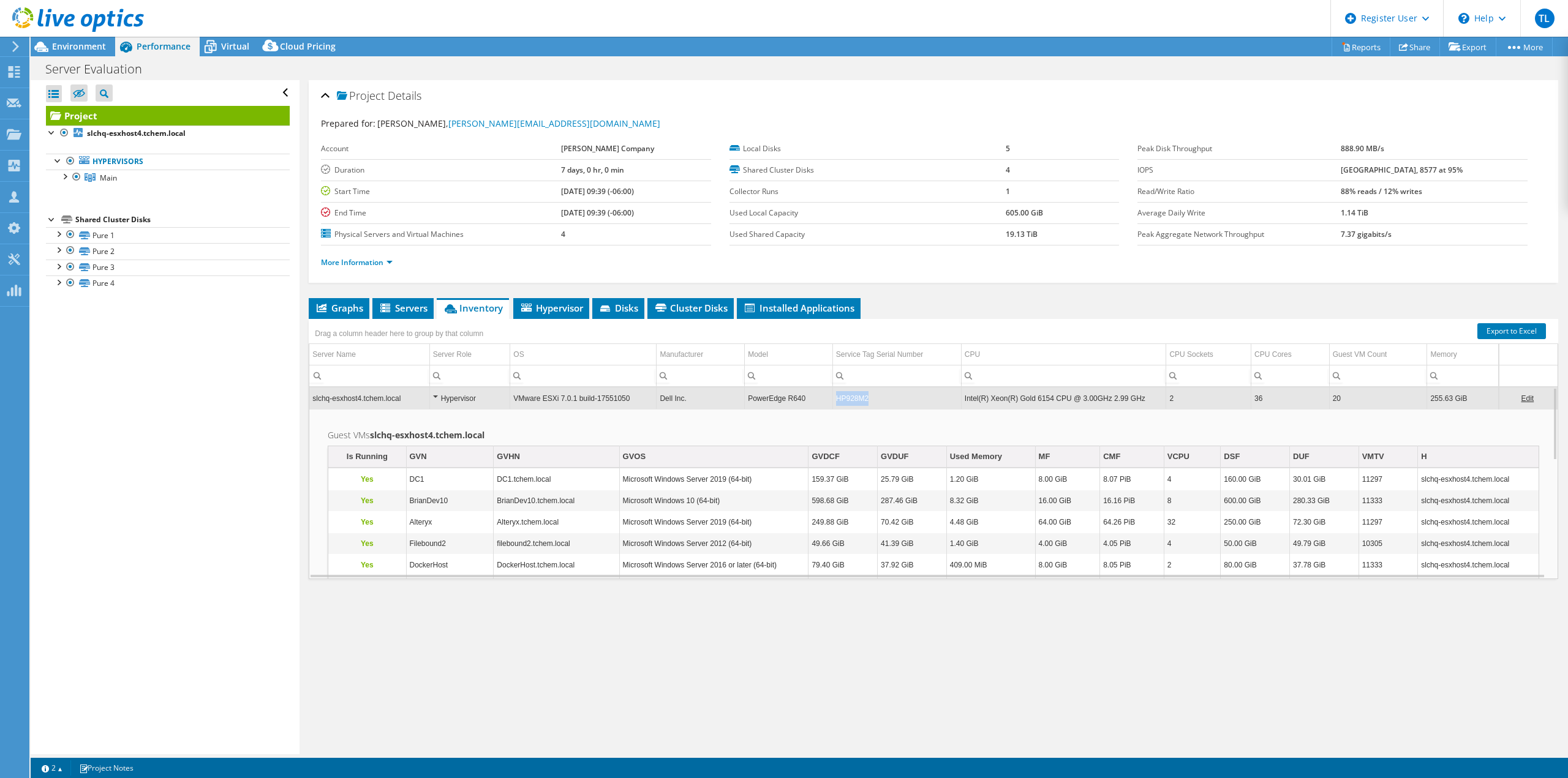
copy tr "HP928M2"
drag, startPoint x: 882, startPoint y: 399, endPoint x: 1164, endPoint y: 289, distance: 302.7
click at [977, 352] on div "Drag a column header here to group by that column Server Name Server Role OS Ma…" at bounding box center [934, 449] width 1249 height 261
click at [78, 44] on span "Environment" at bounding box center [79, 46] width 54 height 11
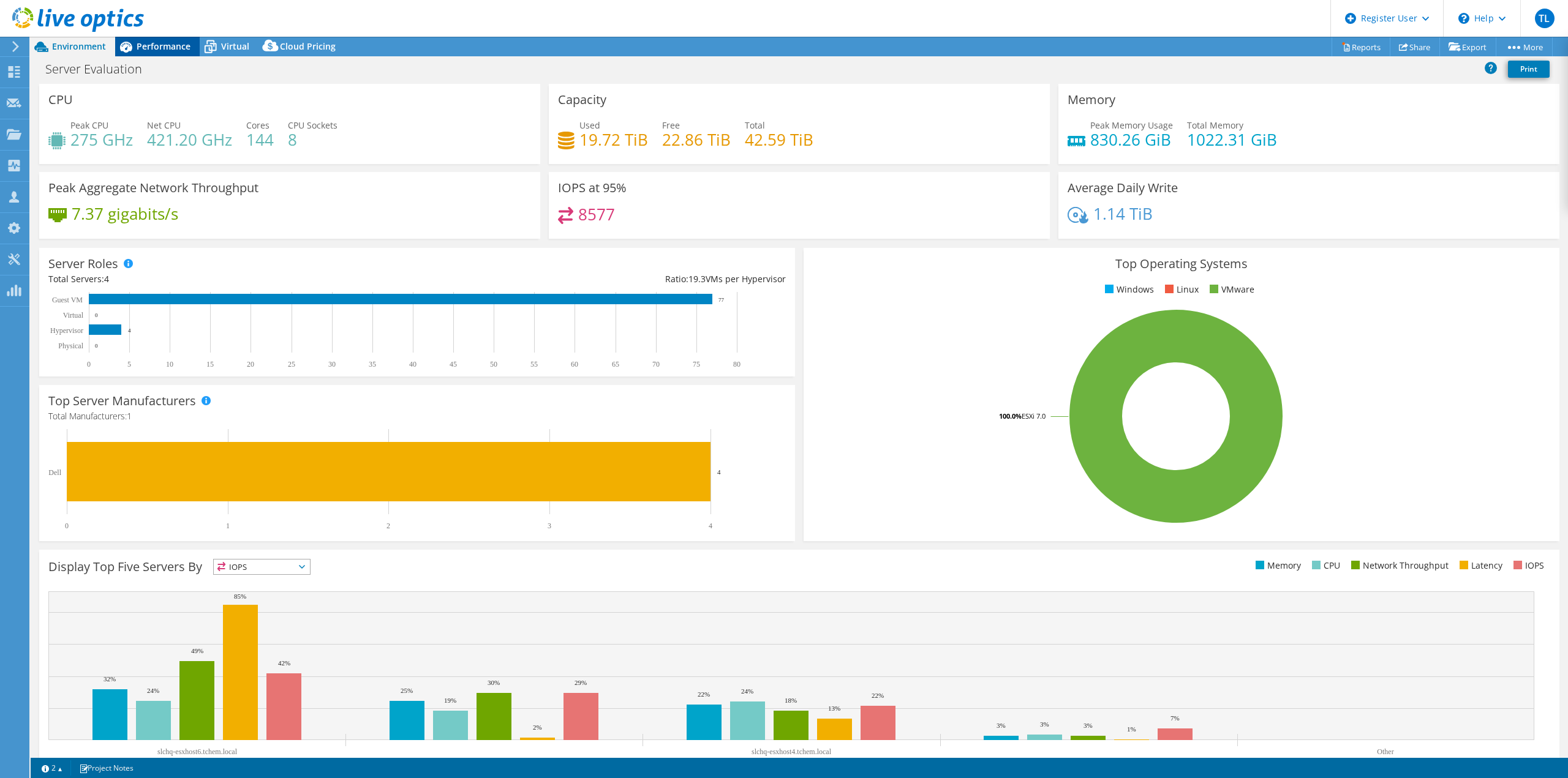
click at [160, 47] on span "Performance" at bounding box center [163, 46] width 54 height 11
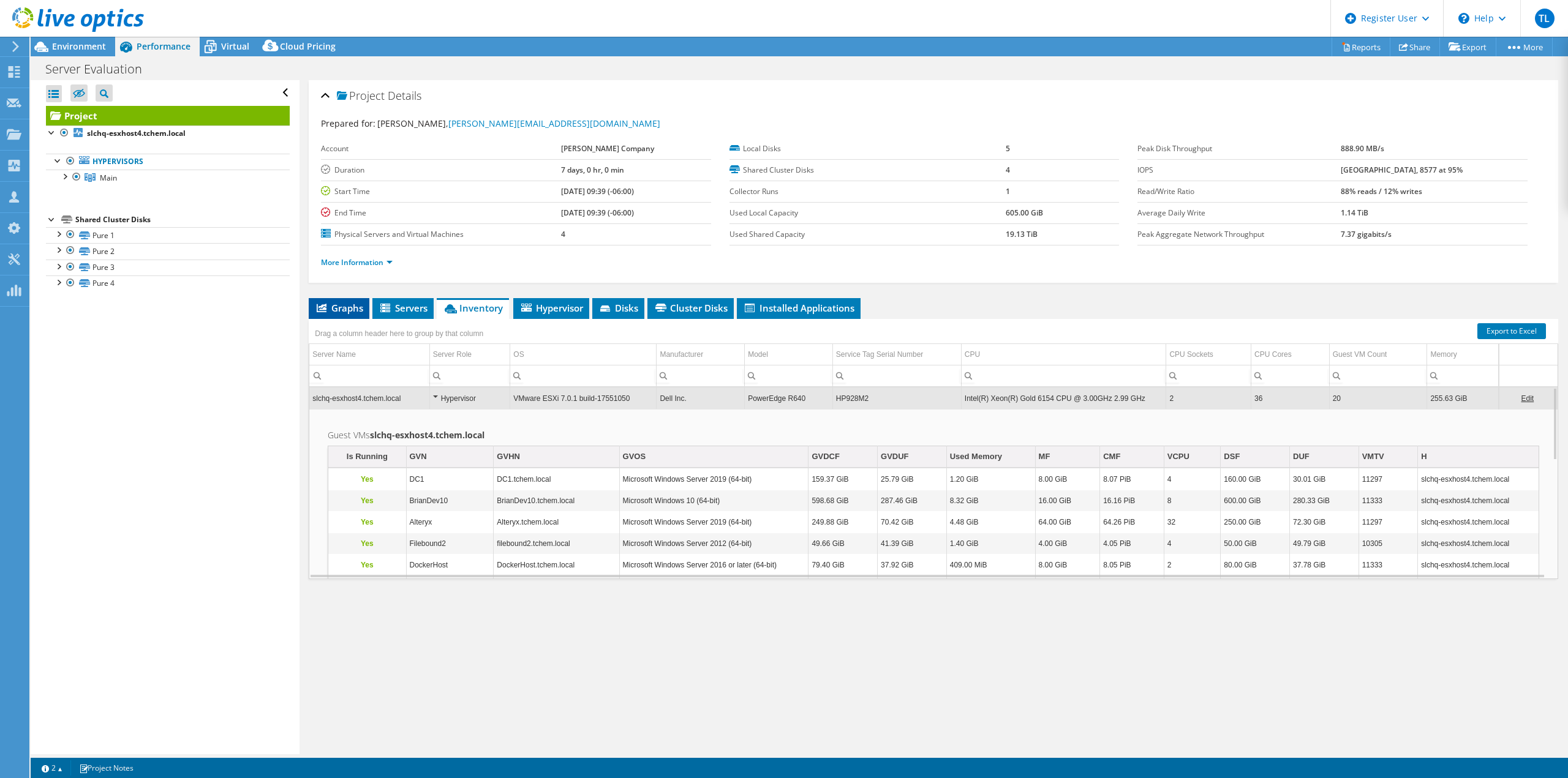
click at [344, 307] on span "Graphs" at bounding box center [338, 307] width 48 height 12
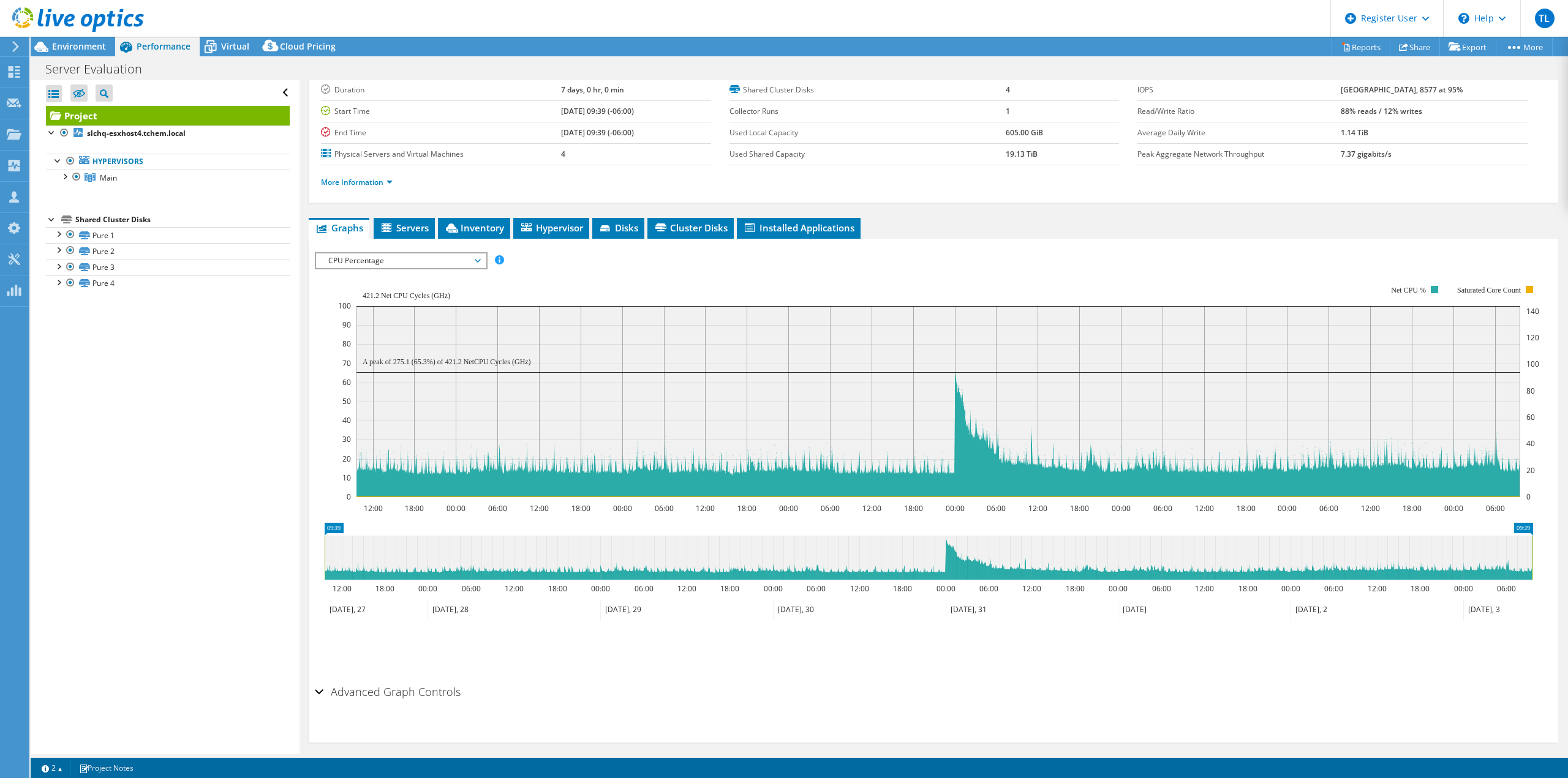
scroll to position [90, 0]
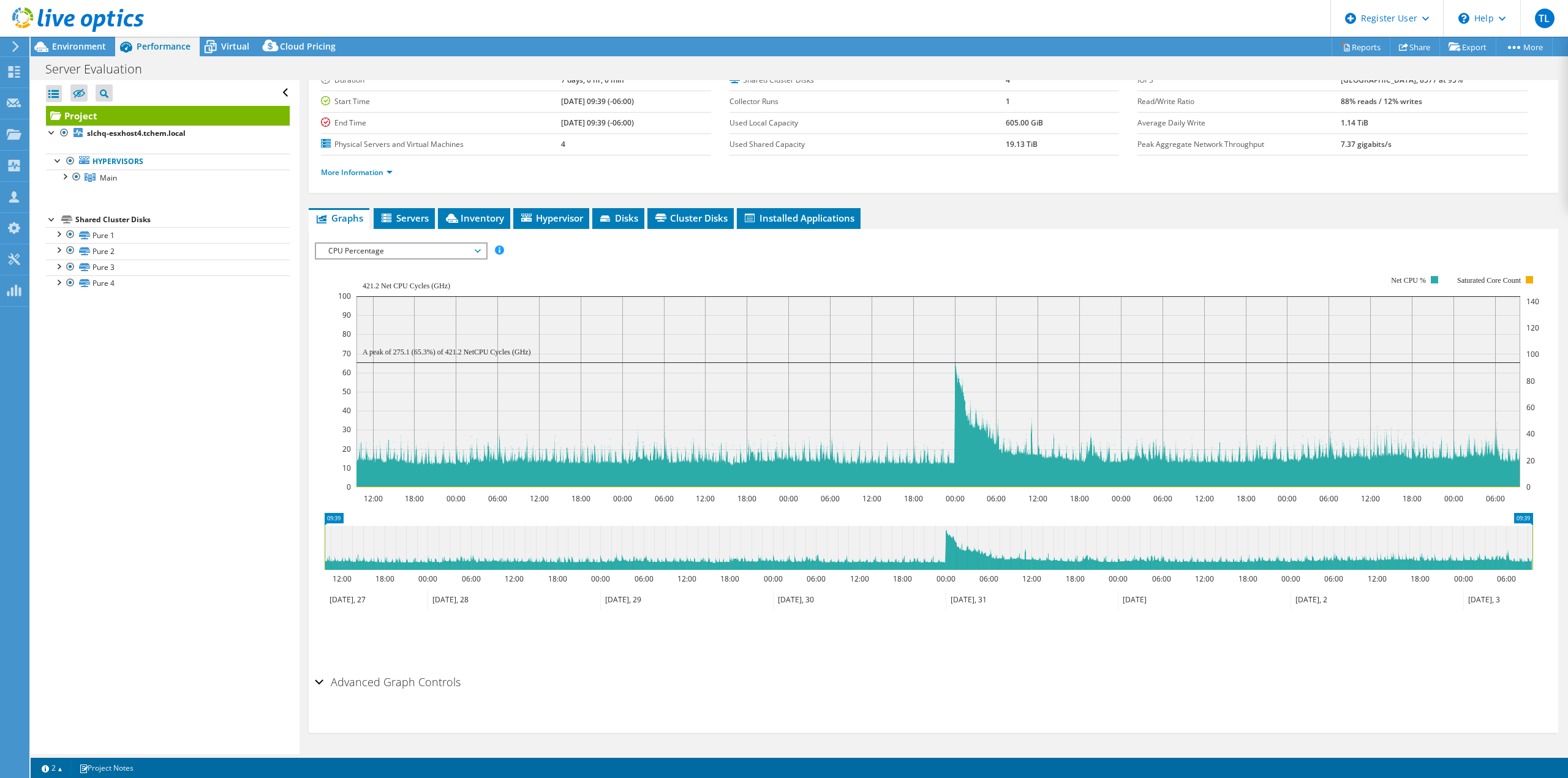
click at [481, 246] on span "CPU Percentage" at bounding box center [400, 251] width 170 height 15
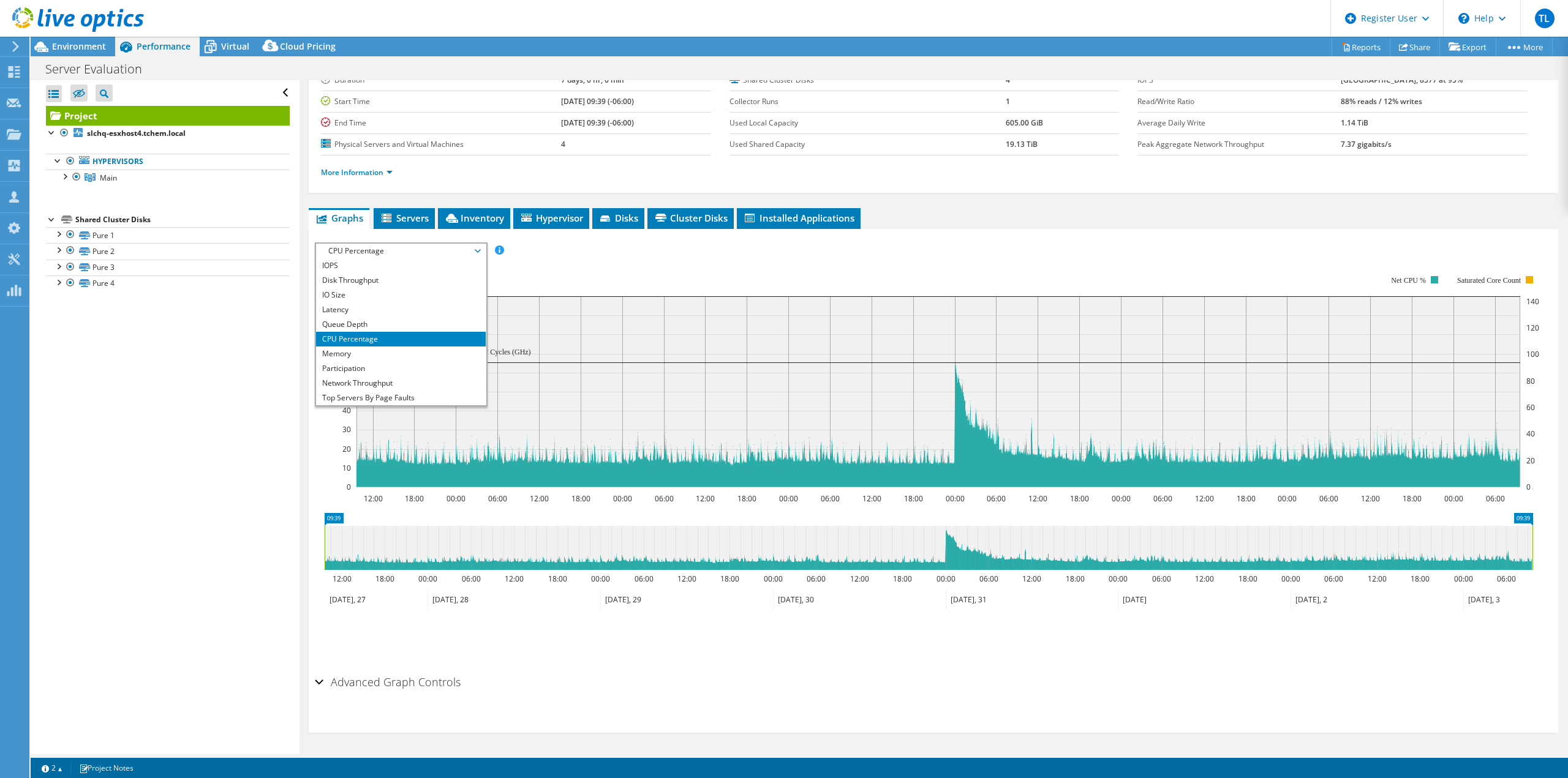
click at [414, 250] on span "CPU Percentage" at bounding box center [401, 251] width 157 height 15
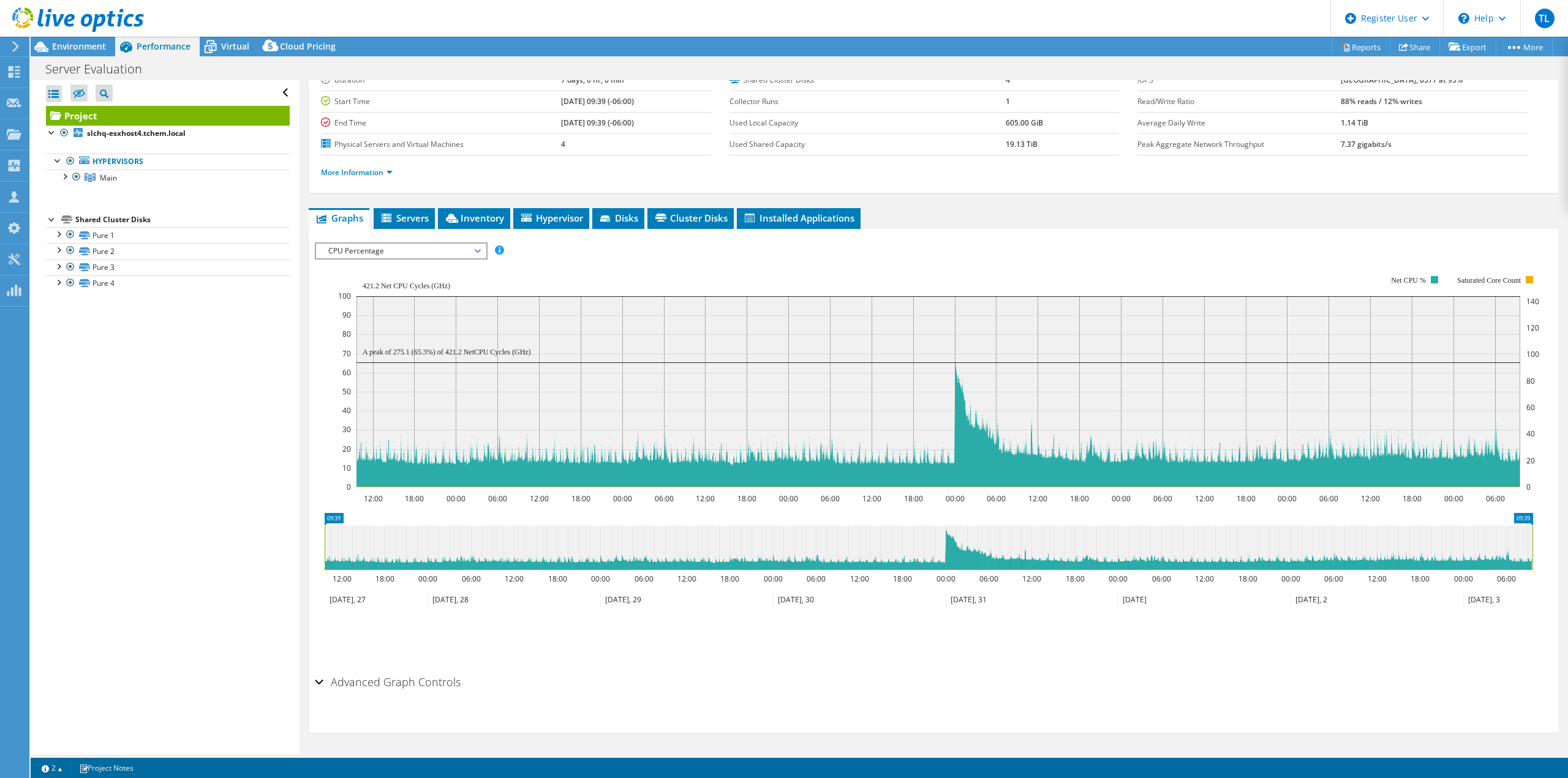
click at [411, 257] on div "CPU Percentage IOPS Disk Throughput IO Size Latency Queue Depth CPU Percentage …" at bounding box center [401, 251] width 173 height 17
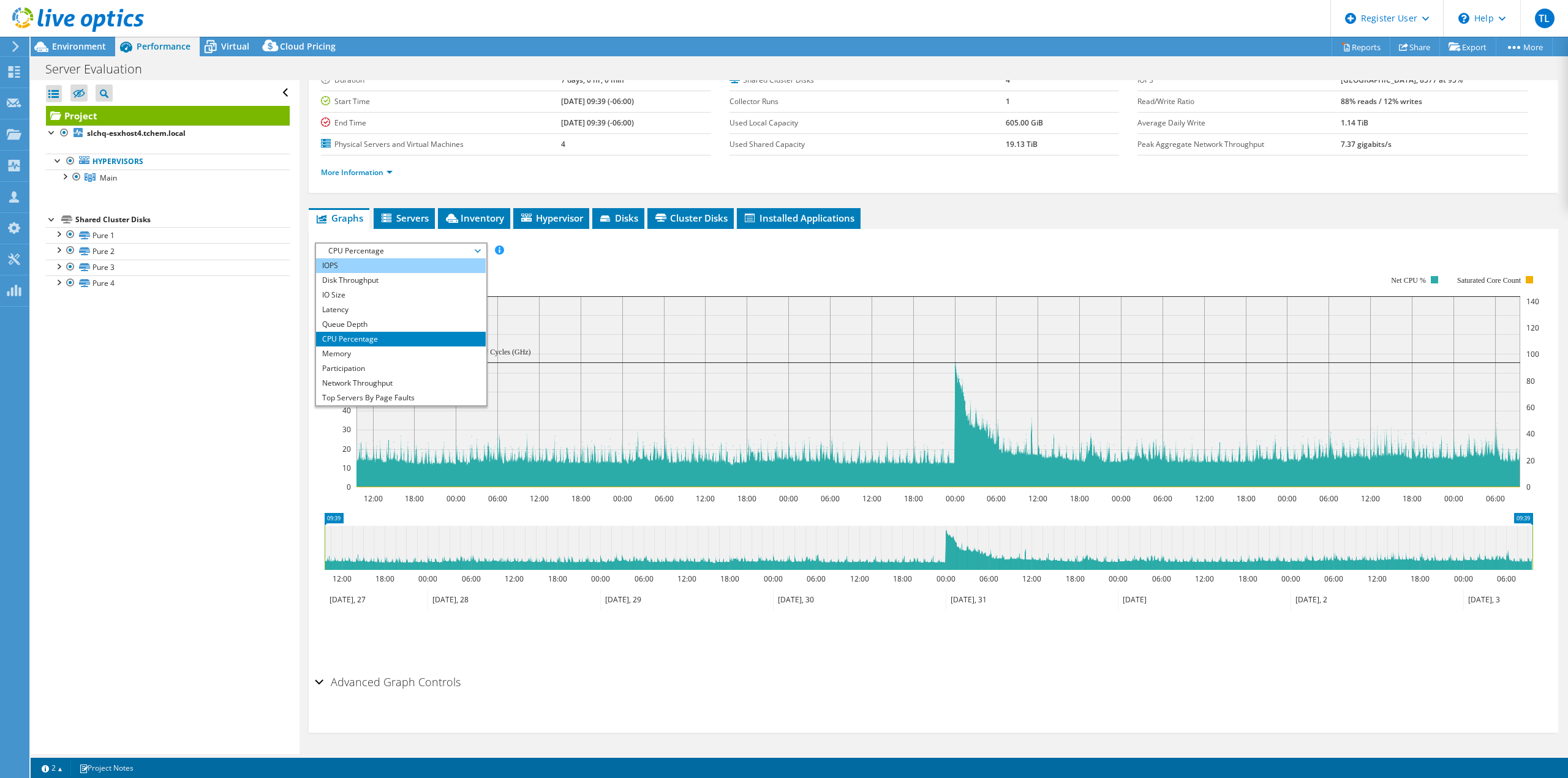
click at [387, 272] on li "IOPS" at bounding box center [400, 266] width 170 height 15
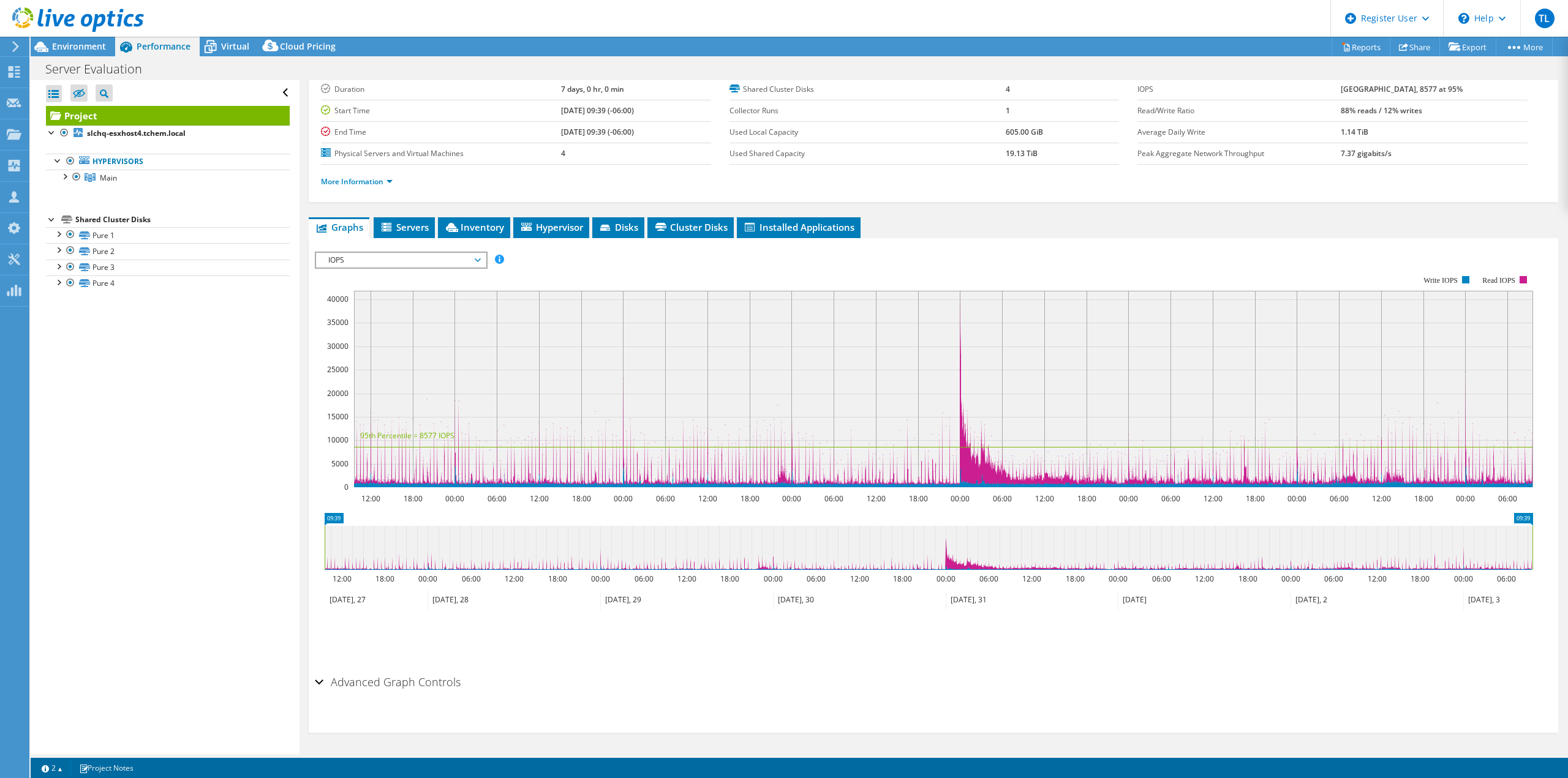
scroll to position [0, 0]
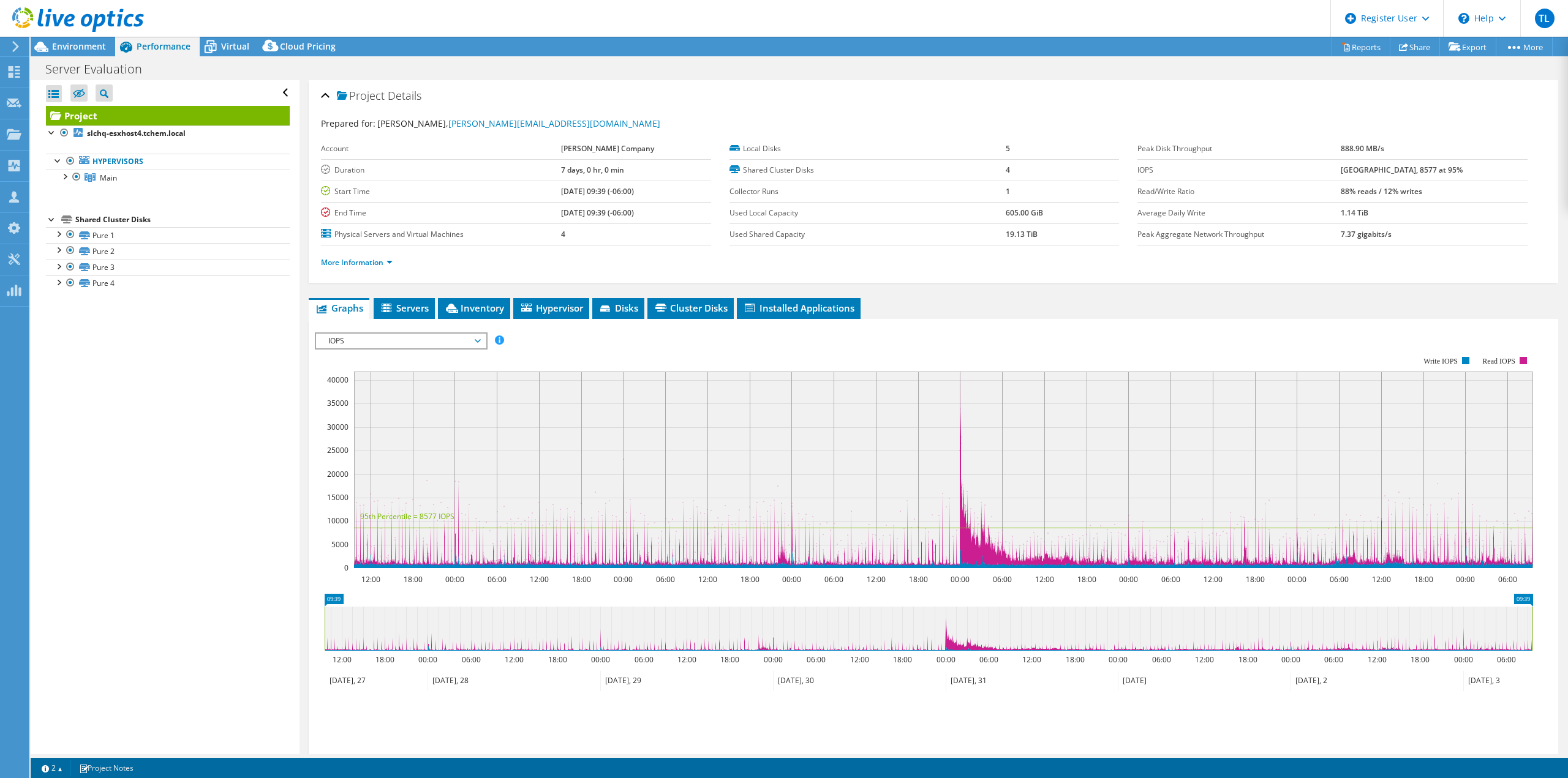
click at [419, 336] on span "IOPS" at bounding box center [401, 341] width 157 height 15
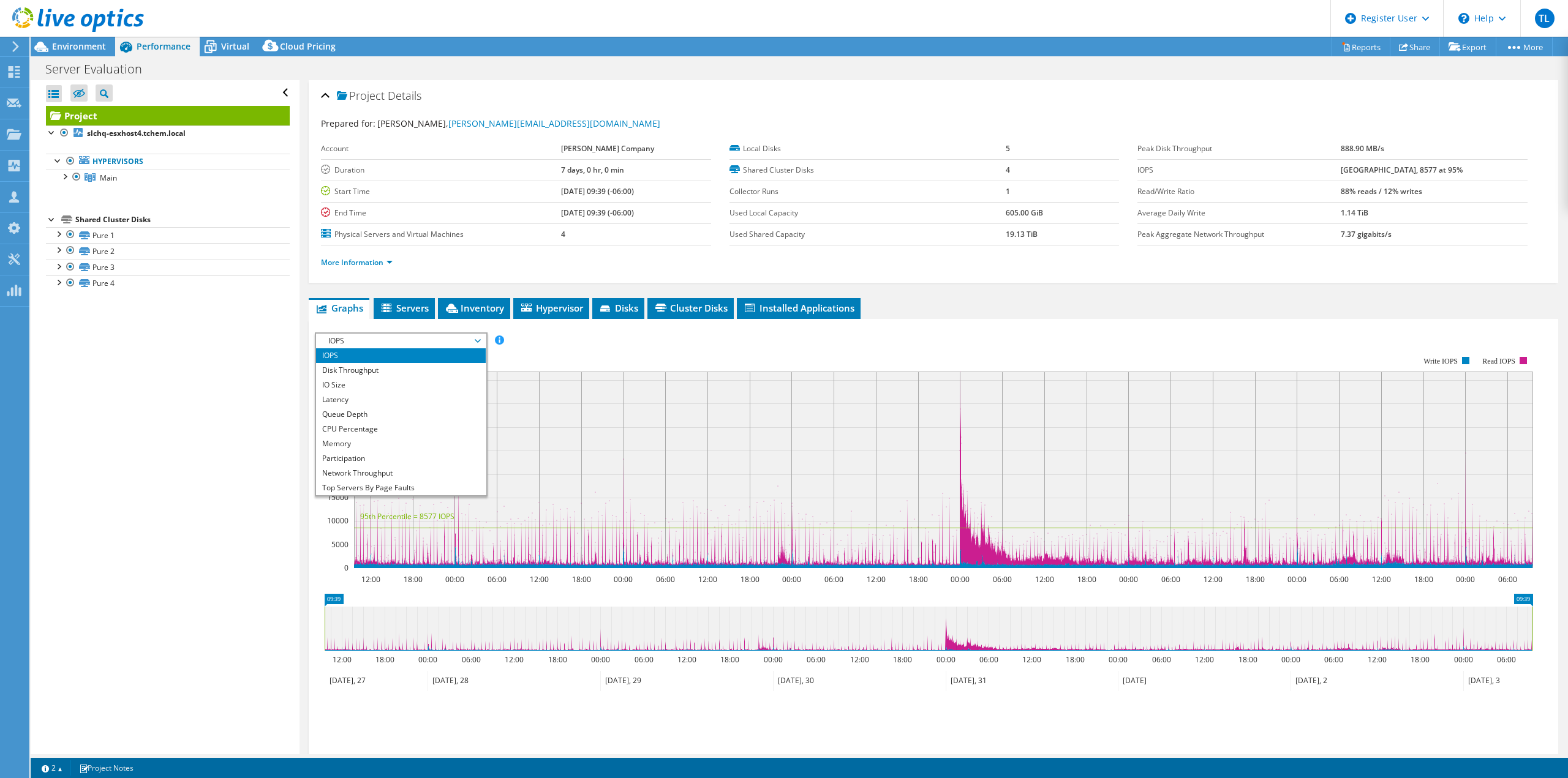
click at [647, 345] on rect at bounding box center [923, 462] width 1218 height 244
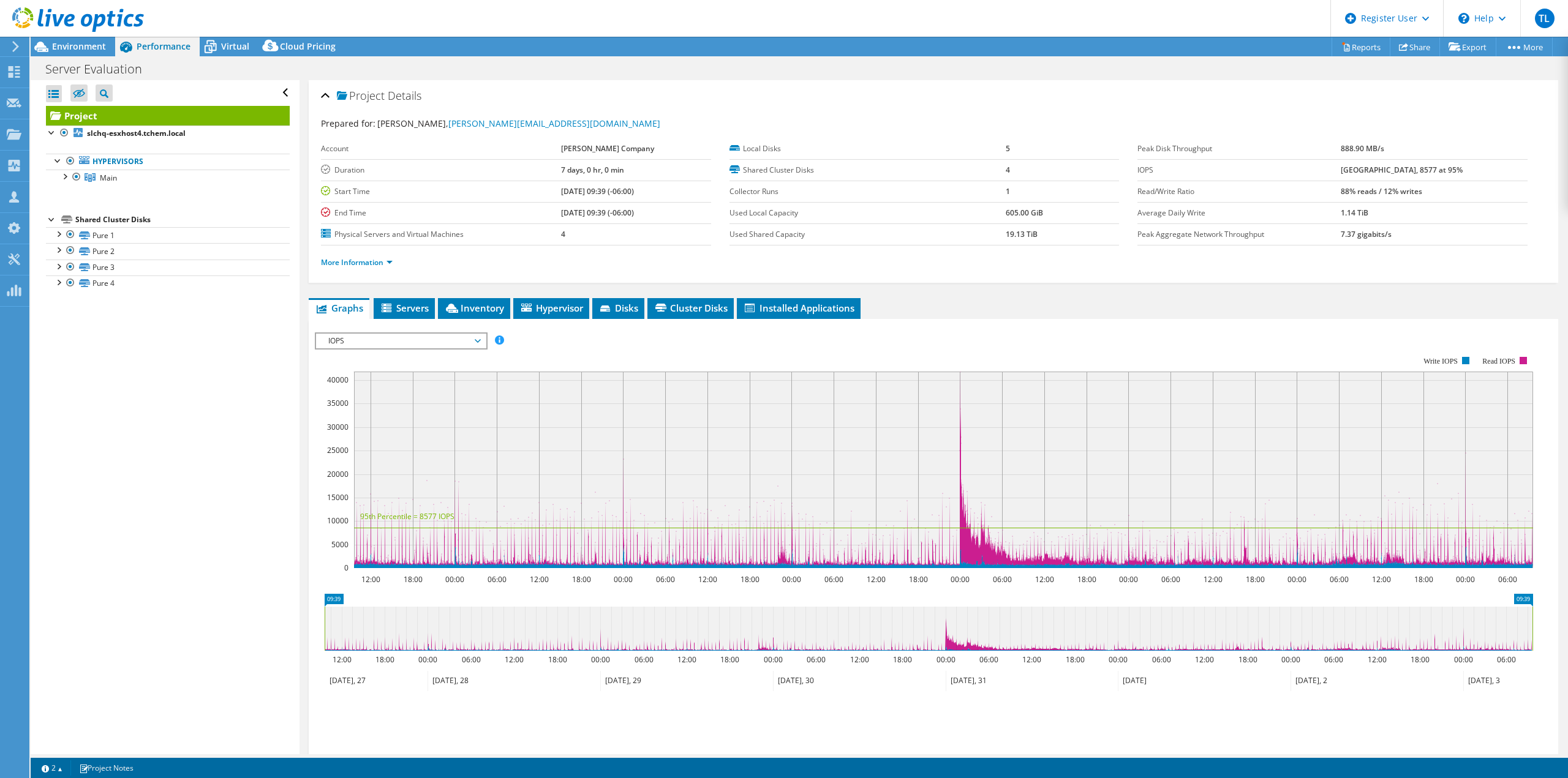
click at [1180, 325] on div "IOPS Disk Throughput IO Size Latency Queue Depth CPU Percentage Memory Page Fau…" at bounding box center [933, 534] width 1237 height 431
click at [418, 304] on span "Servers" at bounding box center [405, 307] width 49 height 12
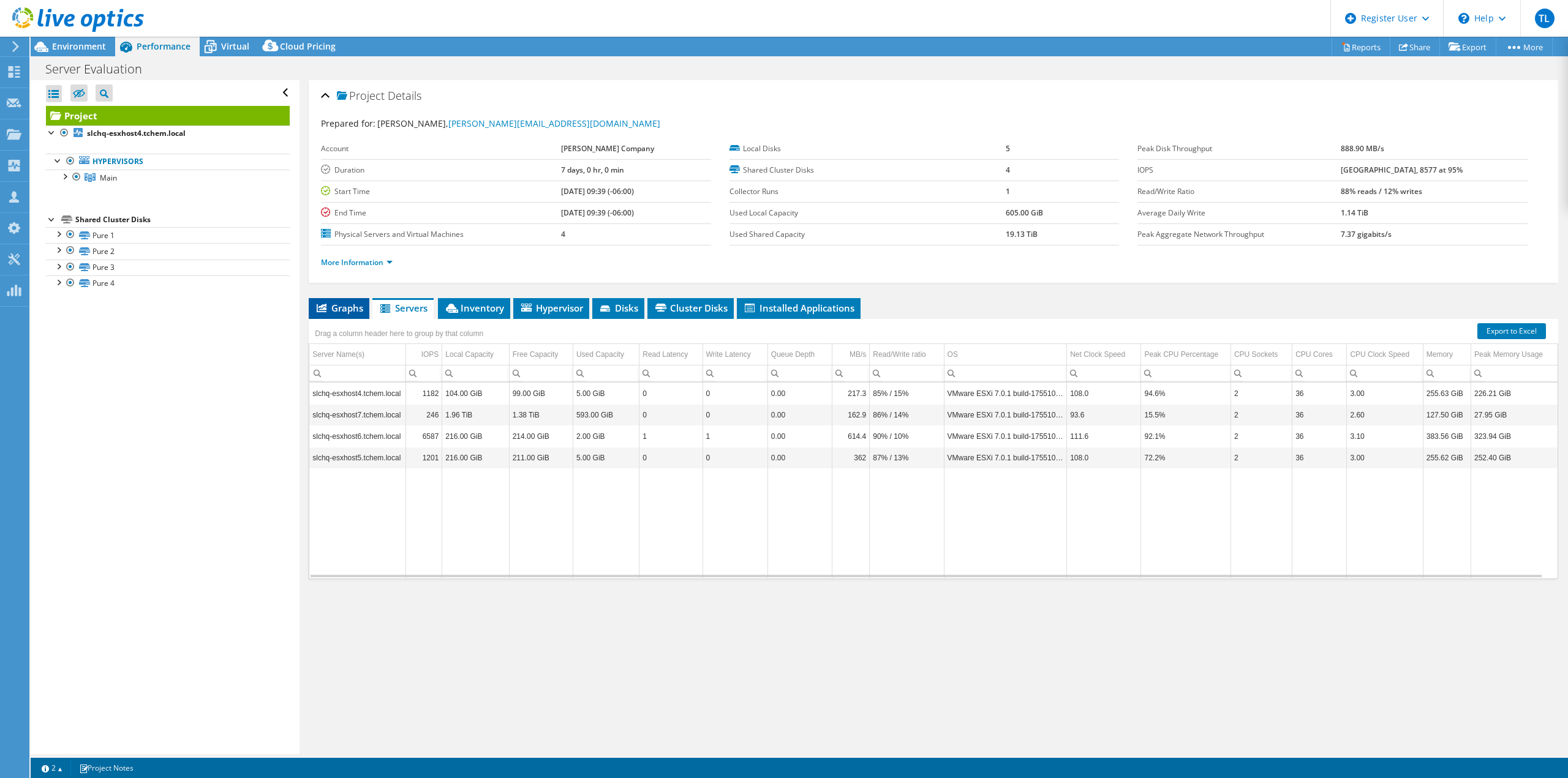
click at [343, 301] on span "Graphs" at bounding box center [338, 307] width 48 height 12
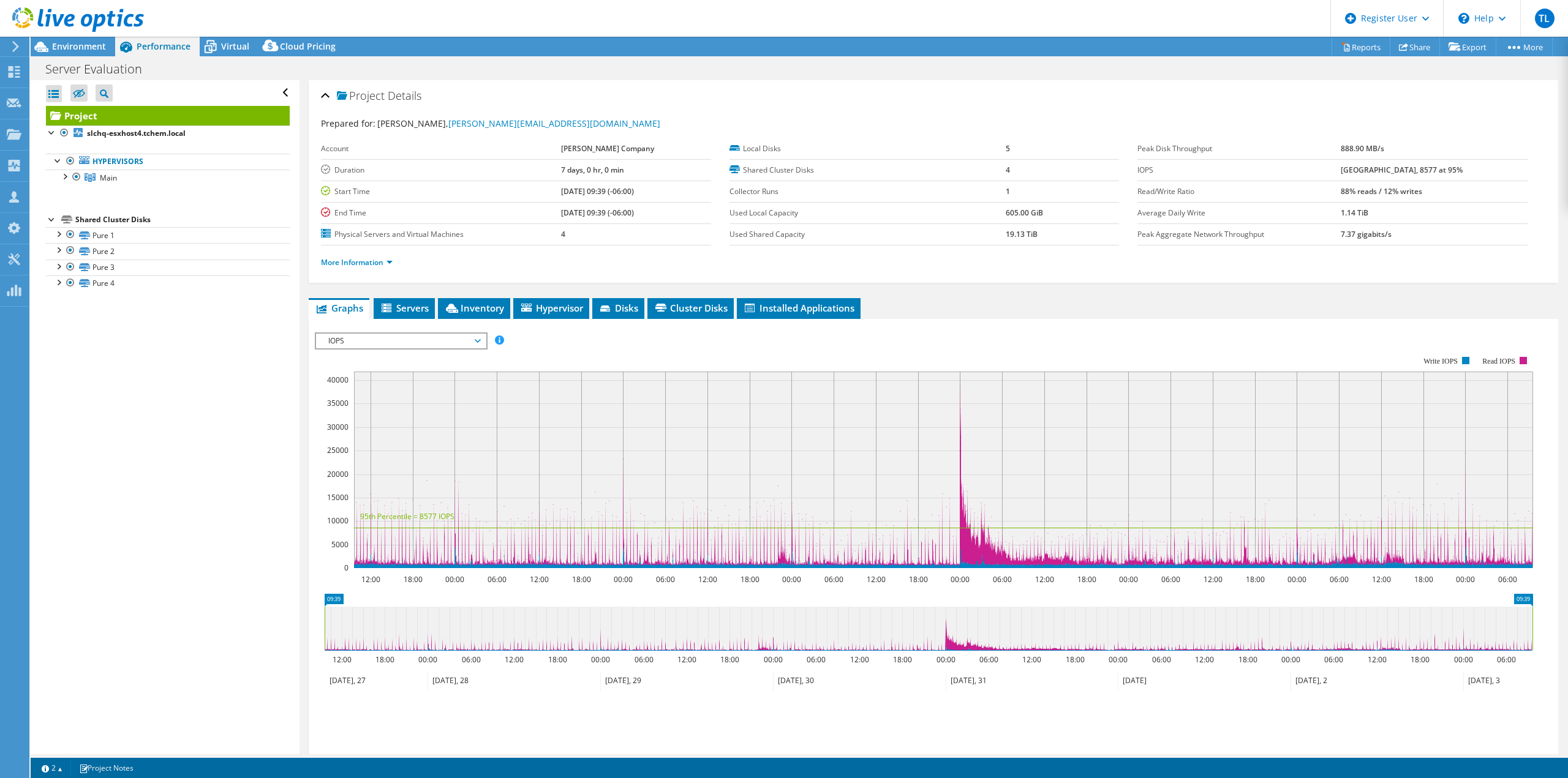
click at [474, 339] on span "IOPS" at bounding box center [401, 341] width 157 height 15
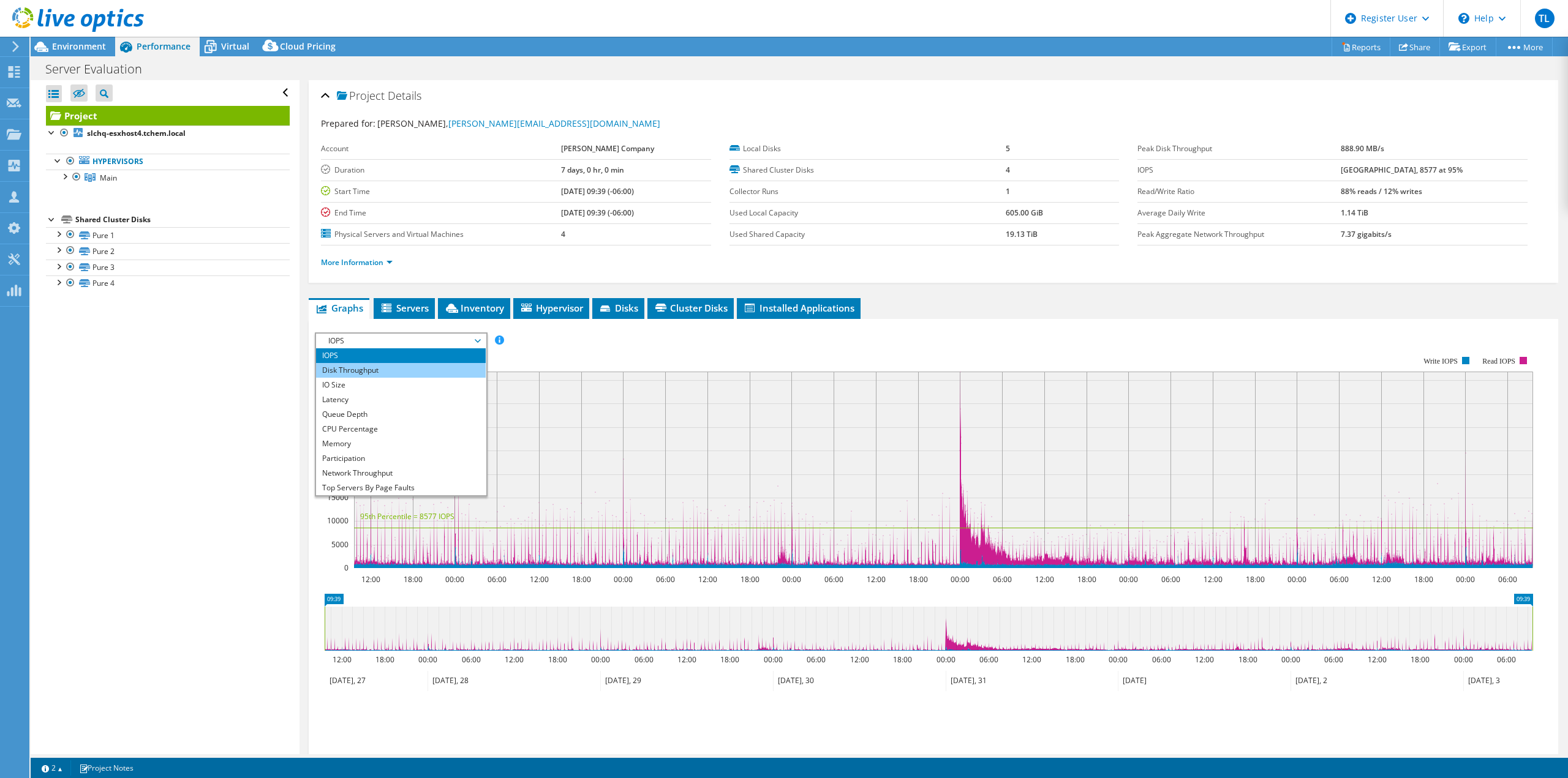
click at [466, 370] on li "Disk Throughput" at bounding box center [400, 371] width 170 height 15
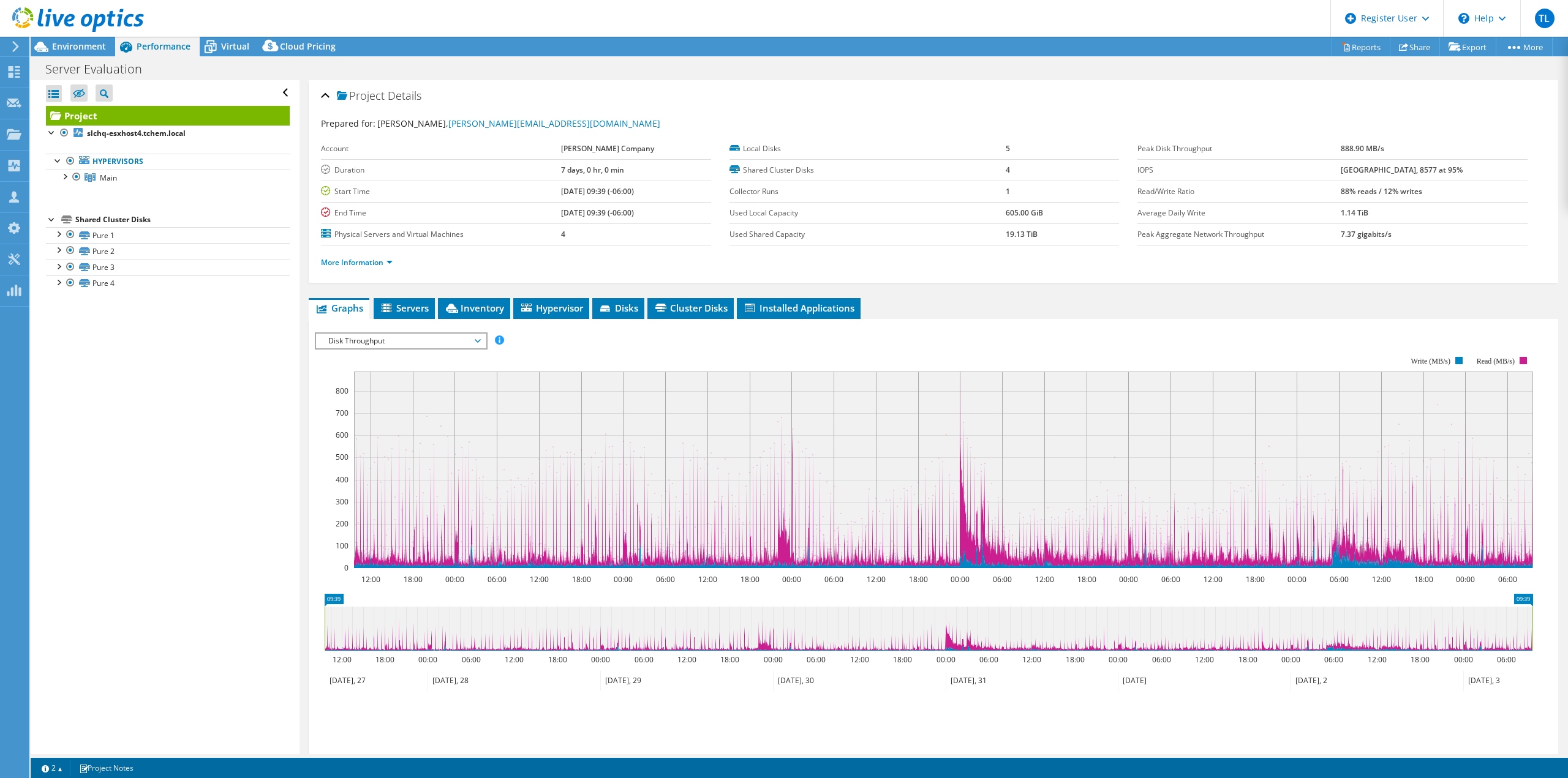
click at [476, 338] on span "Disk Throughput" at bounding box center [401, 341] width 157 height 15
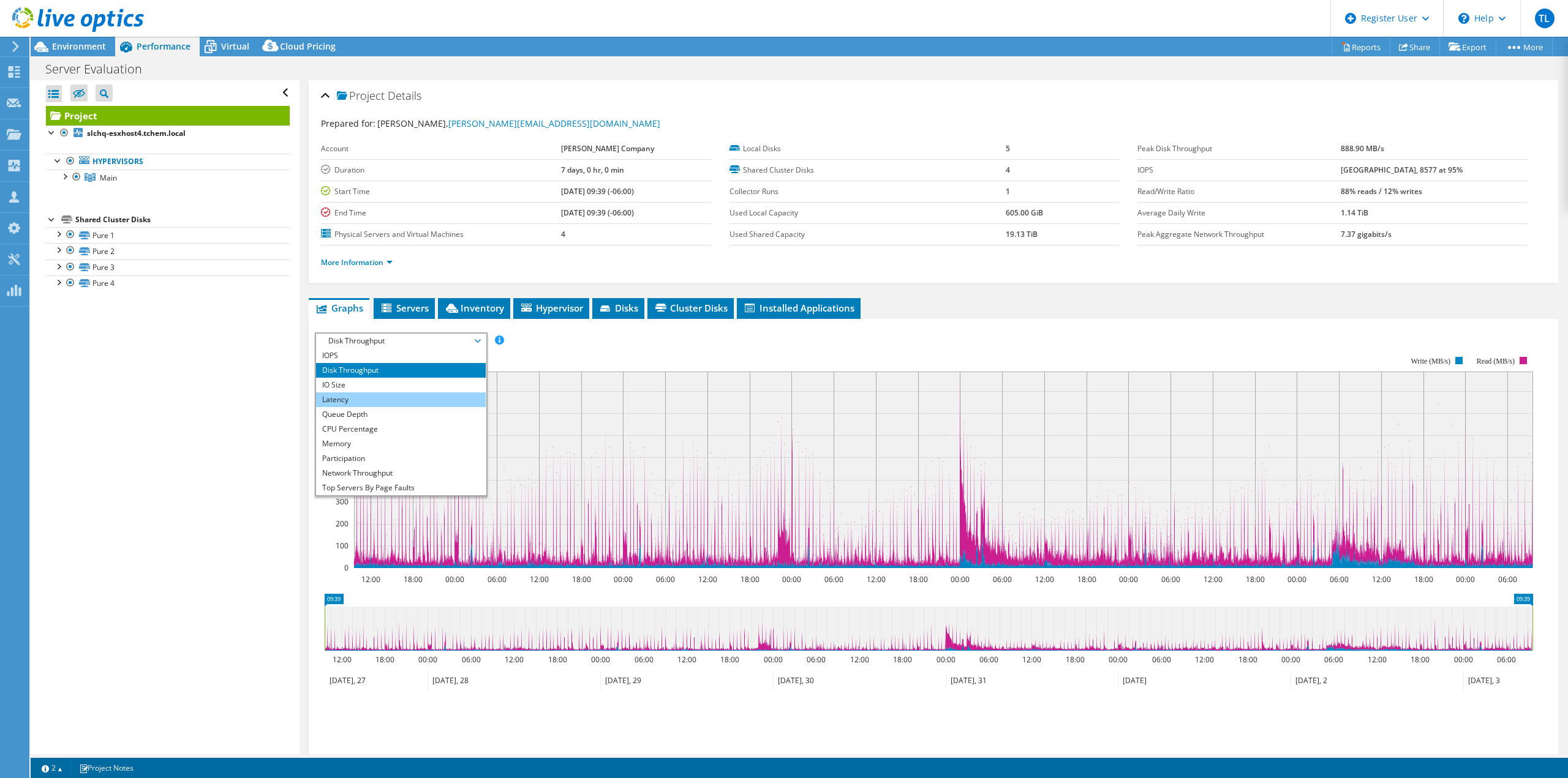
click at [436, 399] on li "Latency" at bounding box center [400, 400] width 170 height 15
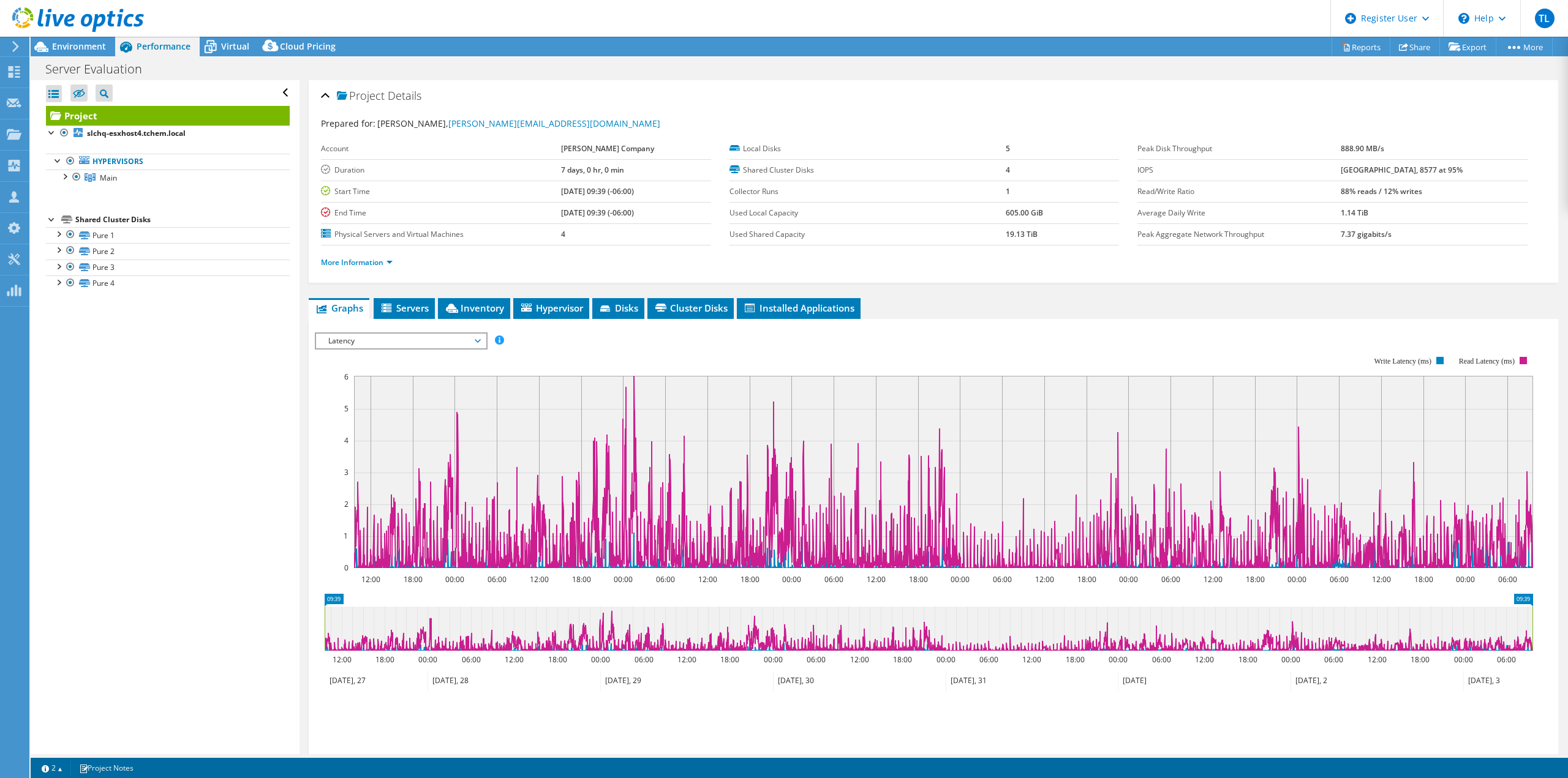
click at [479, 338] on span "Latency" at bounding box center [401, 341] width 157 height 15
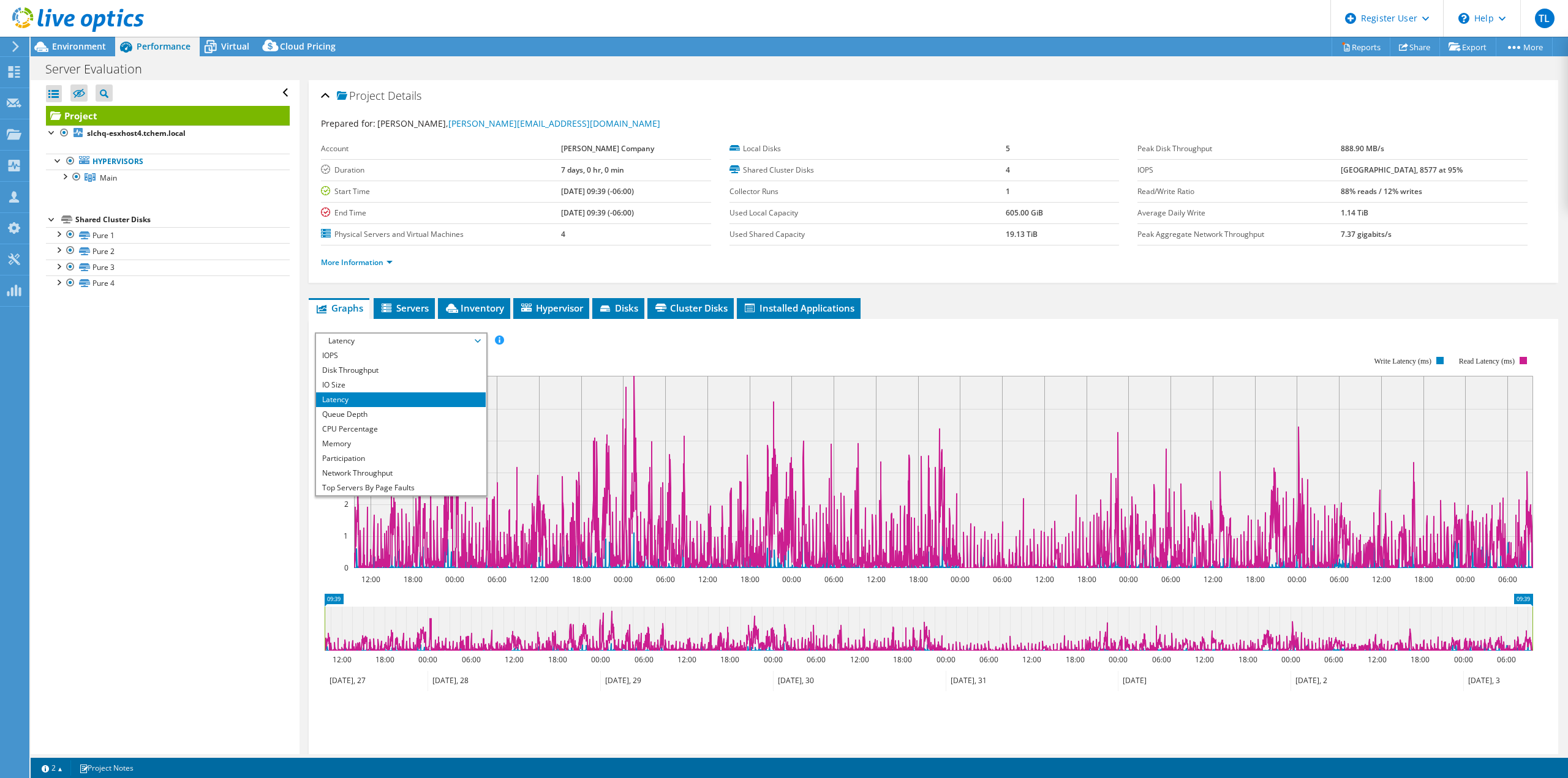
click at [745, 357] on rect at bounding box center [923, 462] width 1218 height 244
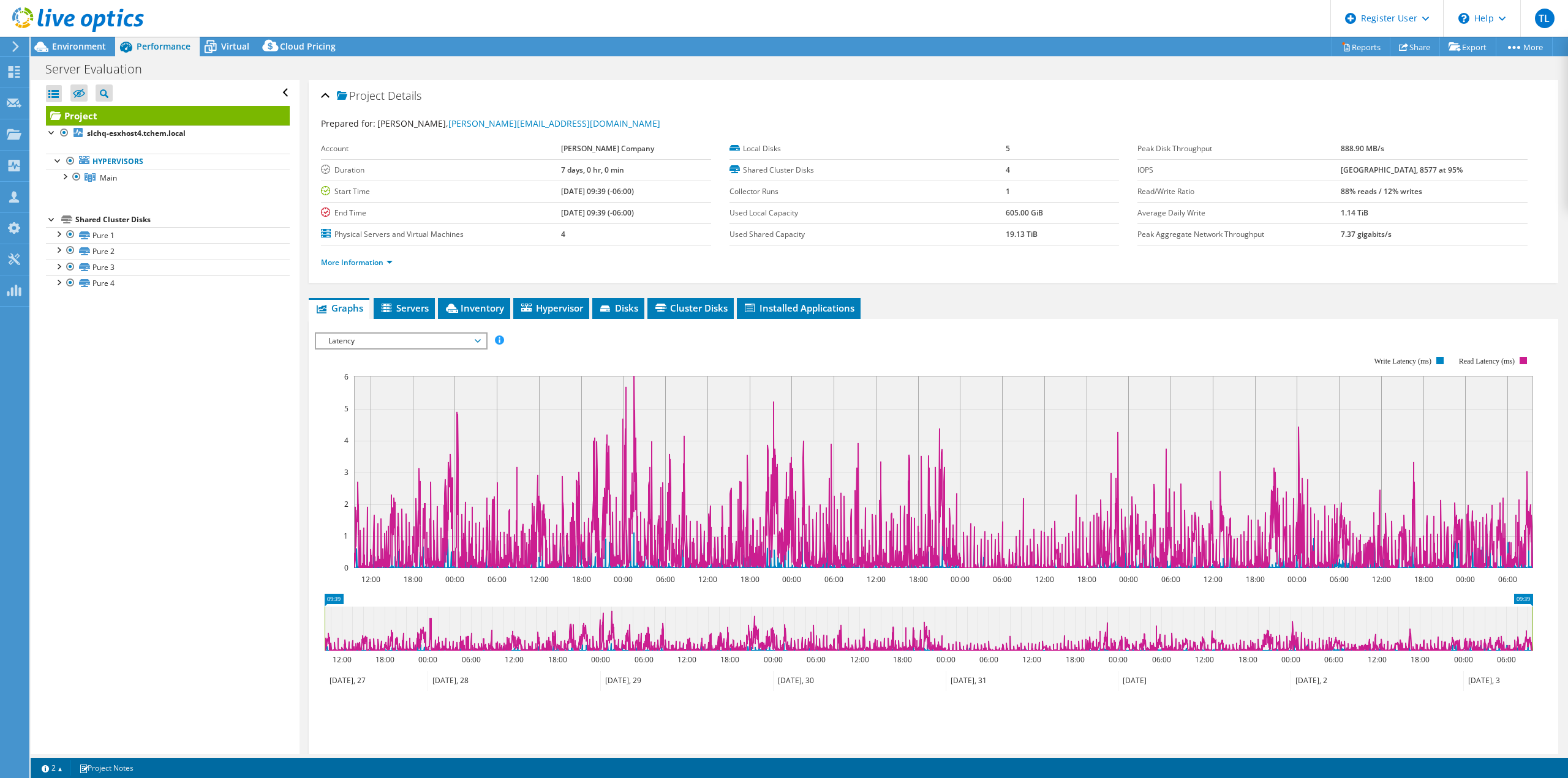
click at [480, 341] on icon at bounding box center [478, 341] width 6 height 4
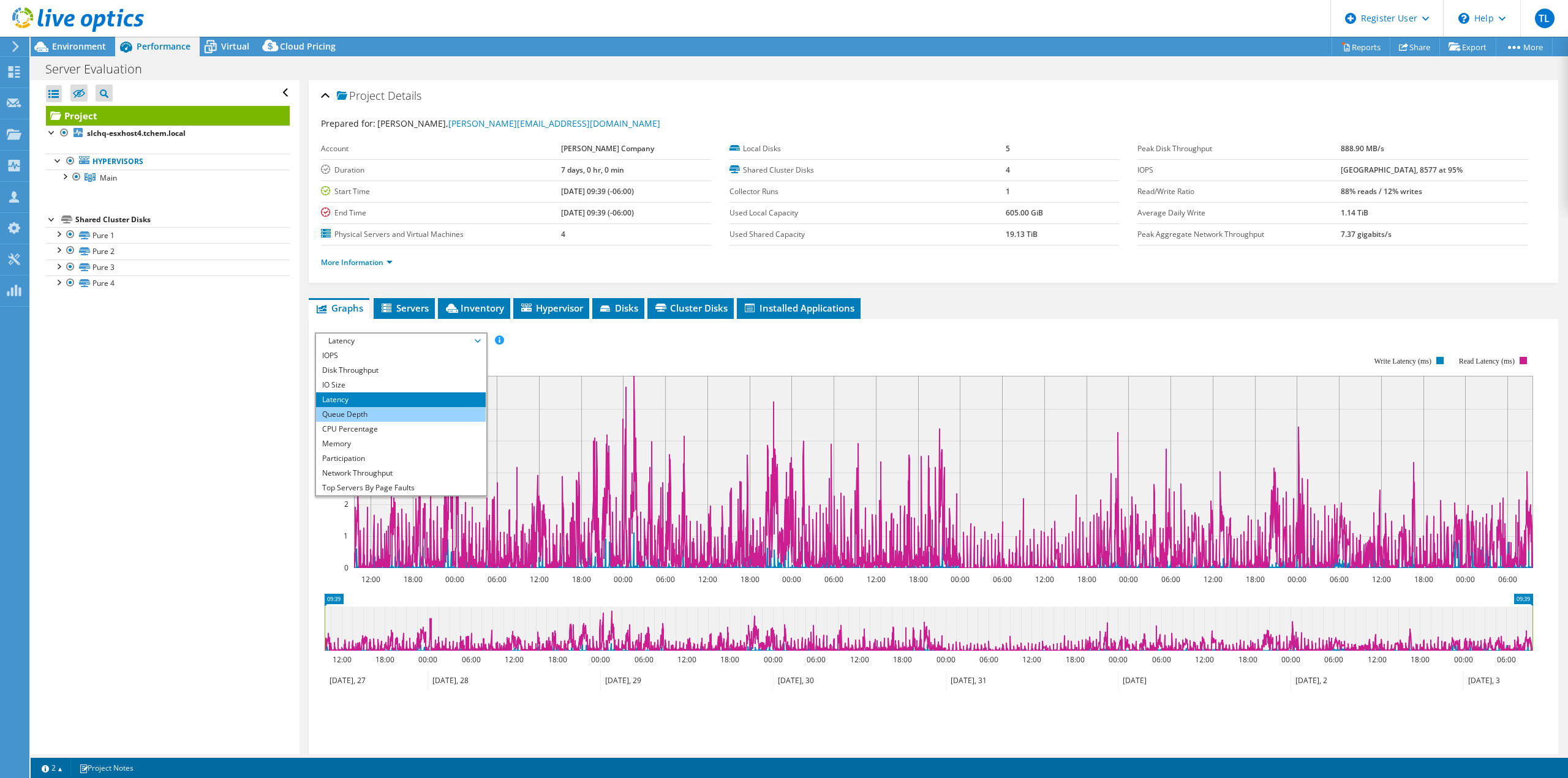
click at [428, 415] on li "Queue Depth" at bounding box center [400, 415] width 170 height 15
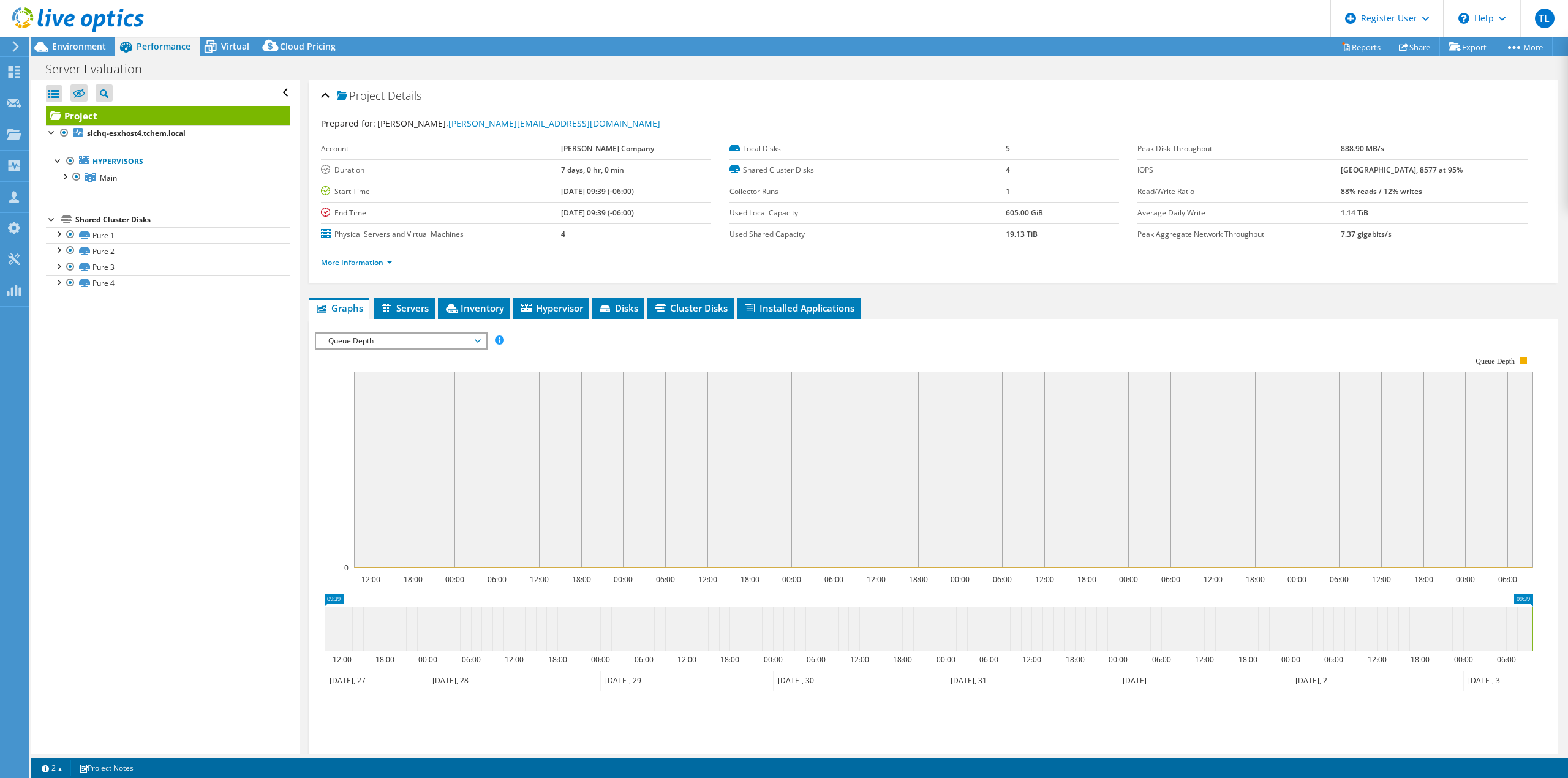
click at [477, 335] on span "Queue Depth" at bounding box center [401, 341] width 157 height 15
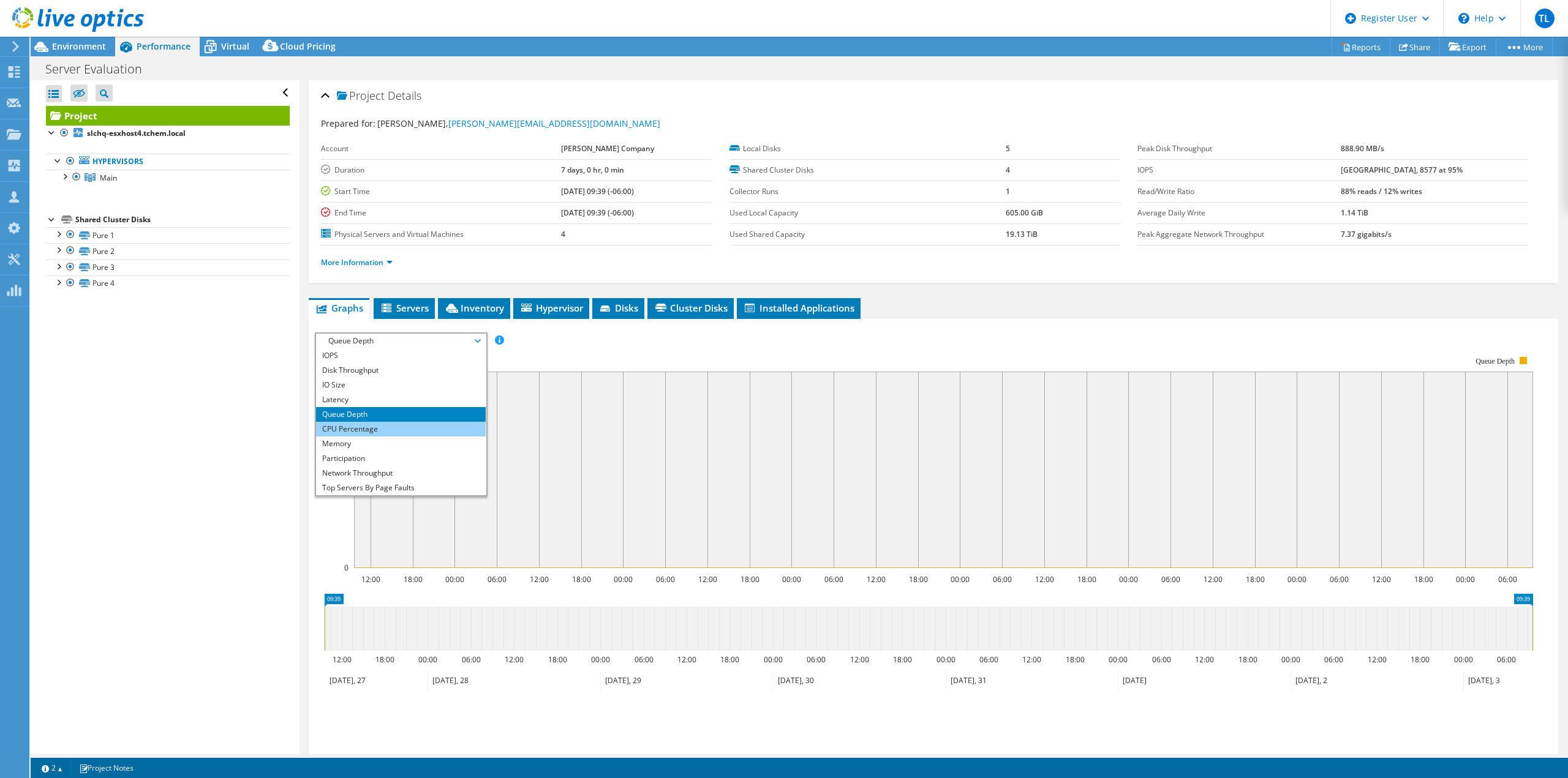
click at [434, 430] on li "CPU Percentage" at bounding box center [400, 429] width 170 height 15
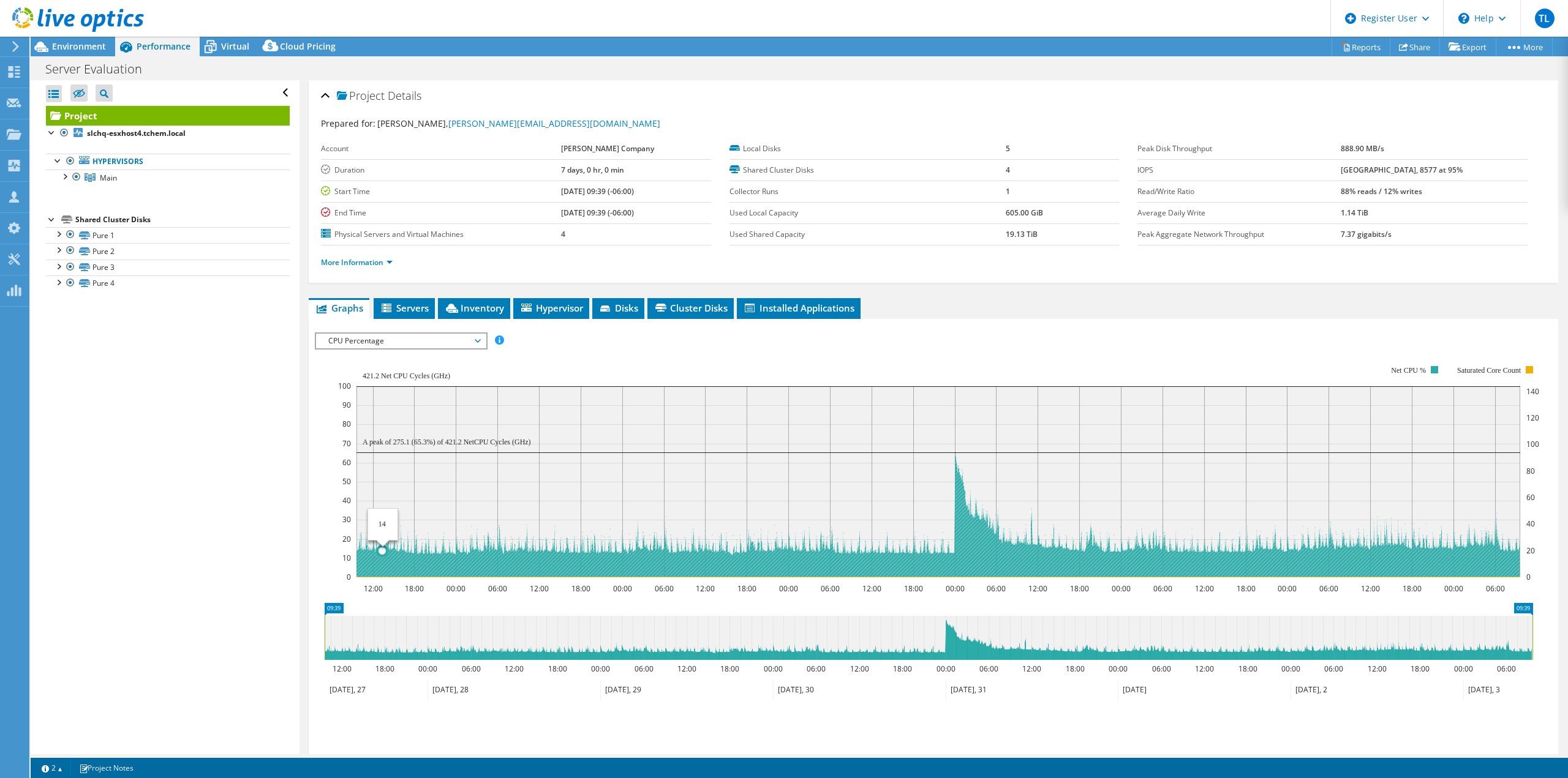
select select "USD"
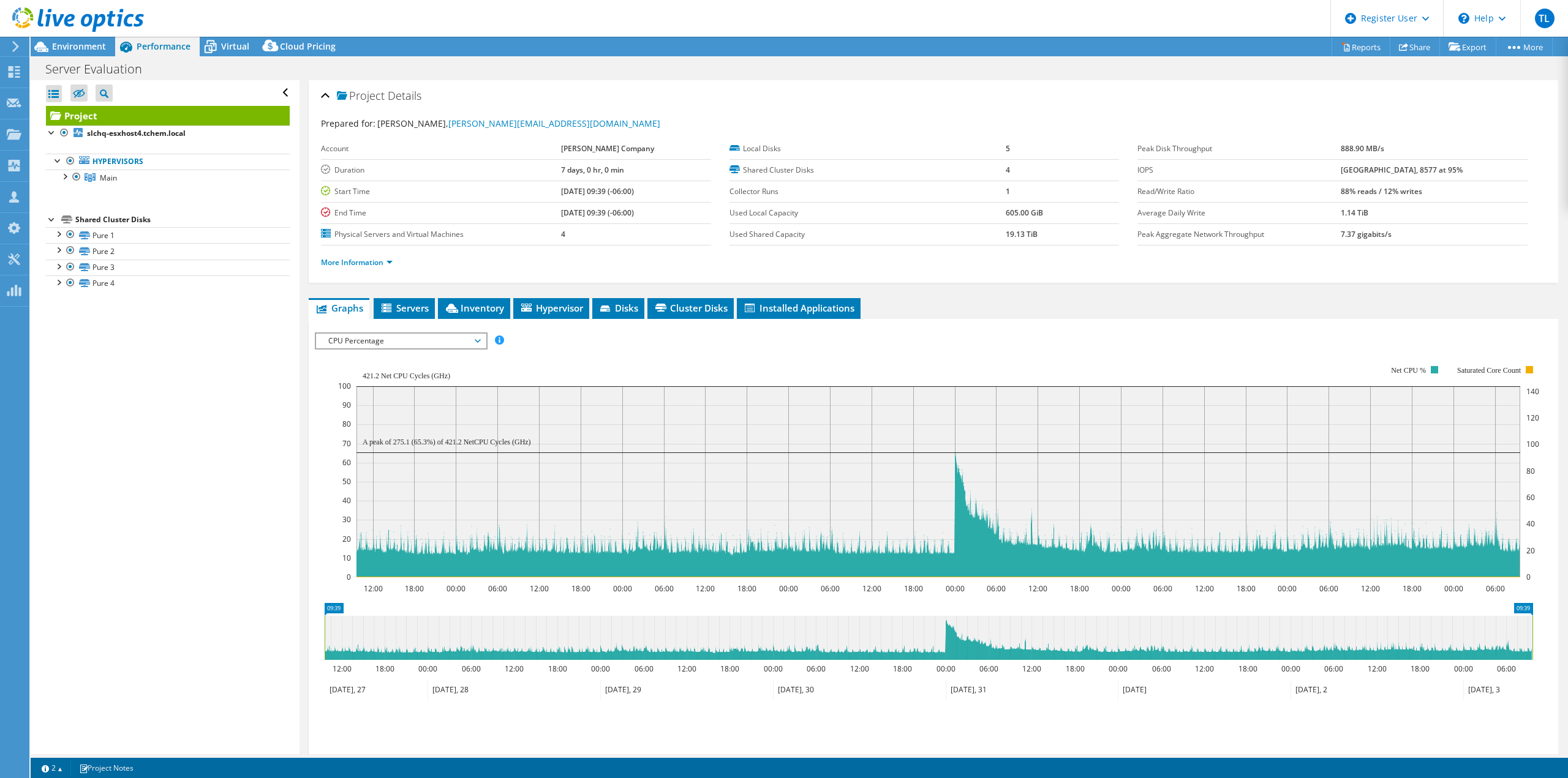
click at [476, 340] on span "CPU Percentage" at bounding box center [401, 341] width 157 height 15
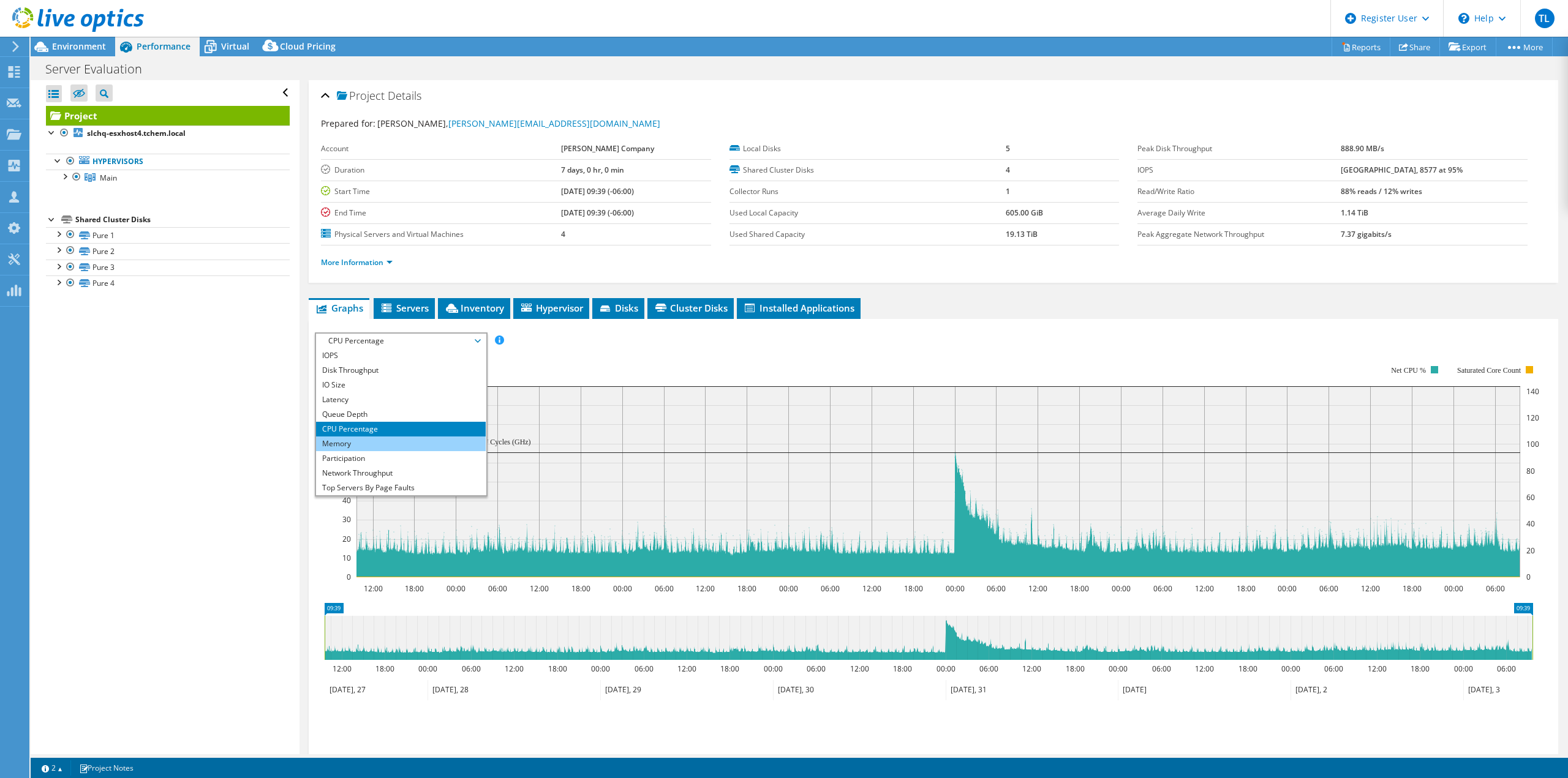
click at [447, 444] on li "Memory" at bounding box center [400, 444] width 170 height 15
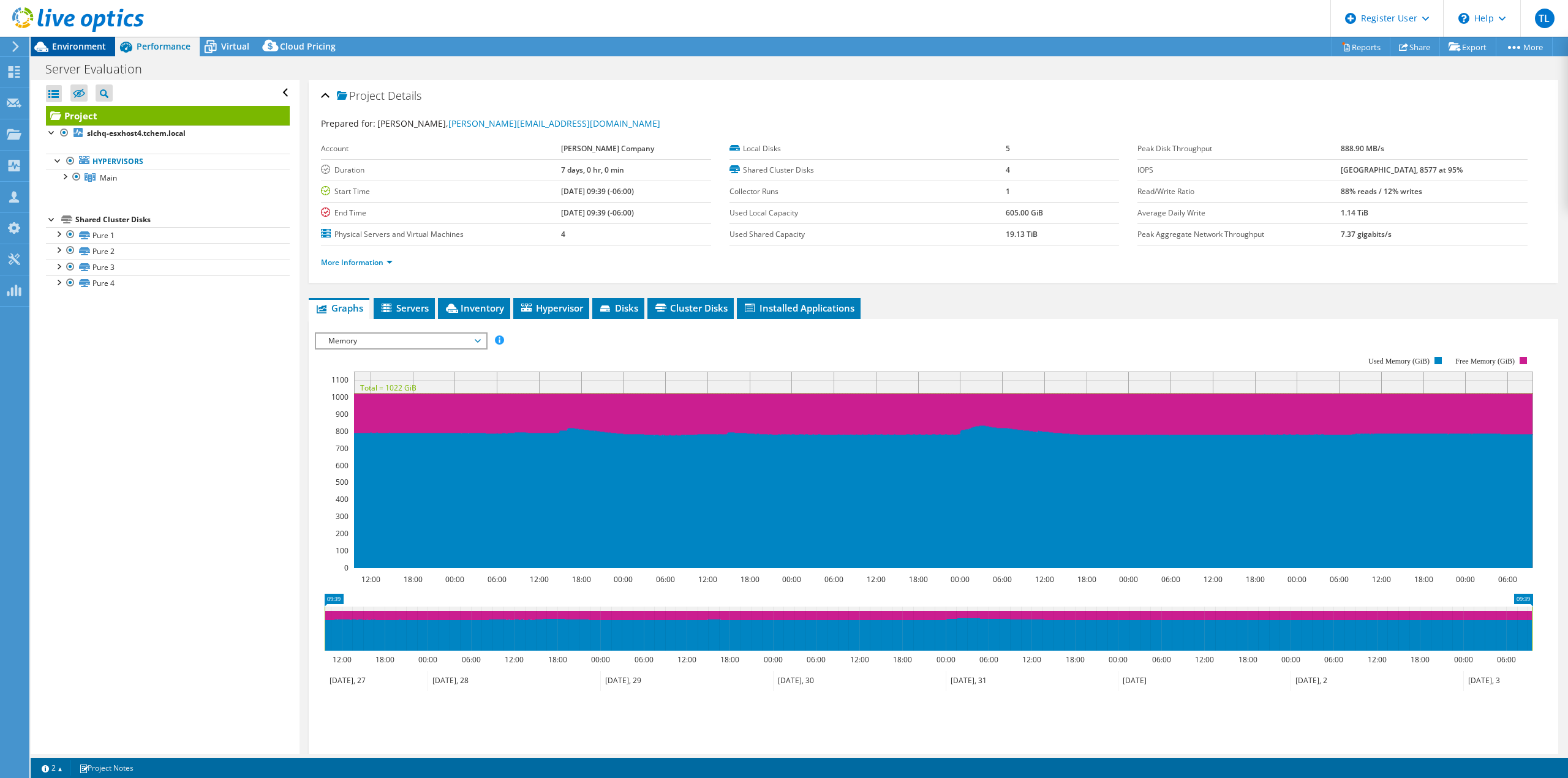
click at [74, 50] on span "Environment" at bounding box center [79, 46] width 54 height 11
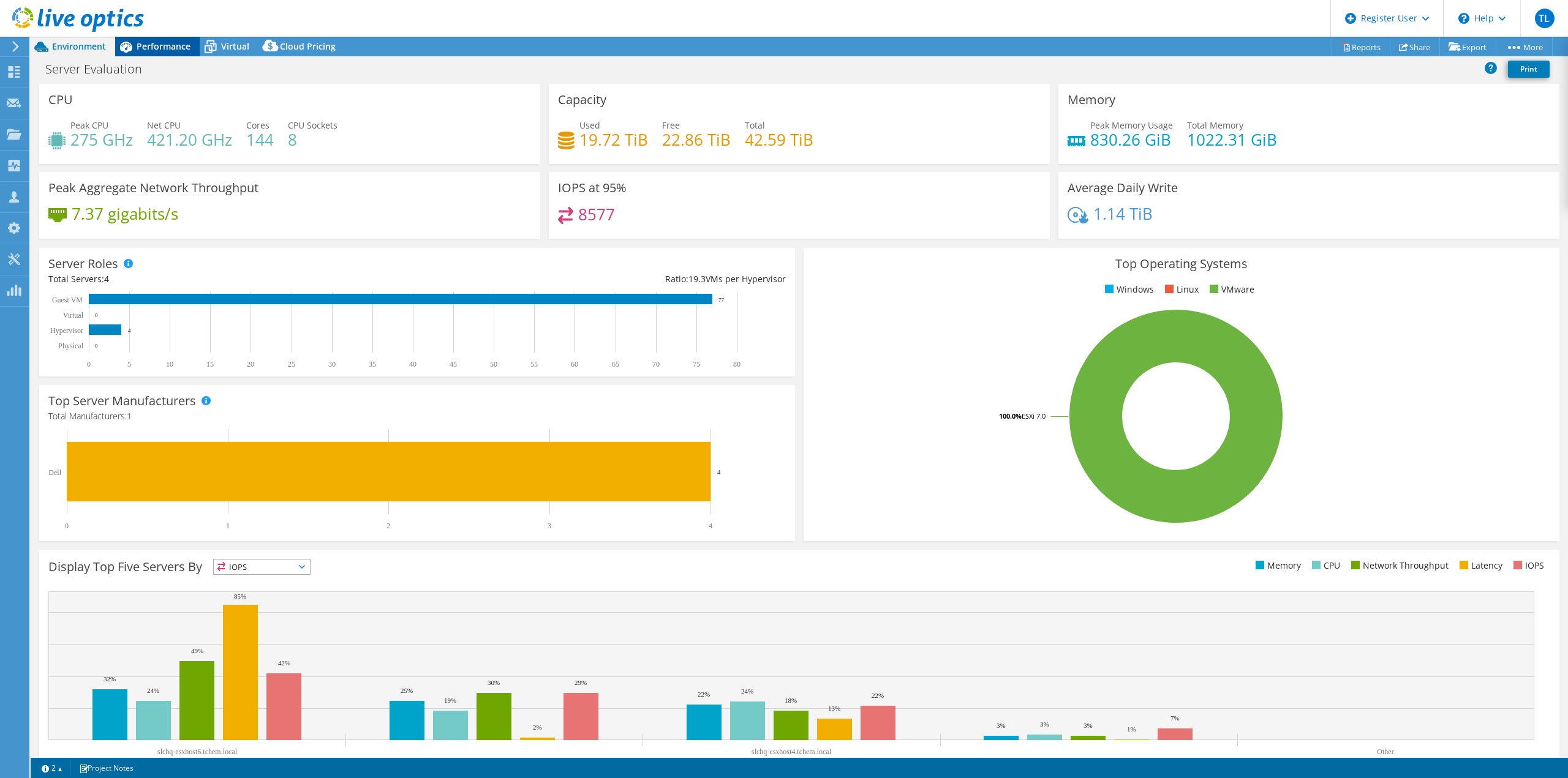
click at [158, 46] on span "Performance" at bounding box center [163, 46] width 54 height 11
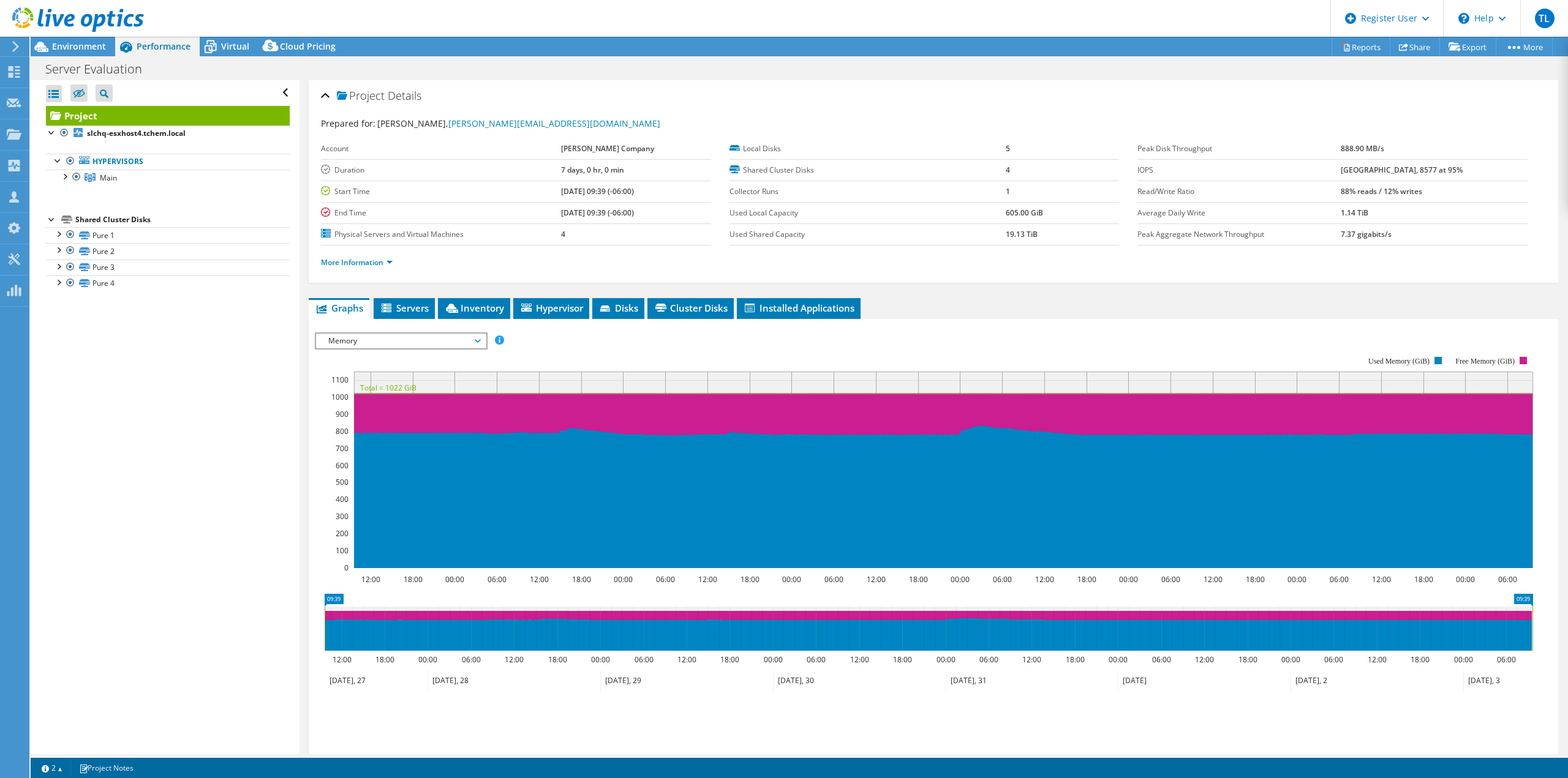
click at [475, 337] on span "Memory" at bounding box center [401, 341] width 157 height 15
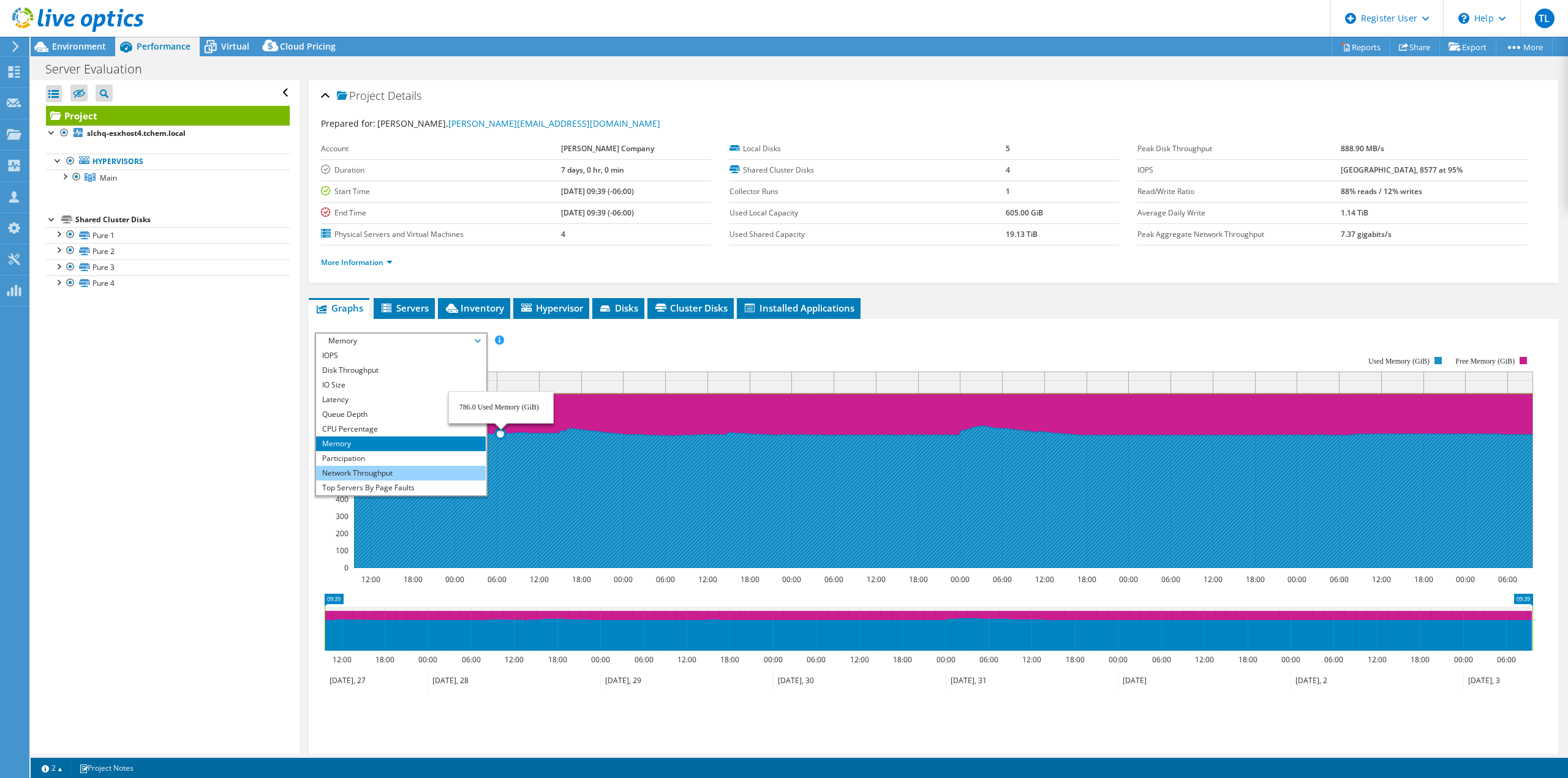
click at [433, 467] on li "Network Throughput" at bounding box center [400, 474] width 170 height 15
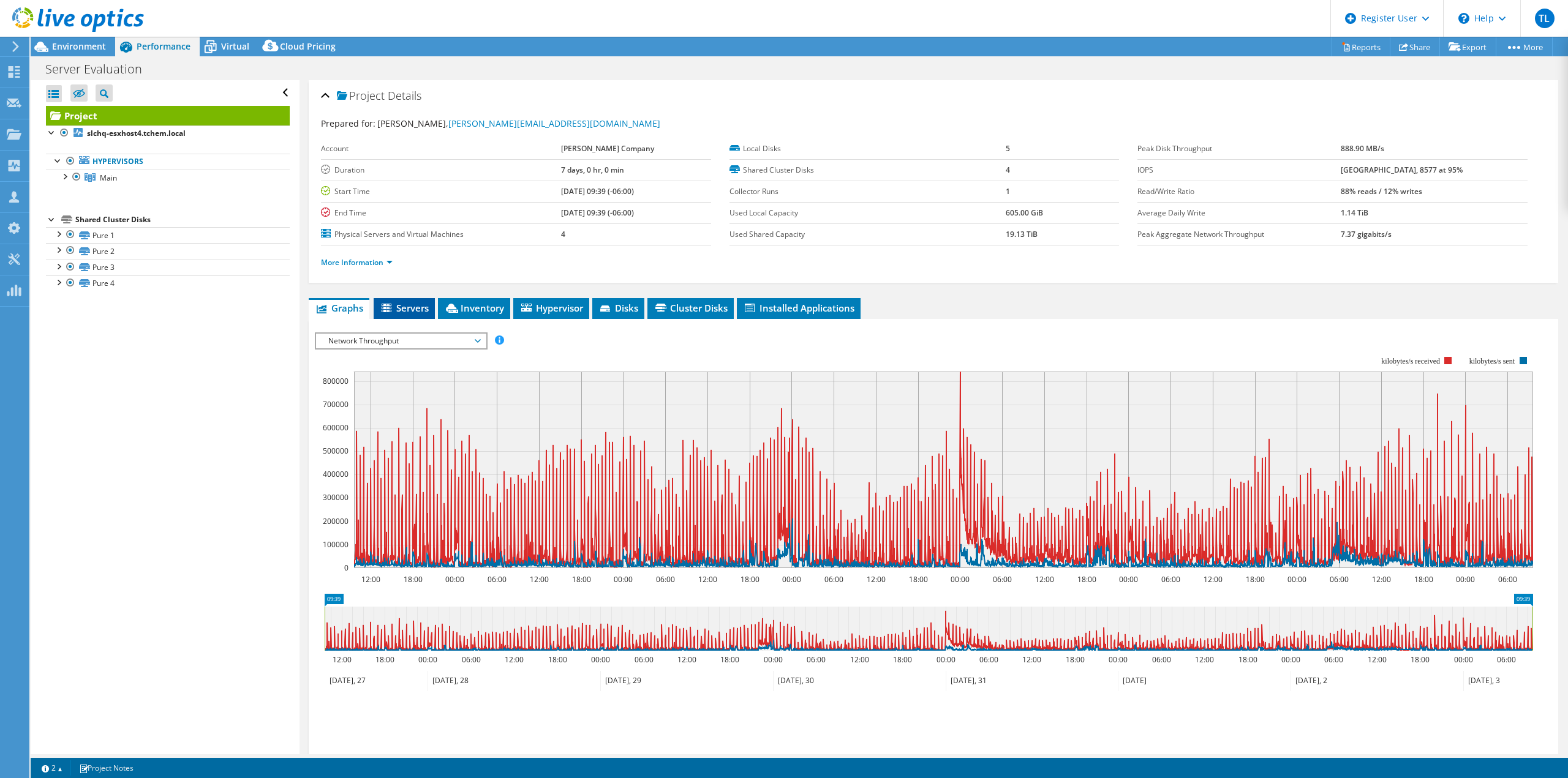
click at [402, 314] on span "Servers" at bounding box center [405, 307] width 49 height 12
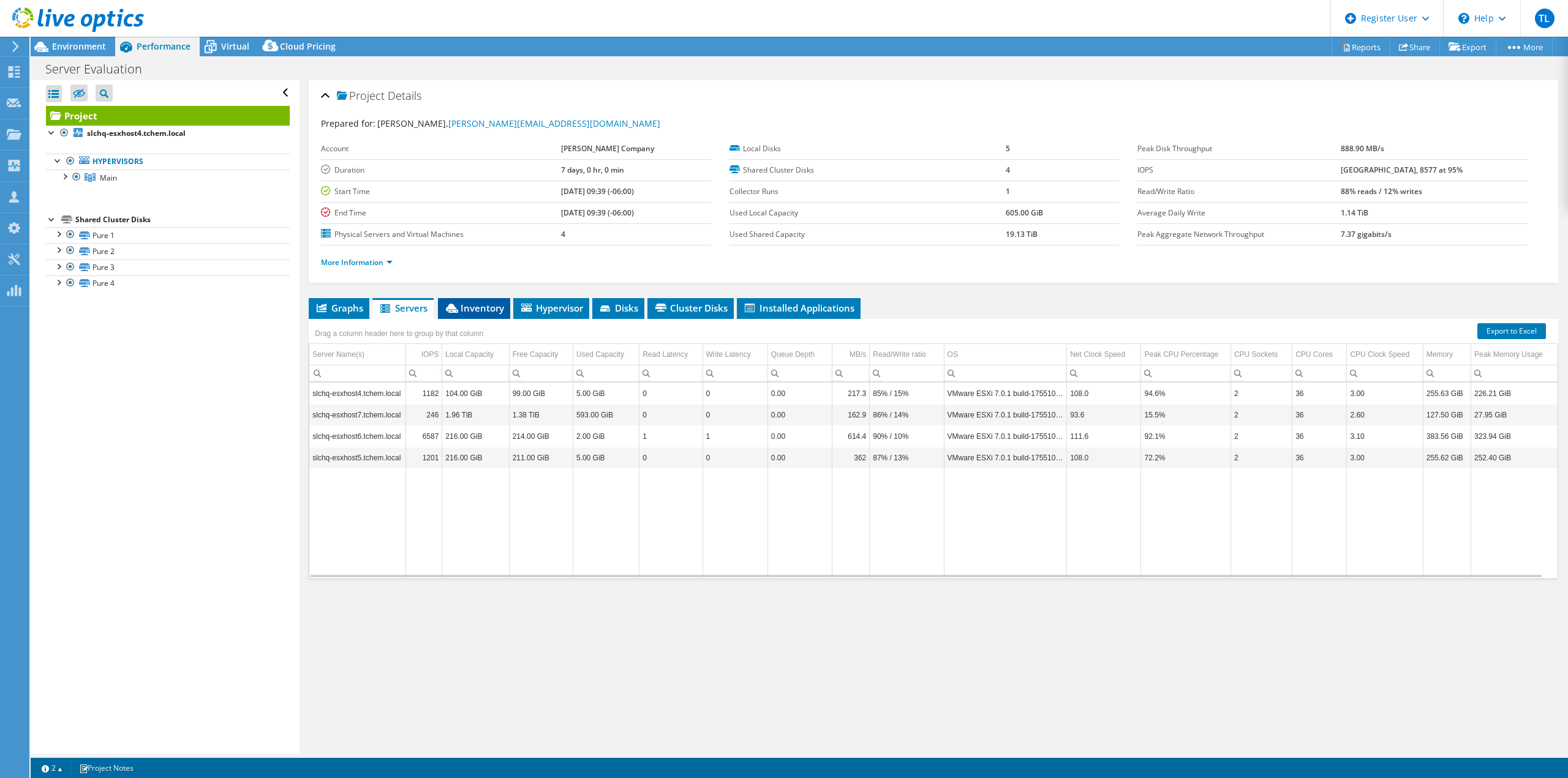
click at [467, 301] on li "Inventory" at bounding box center [474, 309] width 72 height 21
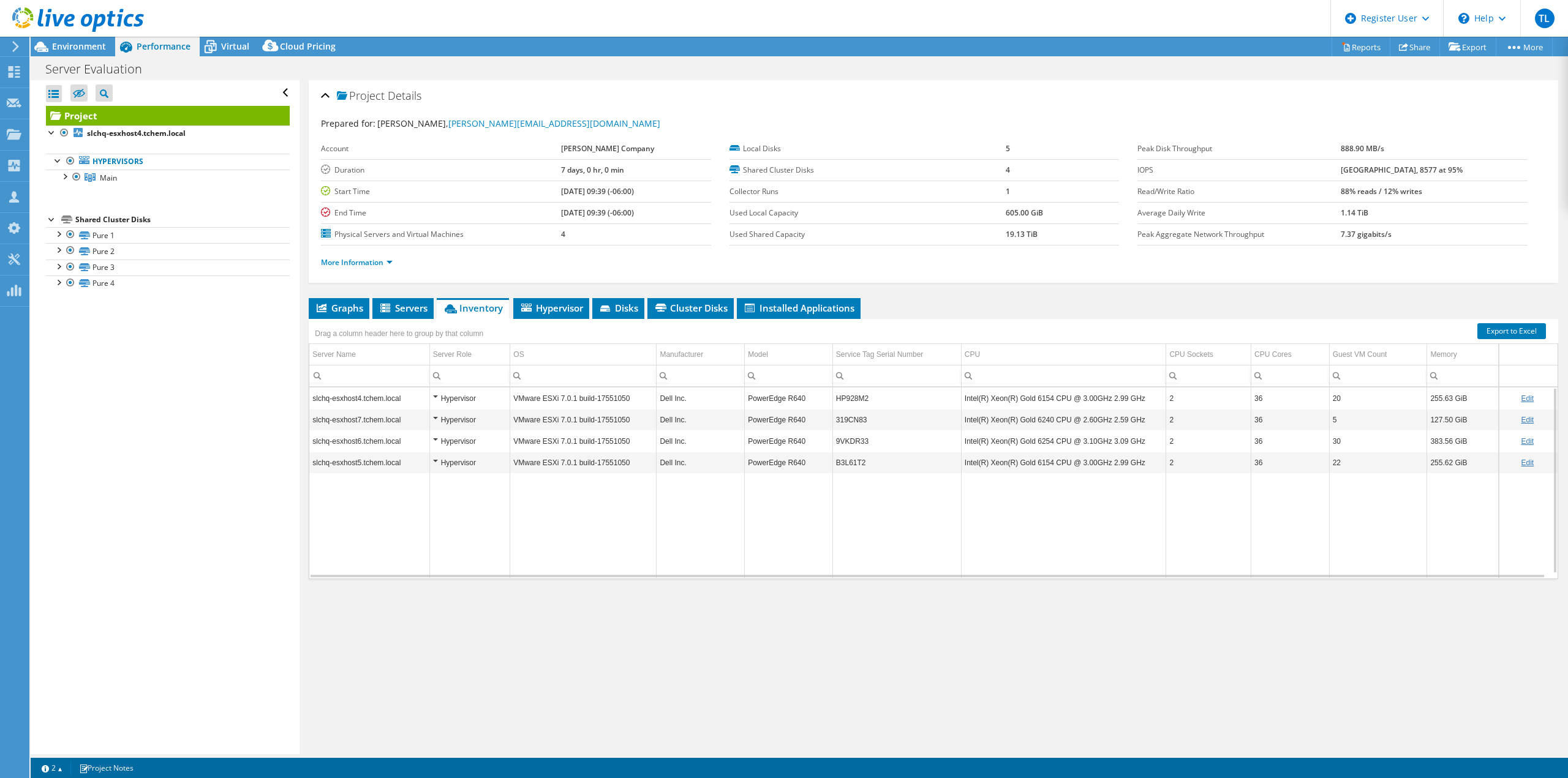
click at [1139, 414] on td "Intel(R) Xeon(R) Gold 6240 CPU @ 2.60GHz 2.59 GHz" at bounding box center [1064, 420] width 205 height 22
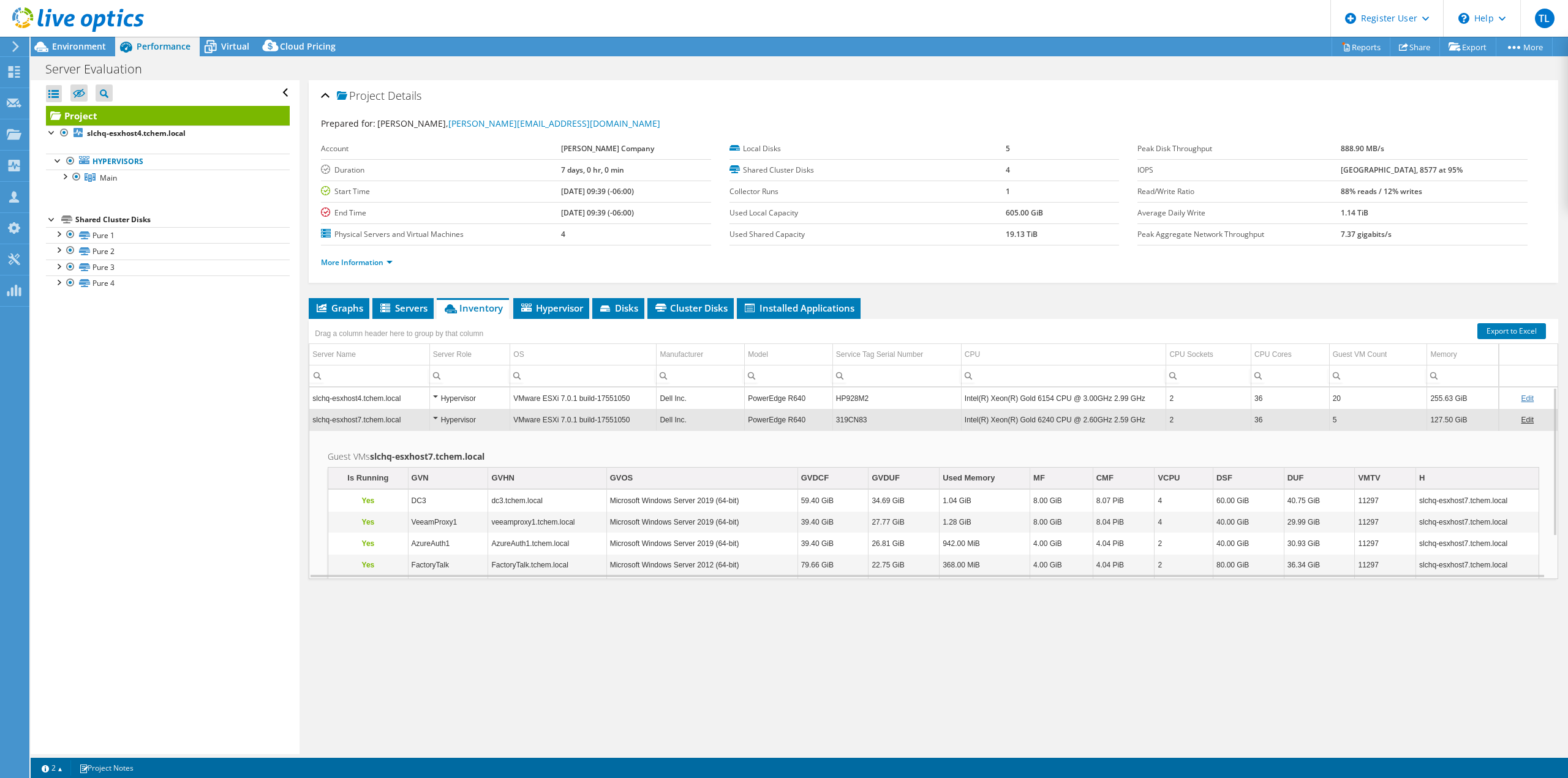
click at [1084, 302] on ul "Graphs Servers Inventory Hypervisor Disks Cluster Disks Installed Applications" at bounding box center [934, 309] width 1249 height 21
click at [627, 111] on div "Prepared for: Jason Poetschlag, jason.poetschlag@tchem.com Account Thatcher Com…" at bounding box center [934, 195] width 1225 height 171
click at [222, 45] on span "Virtual" at bounding box center [235, 46] width 28 height 11
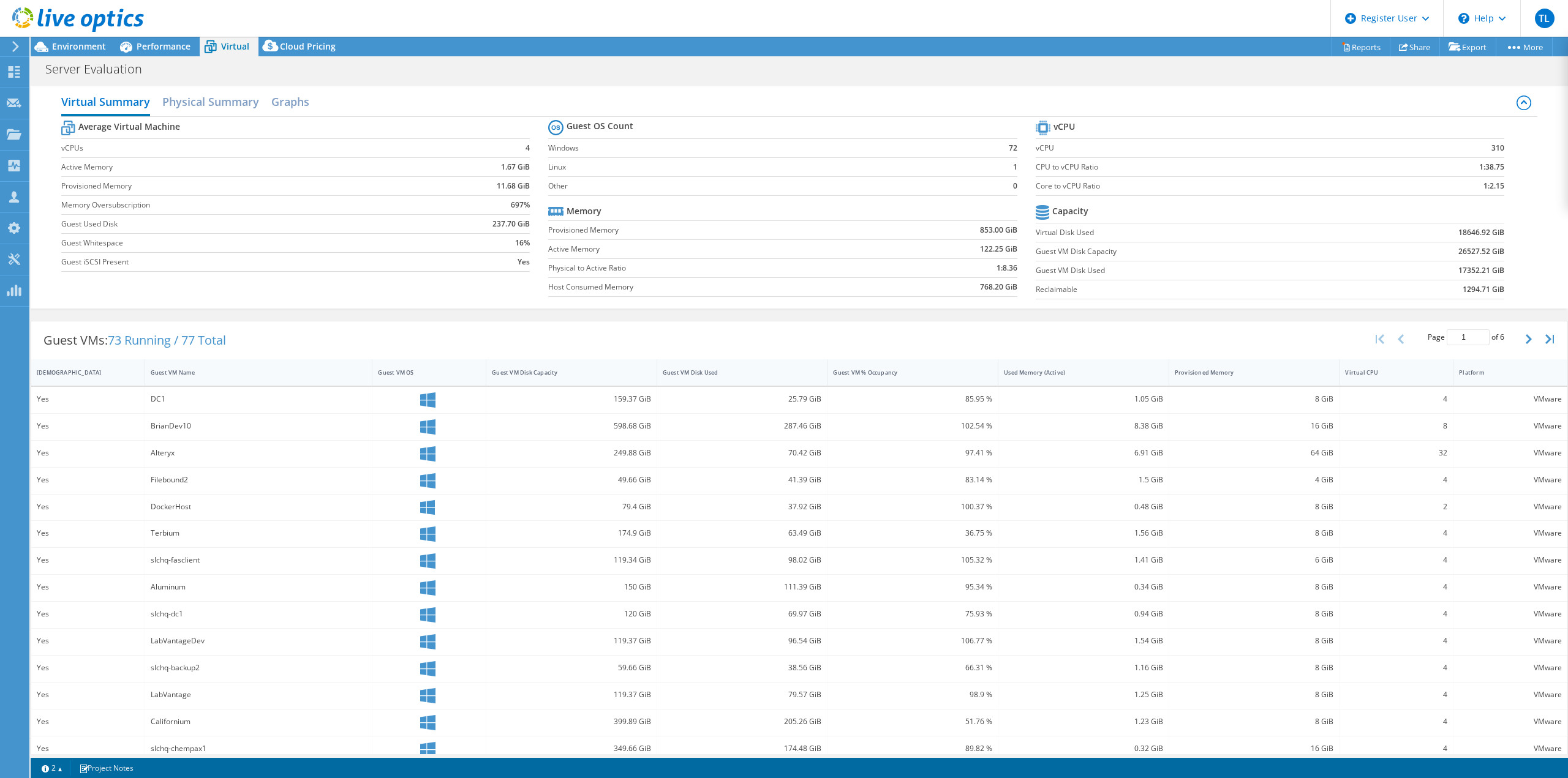
scroll to position [43, 0]
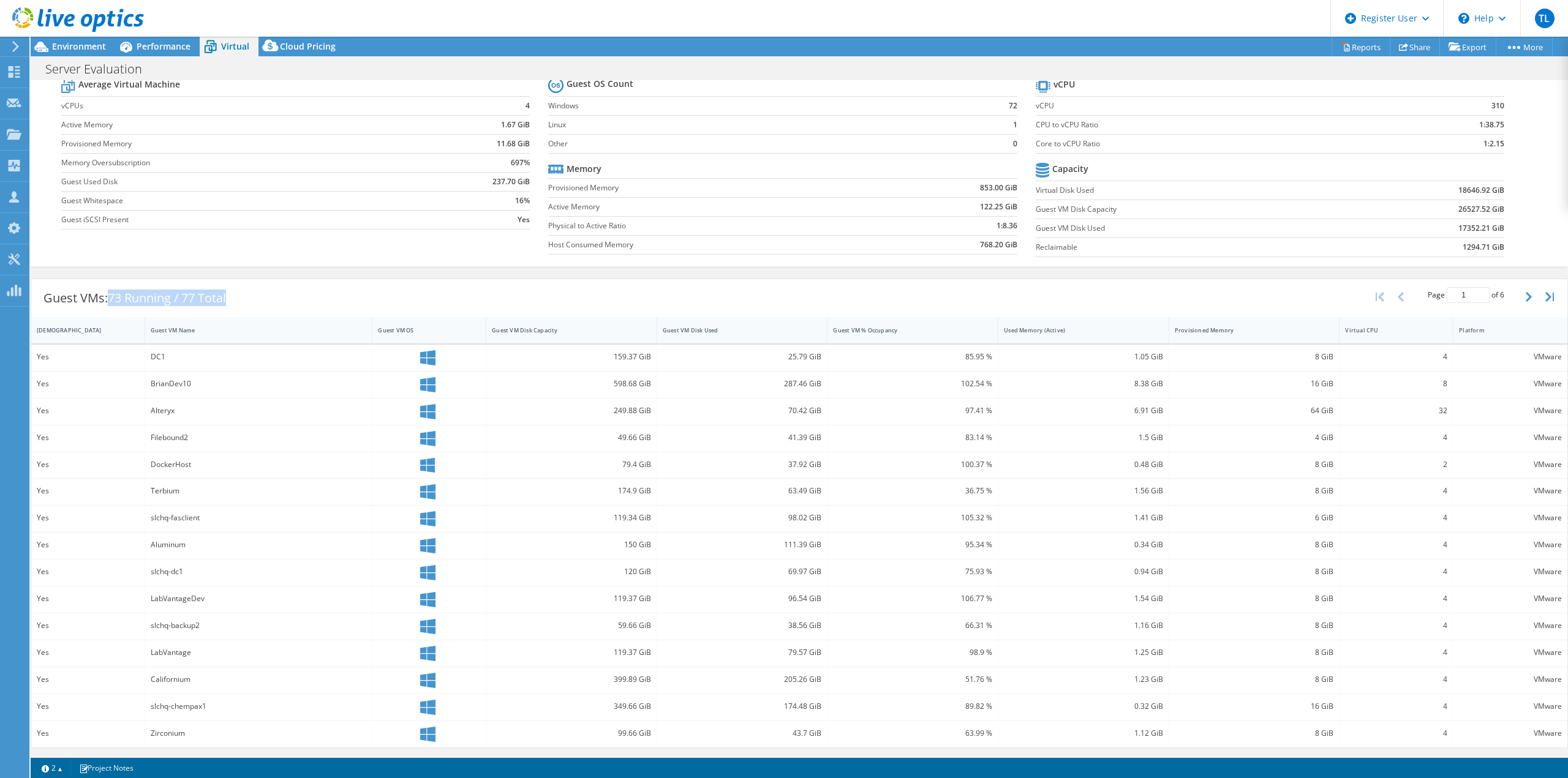
drag, startPoint x: 108, startPoint y: 297, endPoint x: 247, endPoint y: 299, distance: 139.0
click at [247, 299] on div "Guest VMs: 73 Running / 77 Total Page 1 of 6 5 rows 10 rows 20 rows 25 rows 50 …" at bounding box center [799, 299] width 1536 height 38
click at [312, 47] on span "Cloud Pricing" at bounding box center [307, 46] width 56 height 11
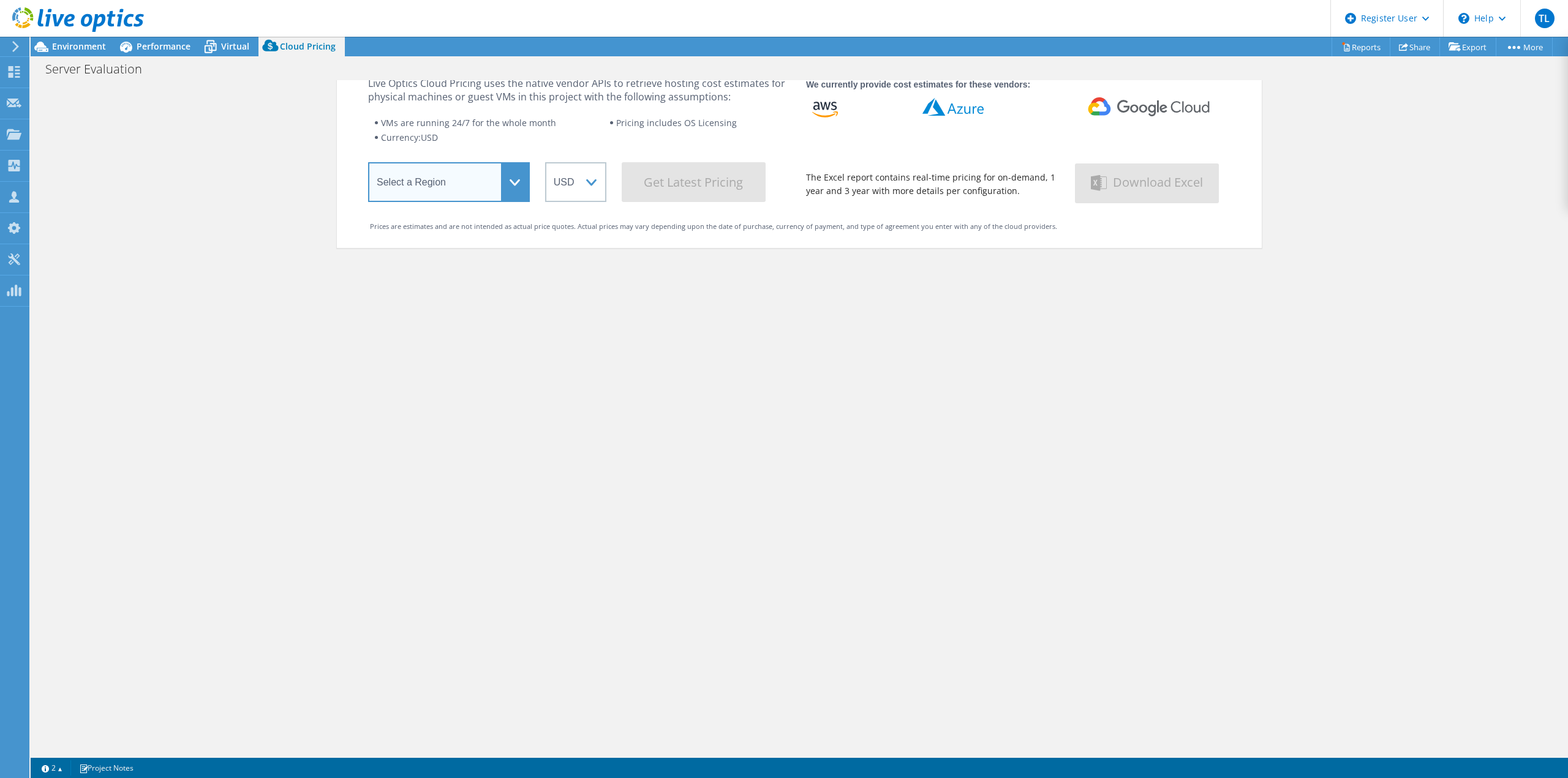
click at [500, 181] on select "Select a Region Asia Pacific (Hong Kong) Asia Pacific (Mumbai) Asia Pacific (Se…" at bounding box center [448, 182] width 162 height 40
select select "USWest"
click at [368, 165] on select "Select a Region Asia Pacific (Hong Kong) Asia Pacific (Mumbai) Asia Pacific (Se…" at bounding box center [448, 182] width 162 height 40
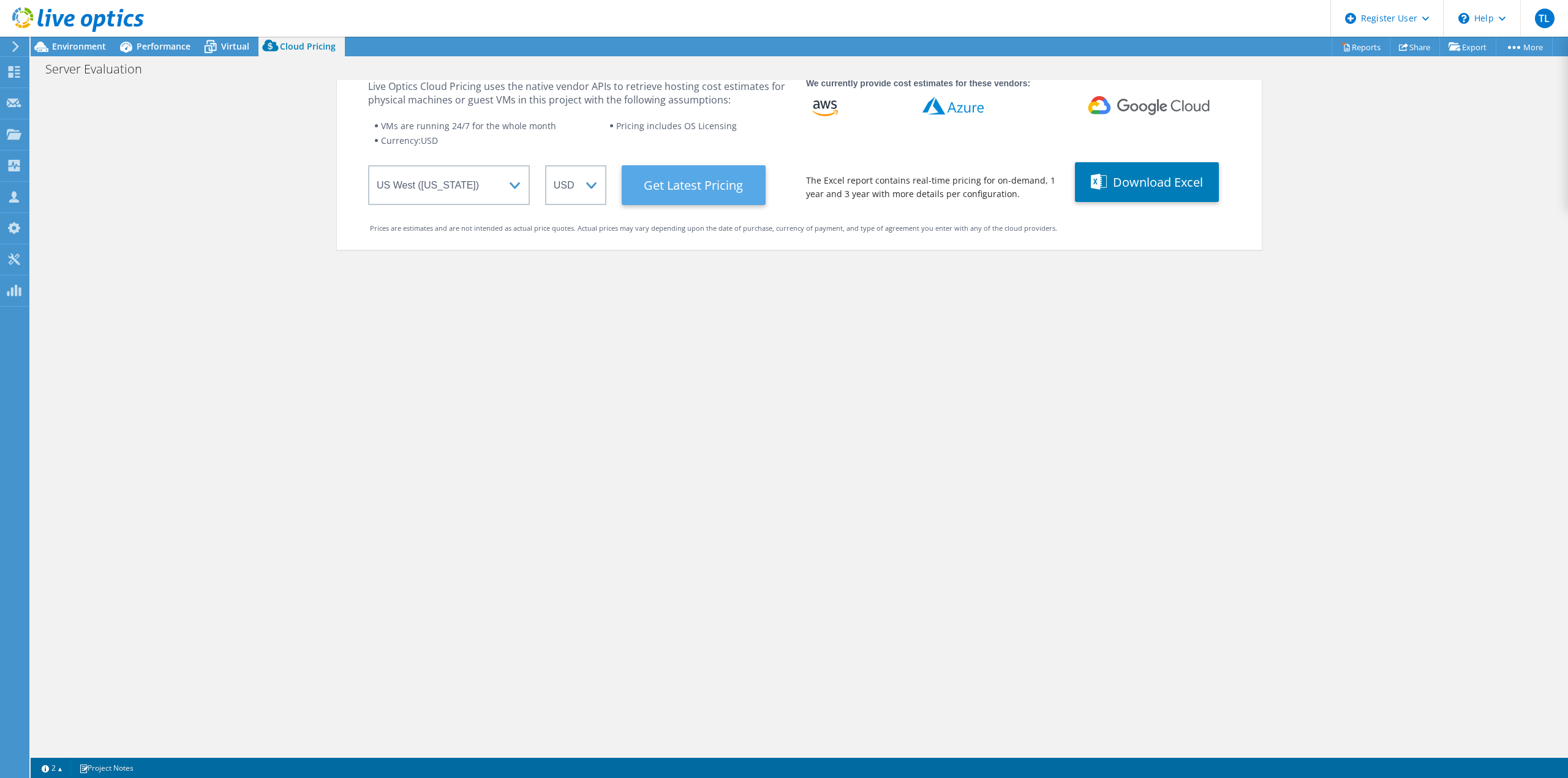
click at [724, 187] on Latest "Get Latest Pricing" at bounding box center [694, 185] width 144 height 40
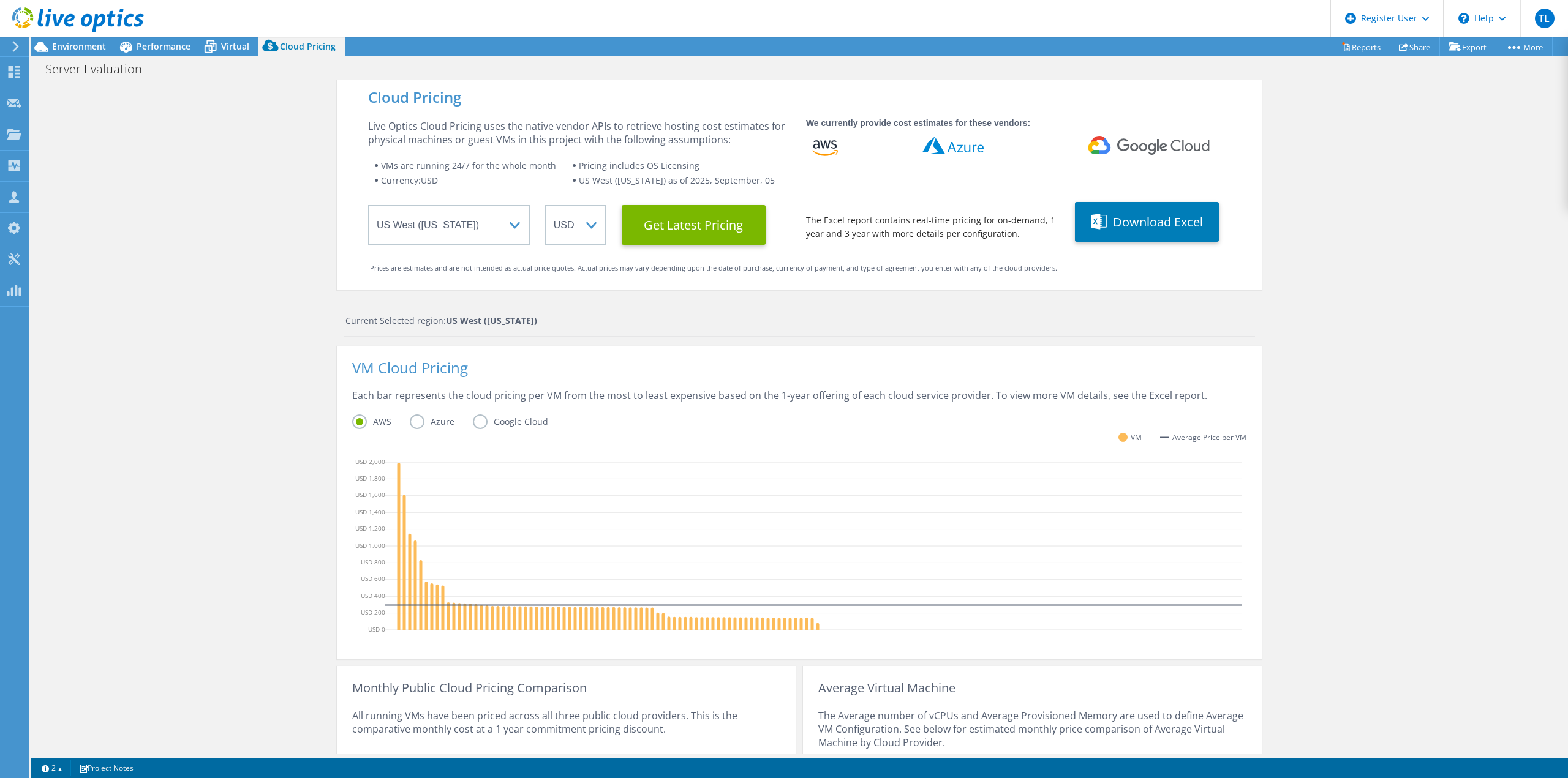
scroll to position [0, 0]
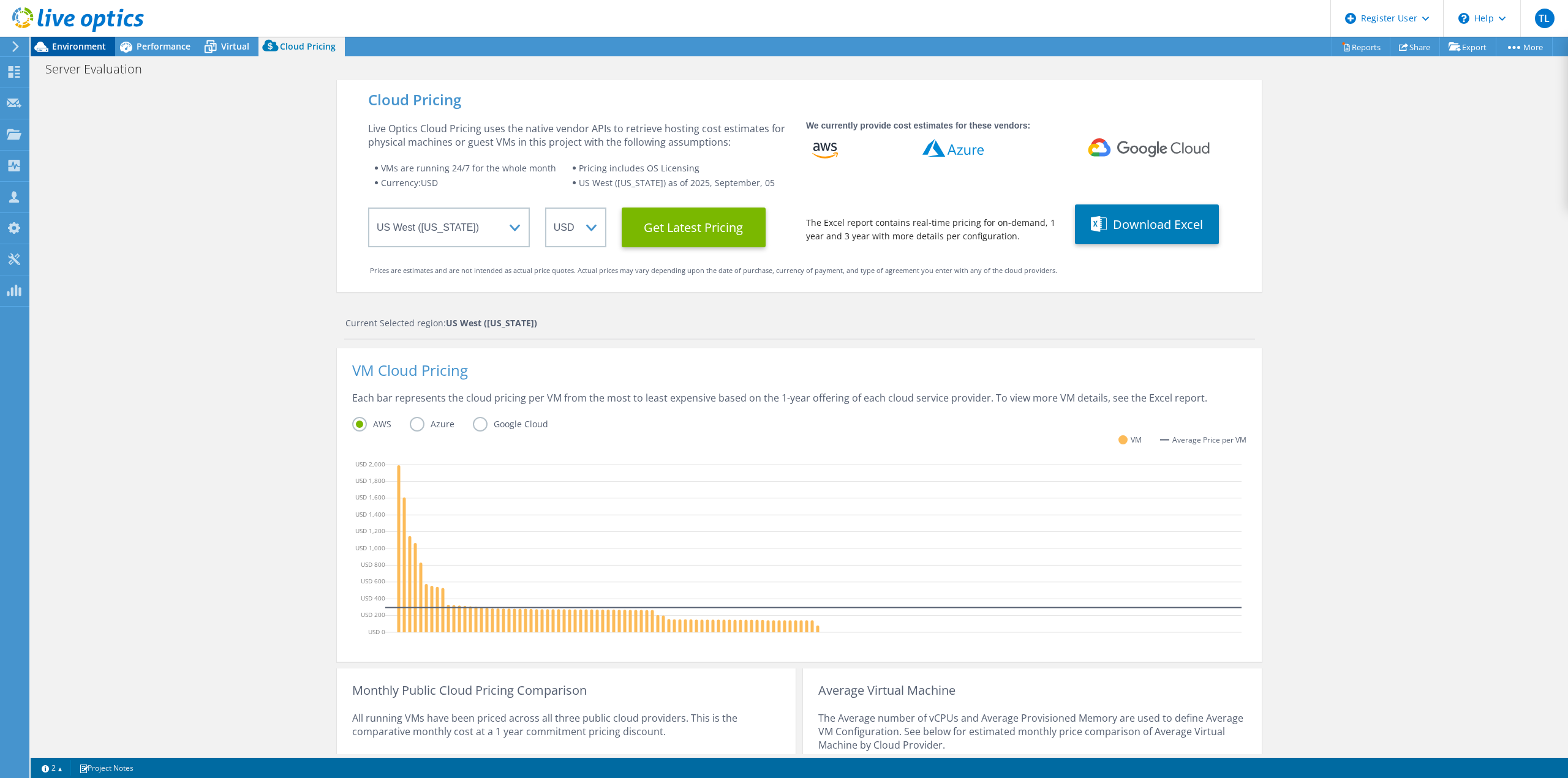
drag, startPoint x: 77, startPoint y: 41, endPoint x: 82, endPoint y: 45, distance: 6.4
click at [77, 41] on span "Environment" at bounding box center [79, 46] width 54 height 11
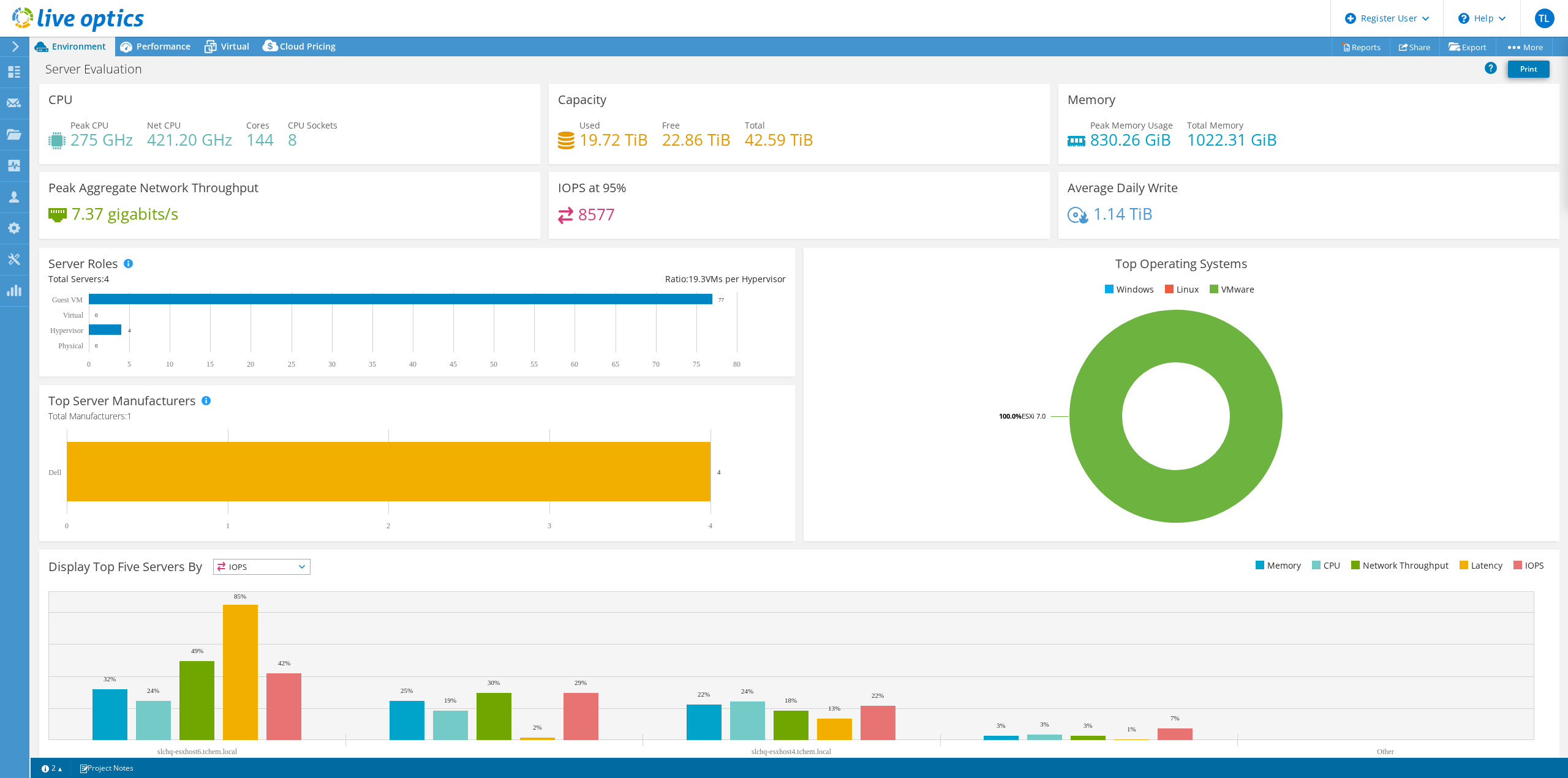
click at [978, 7] on header "TL Dell User Travis Loest Travis.Loest@Dell.com Dell My Profile Log Out \n Help…" at bounding box center [784, 18] width 1568 height 37
click at [154, 45] on span "Performance" at bounding box center [163, 46] width 54 height 11
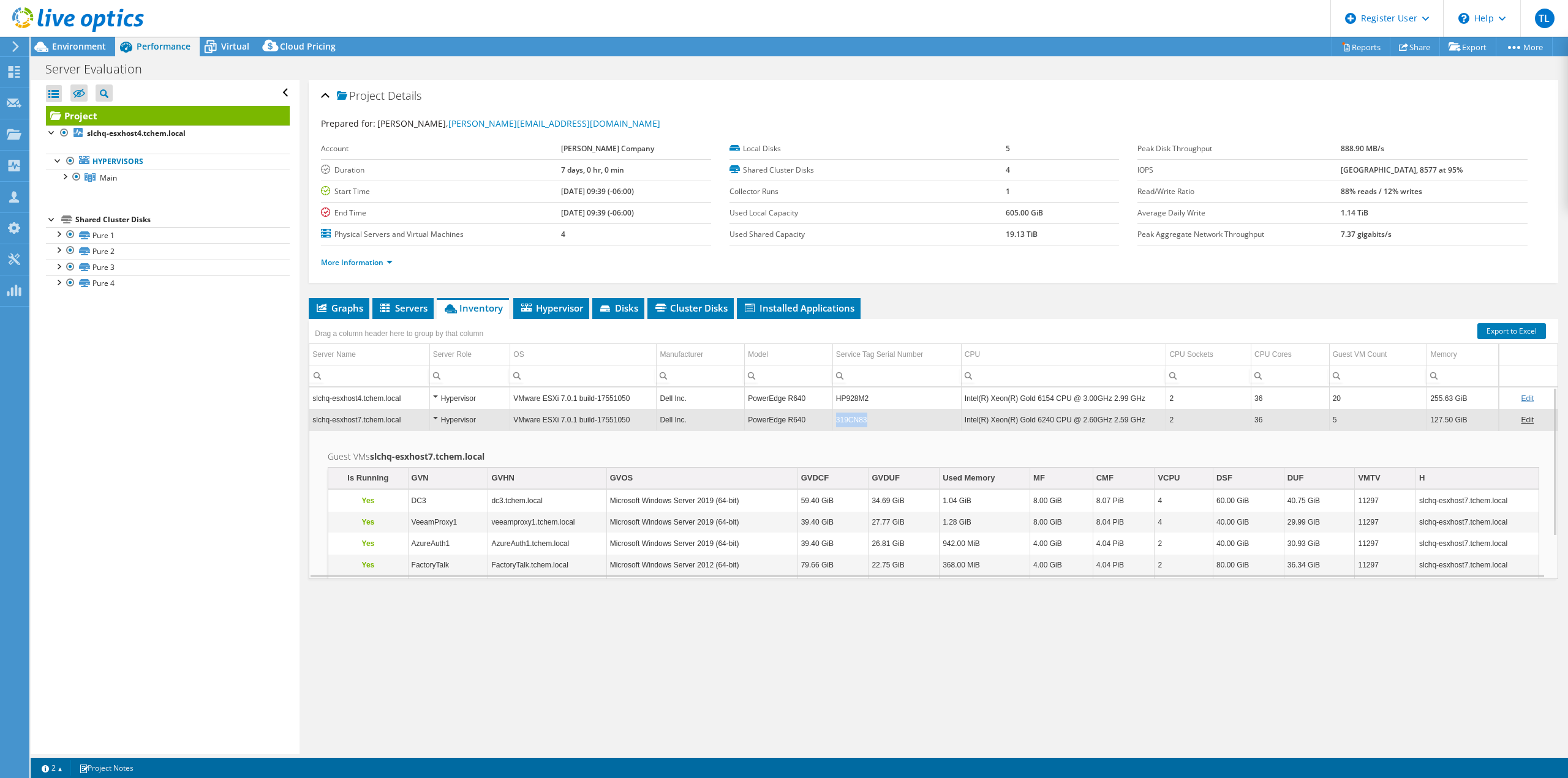
copy td "319CN83"
drag, startPoint x: 868, startPoint y: 421, endPoint x: 1145, endPoint y: 322, distance: 294.2
click at [891, 406] on tbody "slchq-esxhost4.tchem.local Hypervisor VMware ESXi 7.0.1 build-17551050 Dell Inc…" at bounding box center [933, 507] width 1249 height 240
click at [799, 63] on div "Server Evaluation Print" at bounding box center [799, 69] width 1538 height 23
